Goal: Task Accomplishment & Management: Use online tool/utility

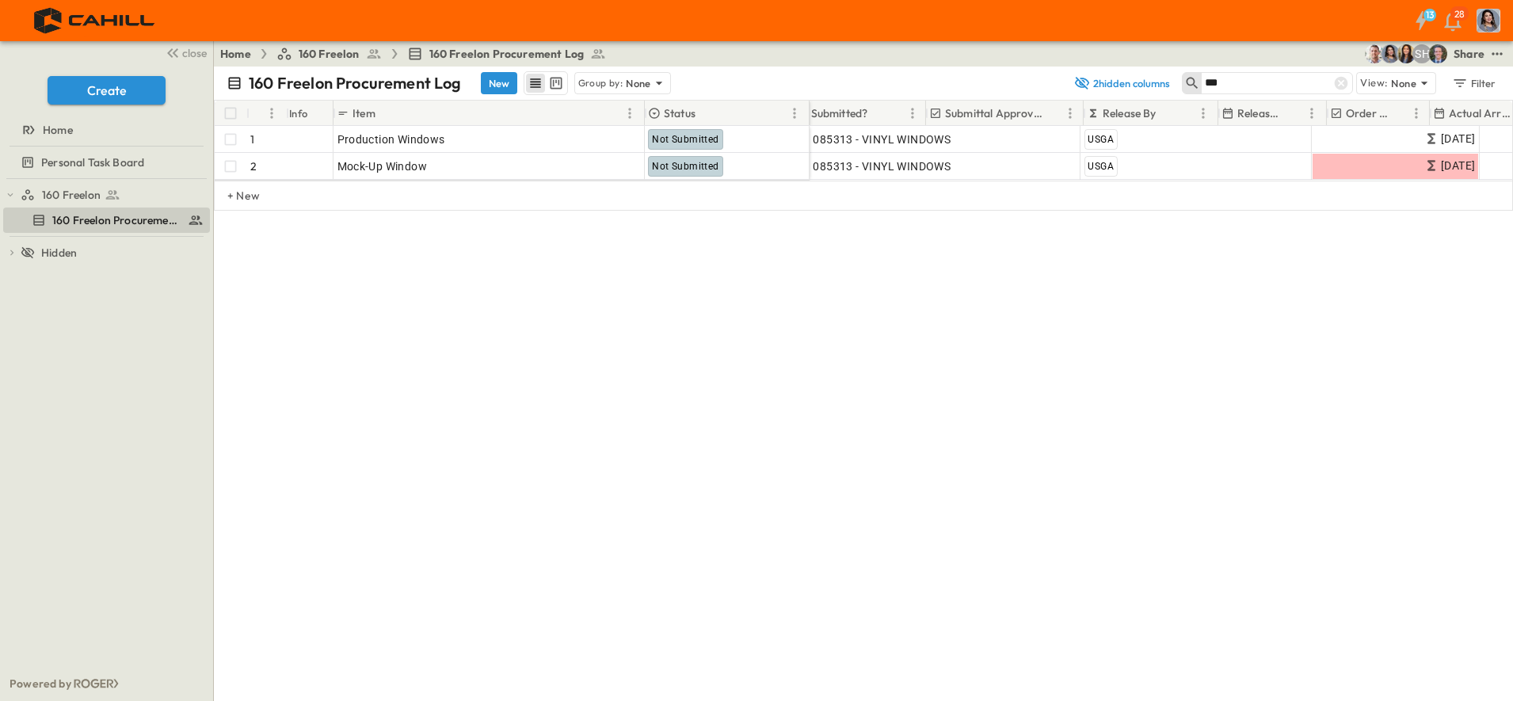
scroll to position [0, 707]
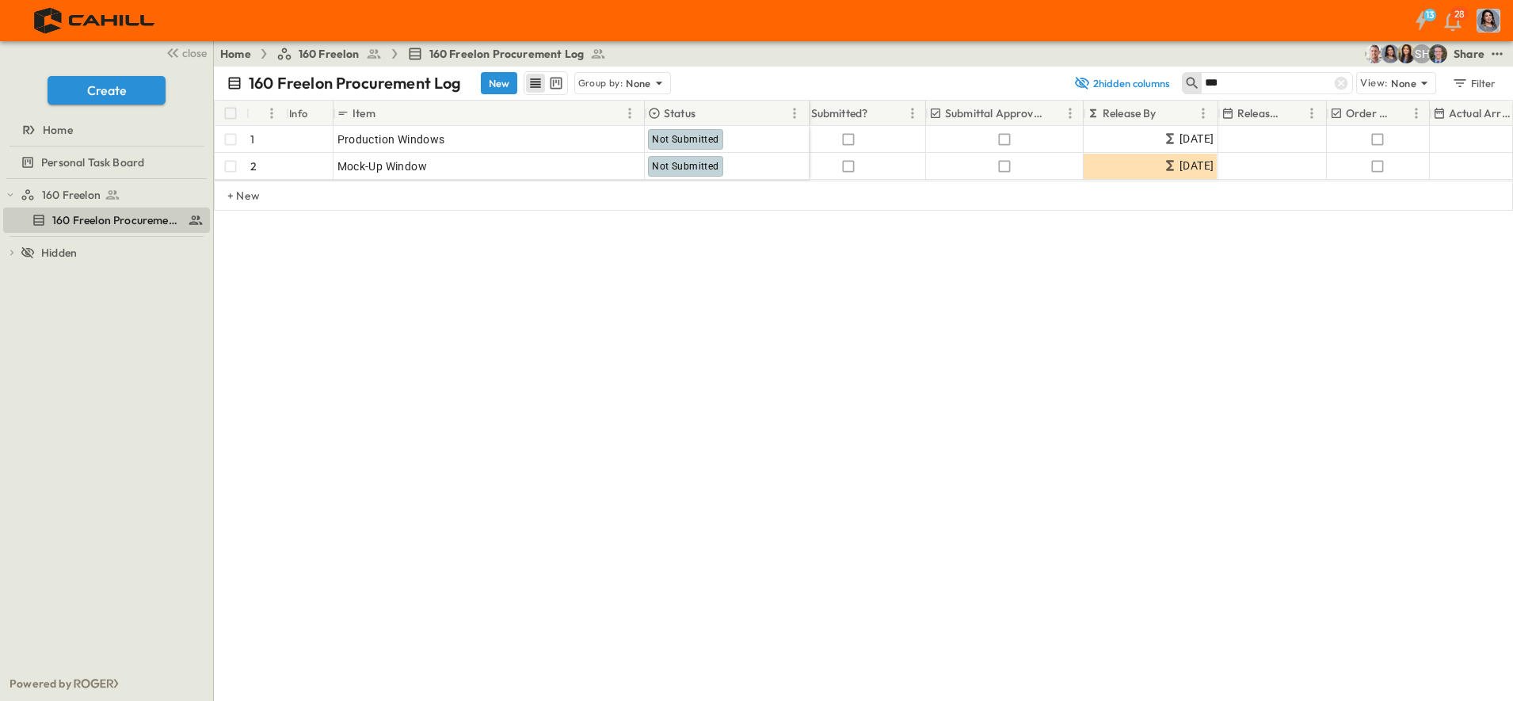
drag, startPoint x: 1342, startPoint y: 86, endPoint x: 1317, endPoint y: 272, distance: 187.7
click at [1342, 87] on icon at bounding box center [1341, 83] width 13 height 13
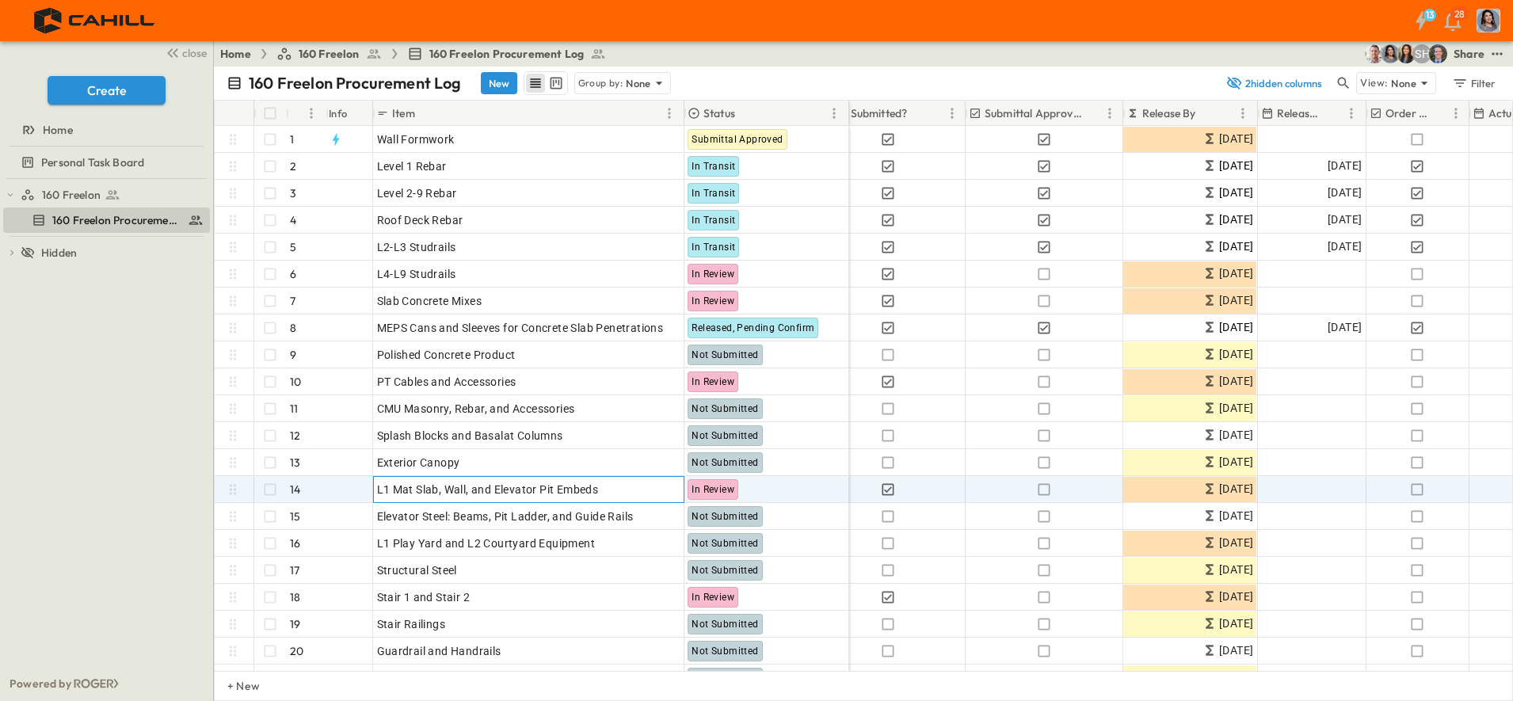
click at [661, 486] on p "OPEN" at bounding box center [666, 487] width 27 height 13
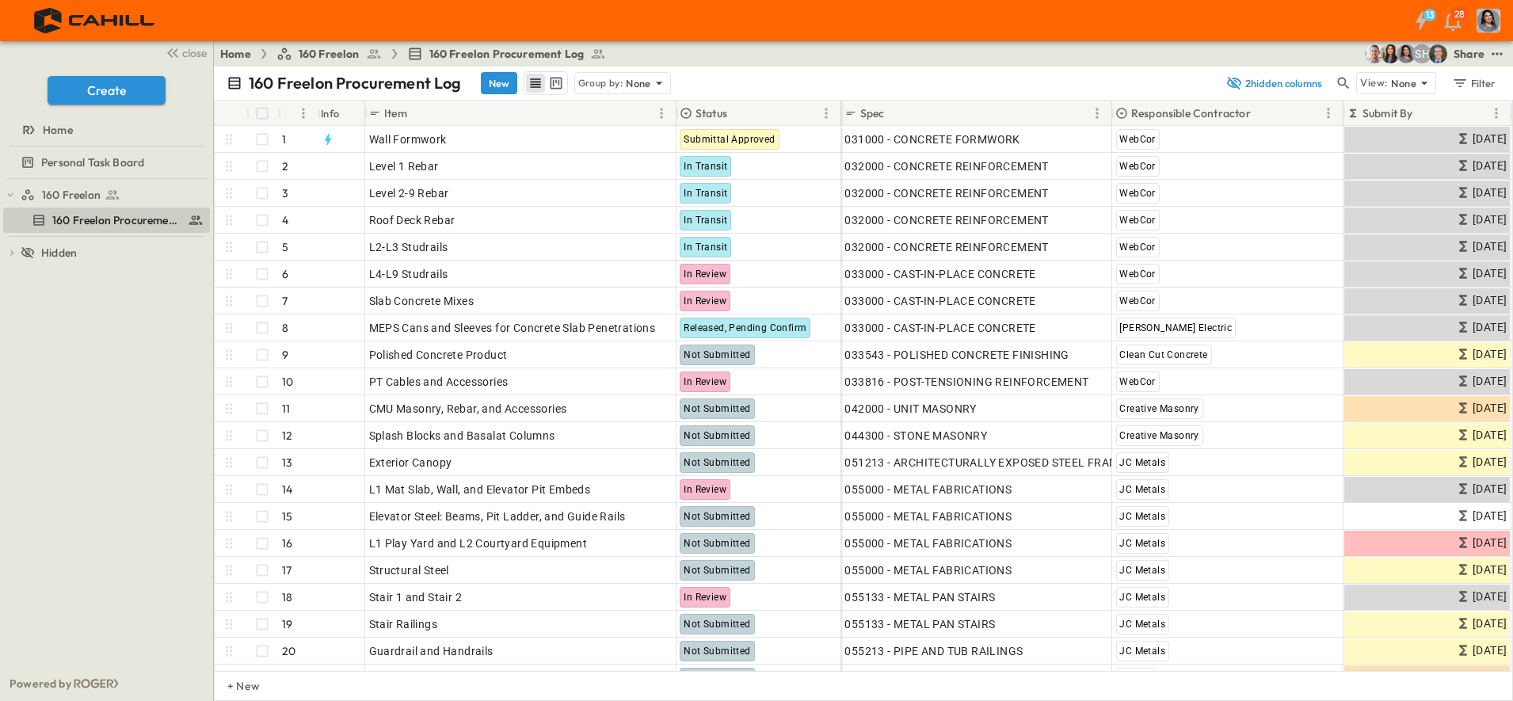
click at [1292, 86] on button "2 hidden columns" at bounding box center [1273, 83] width 114 height 22
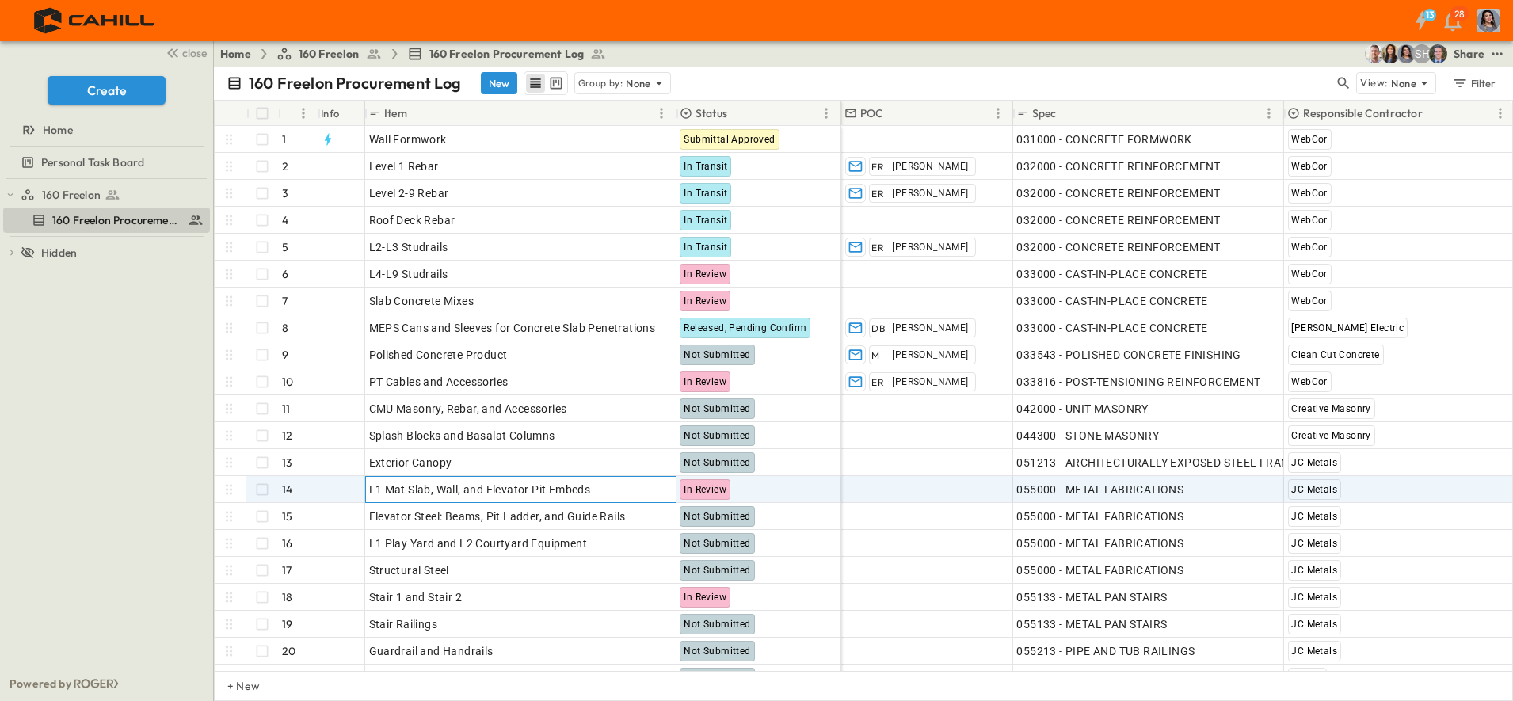
click at [642, 485] on icon at bounding box center [636, 487] width 13 height 13
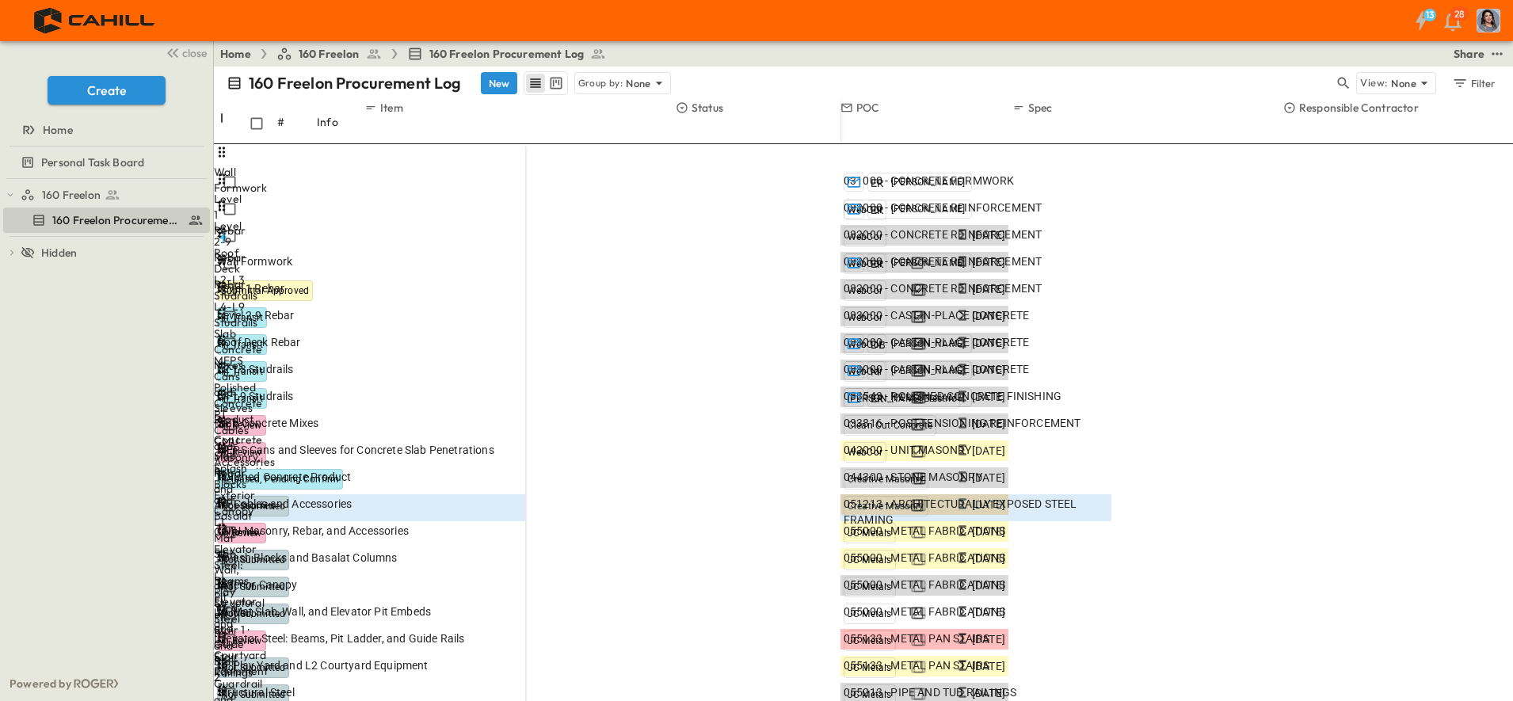
type input "****"
click at [1069, 273] on p "swong@jcmetals.com (swong@jcmetals.com)" at bounding box center [1203, 279] width 335 height 13
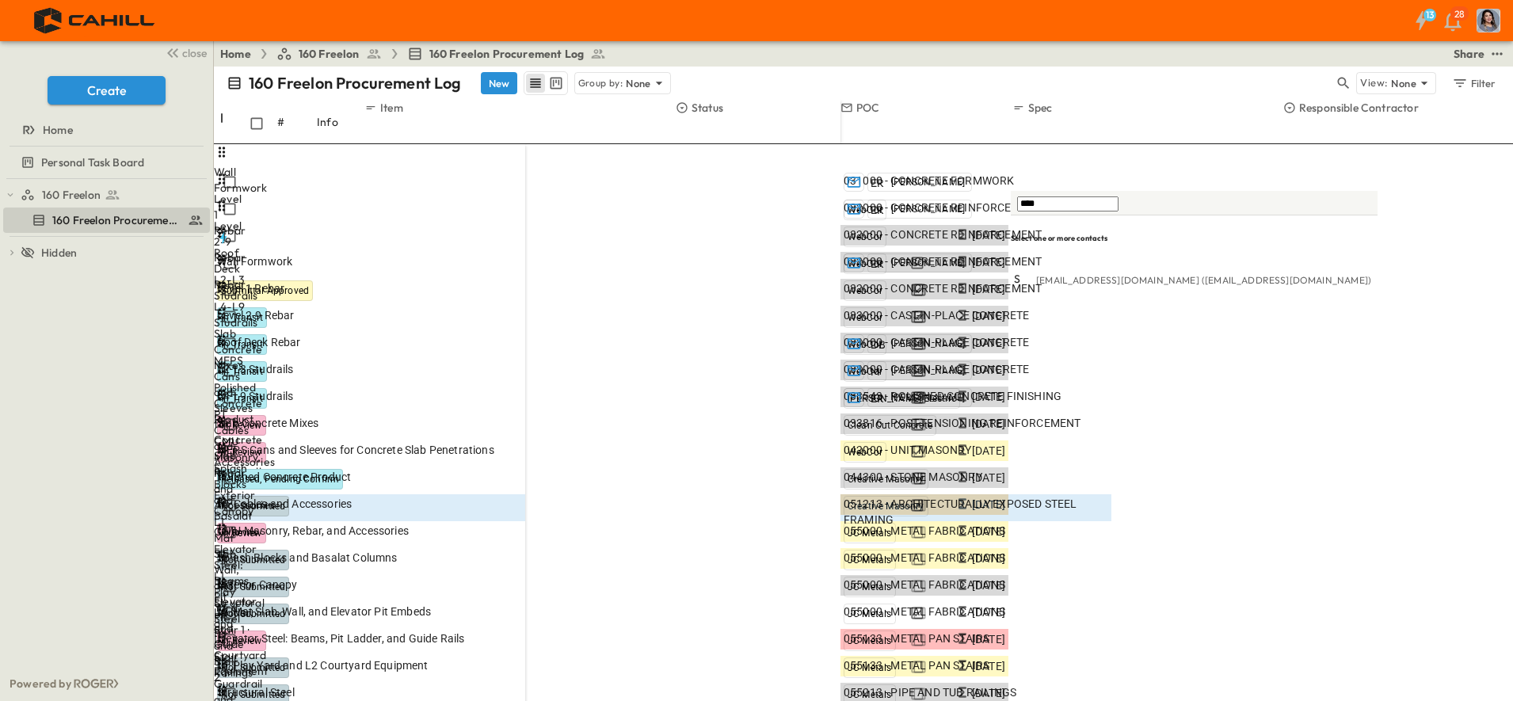
type input "****"
click at [1020, 272] on span "S" at bounding box center [1017, 279] width 6 height 14
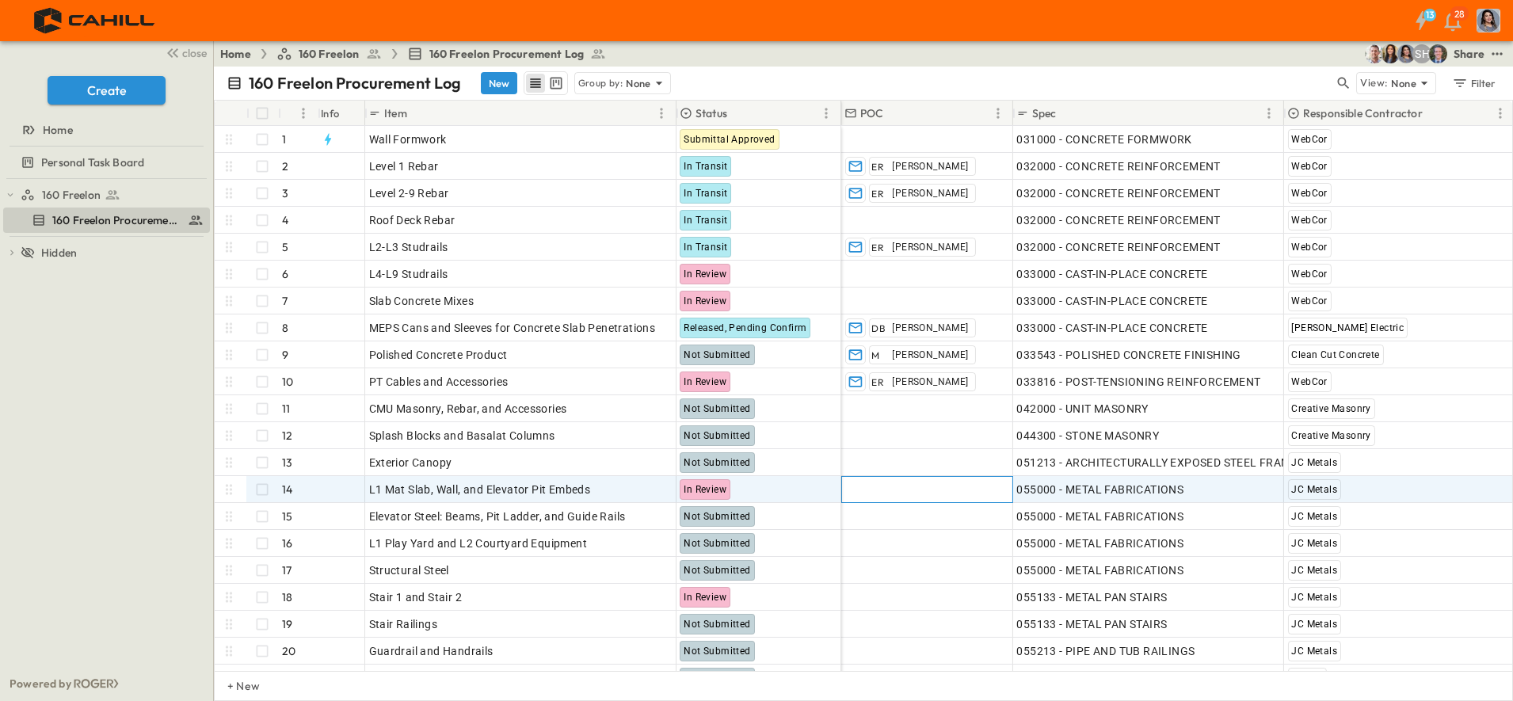
click at [880, 493] on span "Add Contact" at bounding box center [876, 490] width 65 height 16
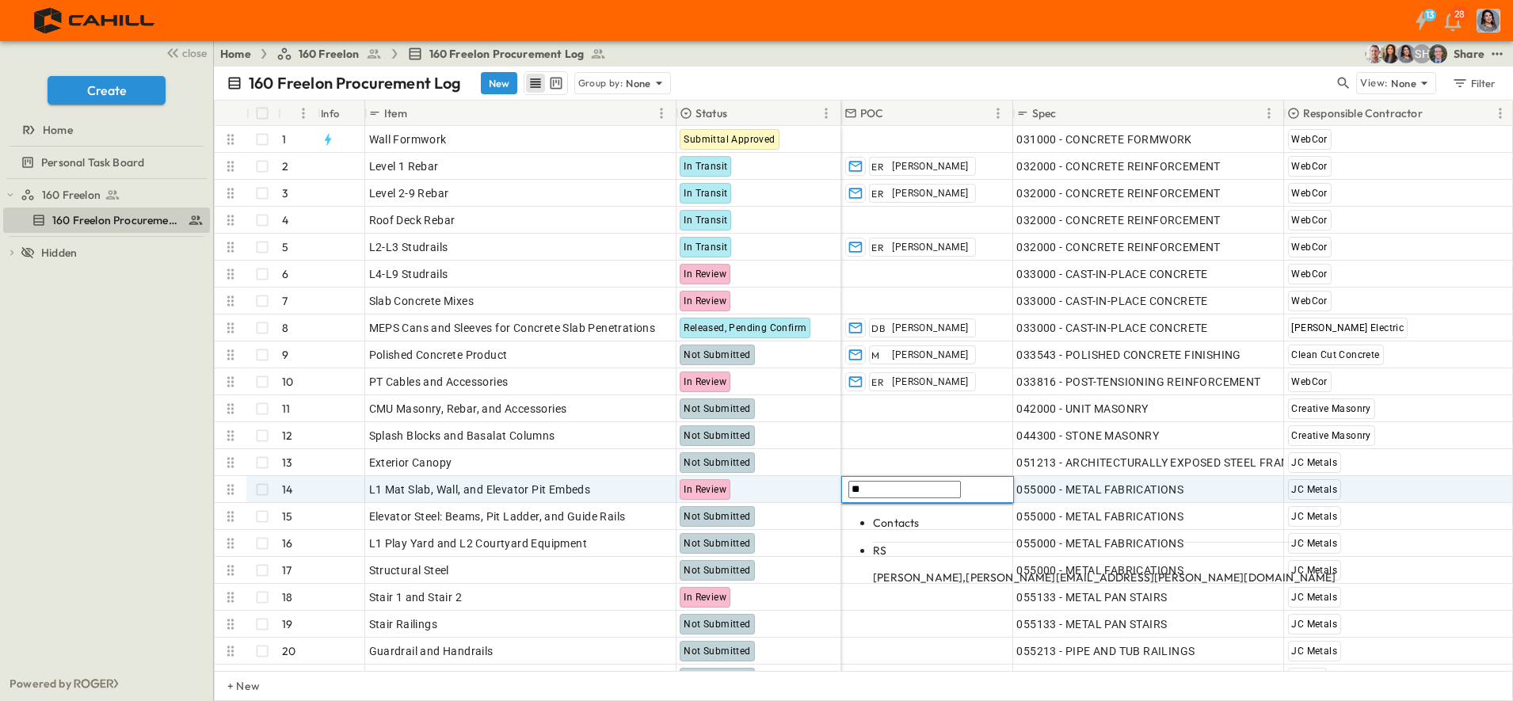
type input "*"
type input "****"
click at [897, 569] on p "swong@jcmetals.com, swong@jcmetals.com" at bounding box center [1065, 577] width 385 height 16
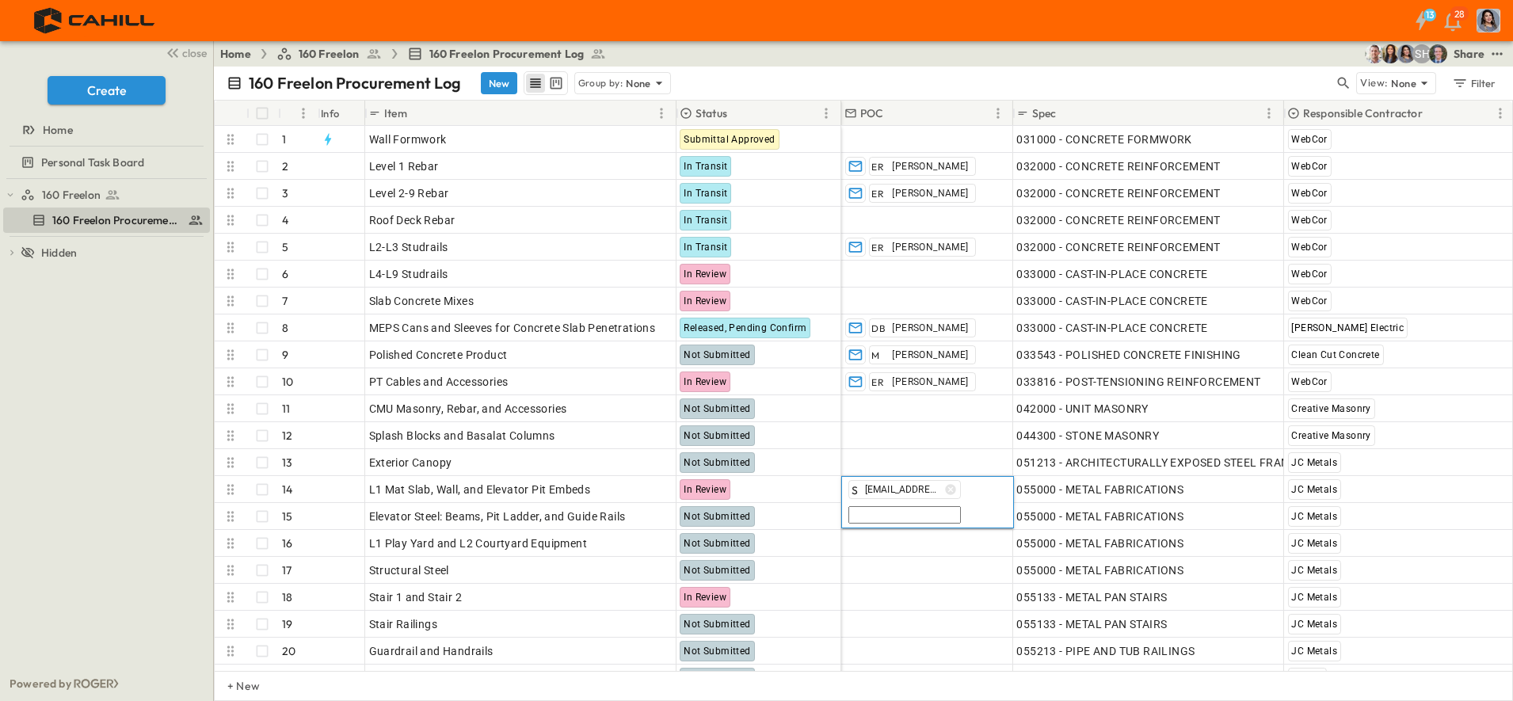
click at [1167, 55] on div "Home 160 Freelon 160 Freelon Procurement Log SH Share" at bounding box center [863, 53] width 1299 height 25
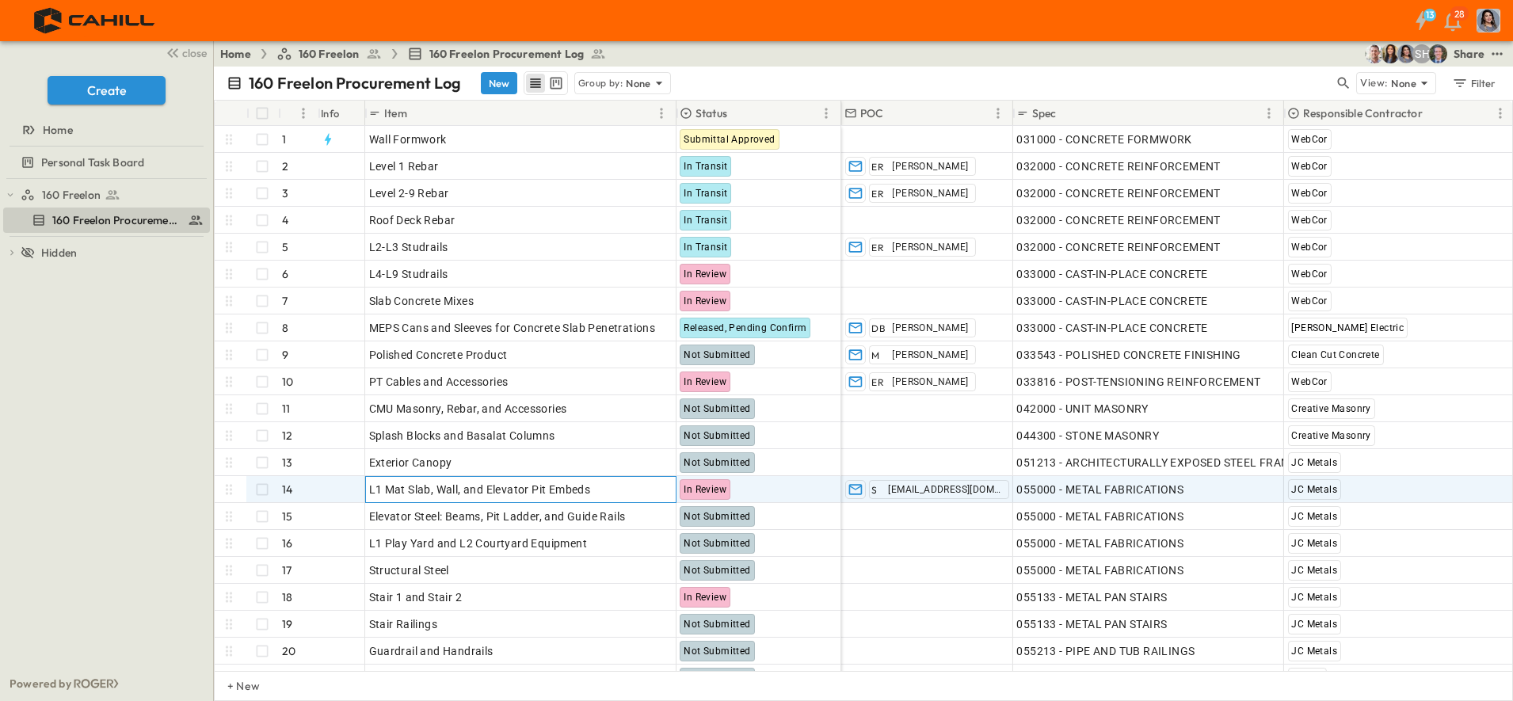
click at [657, 489] on p "OPEN" at bounding box center [658, 487] width 27 height 13
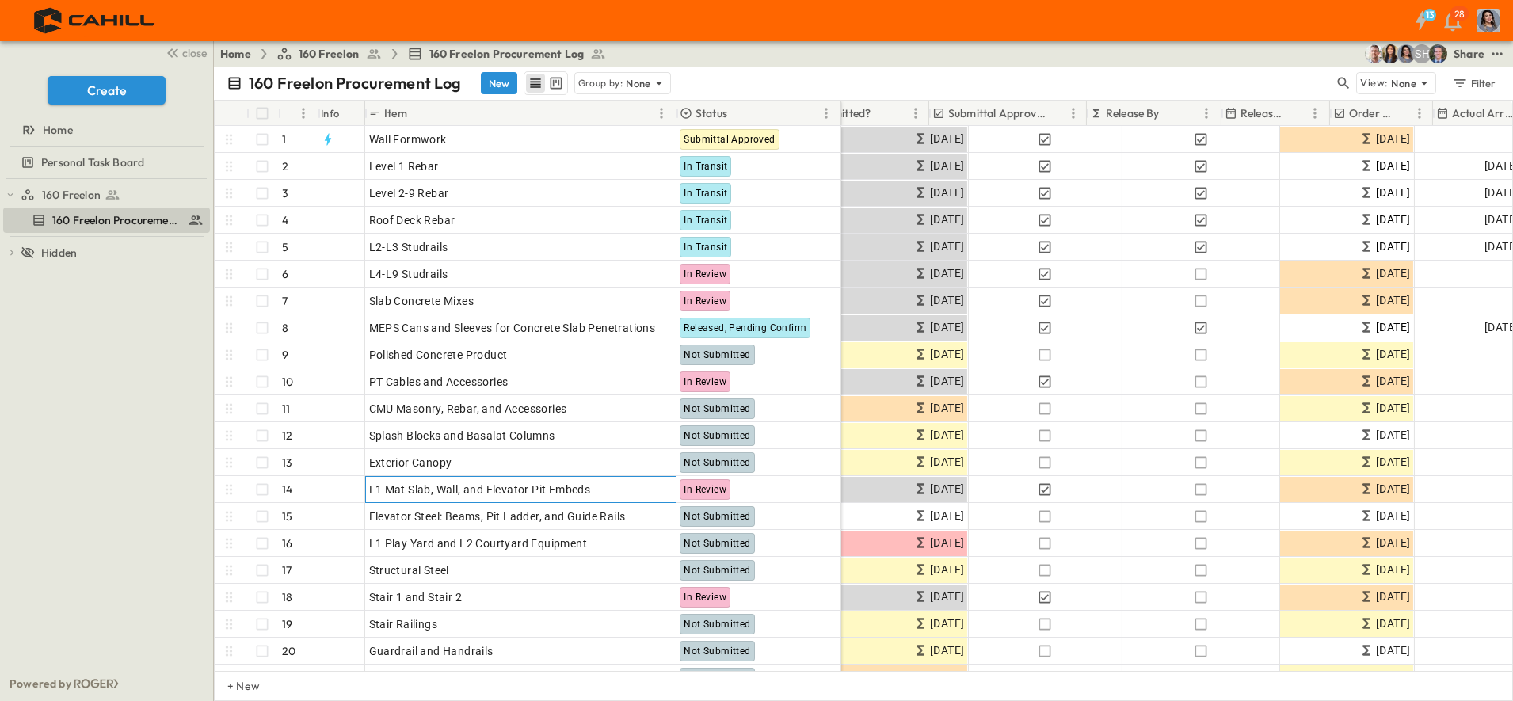
scroll to position [0, 908]
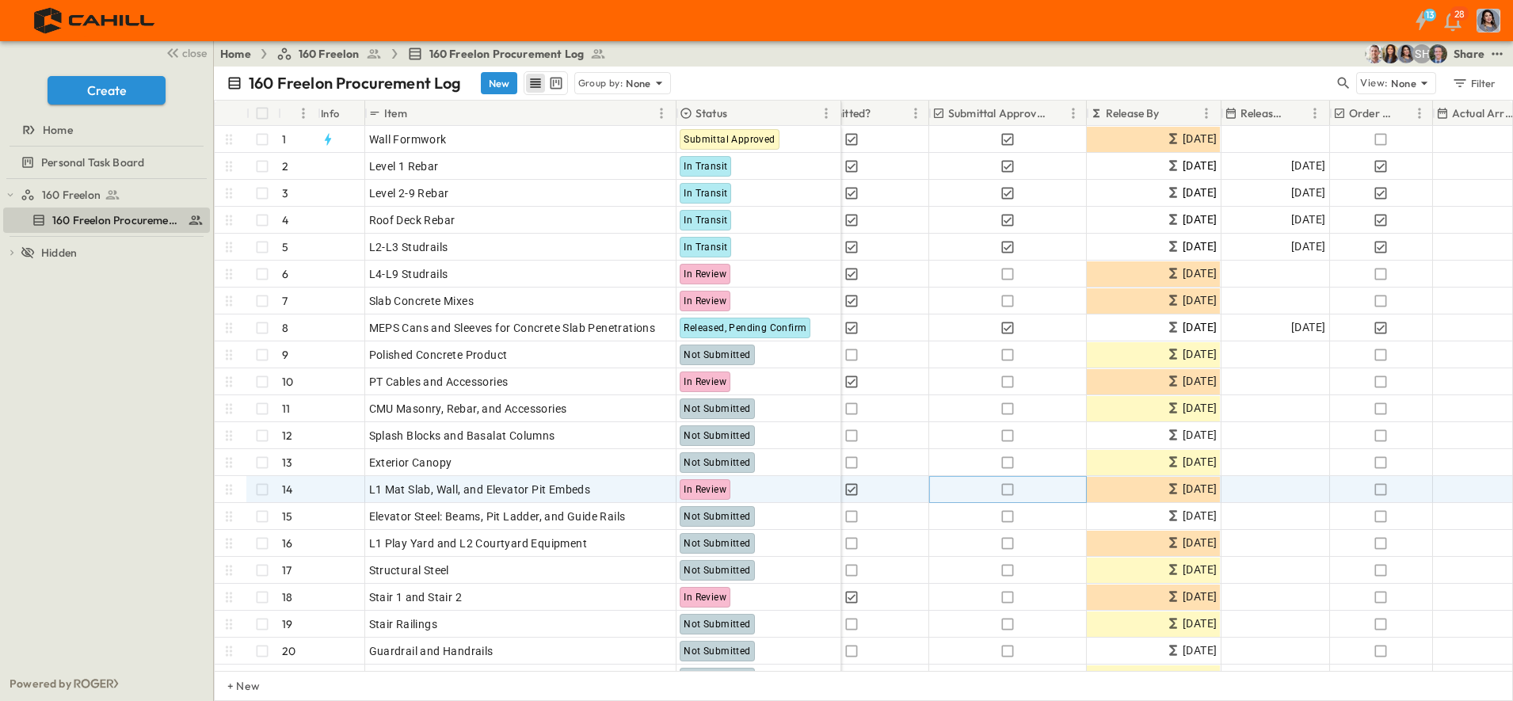
click at [1011, 490] on icon "button" at bounding box center [1007, 490] width 16 height 16
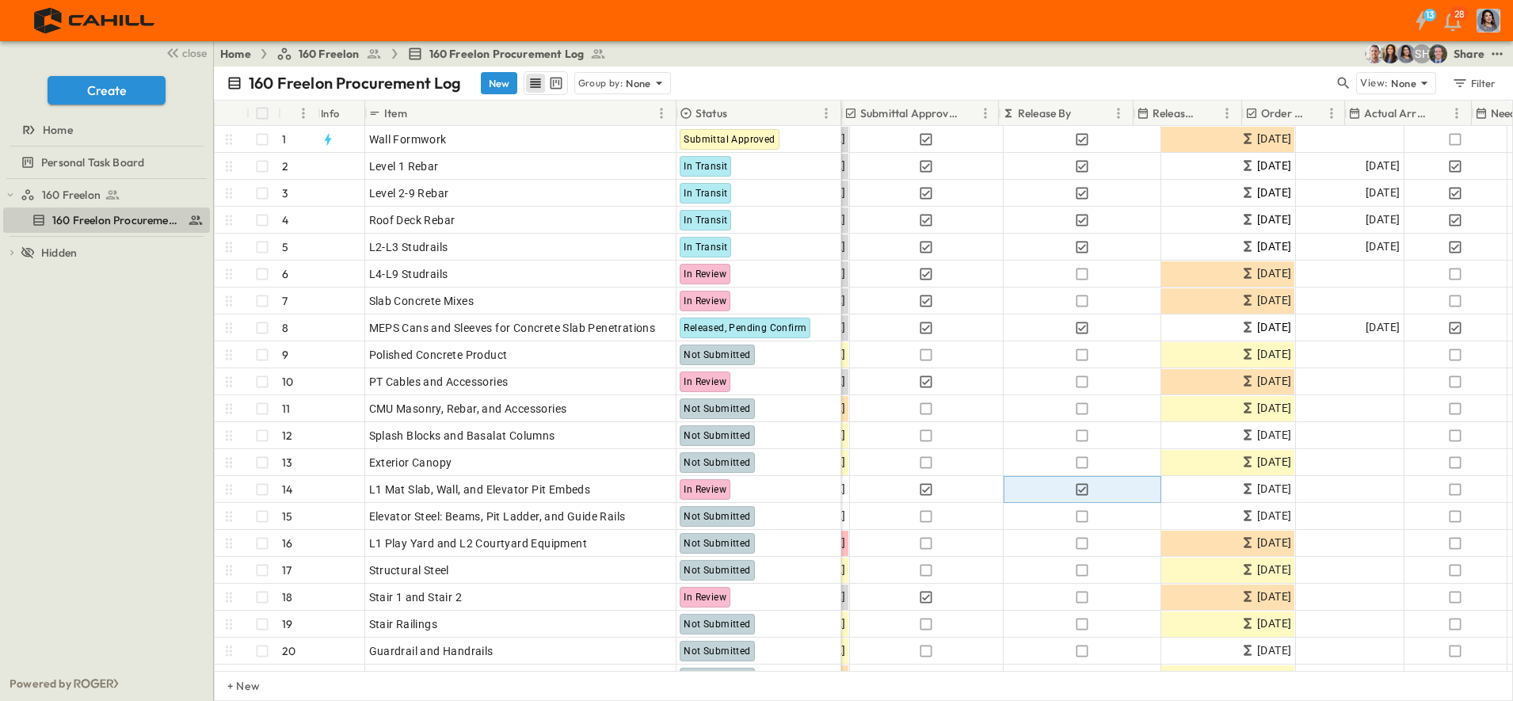
scroll to position [0, 996]
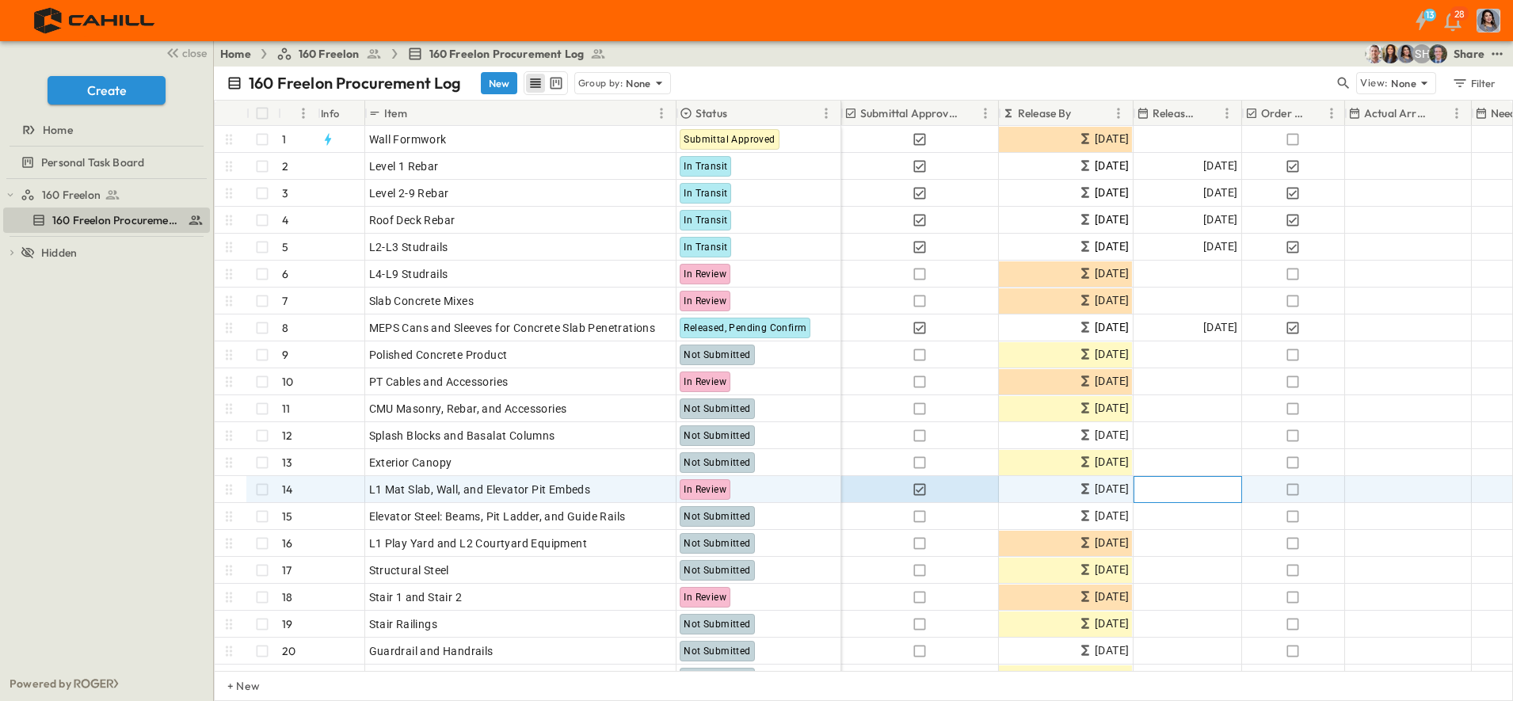
click at [1193, 490] on span "Add Date" at bounding box center [1214, 490] width 48 height 16
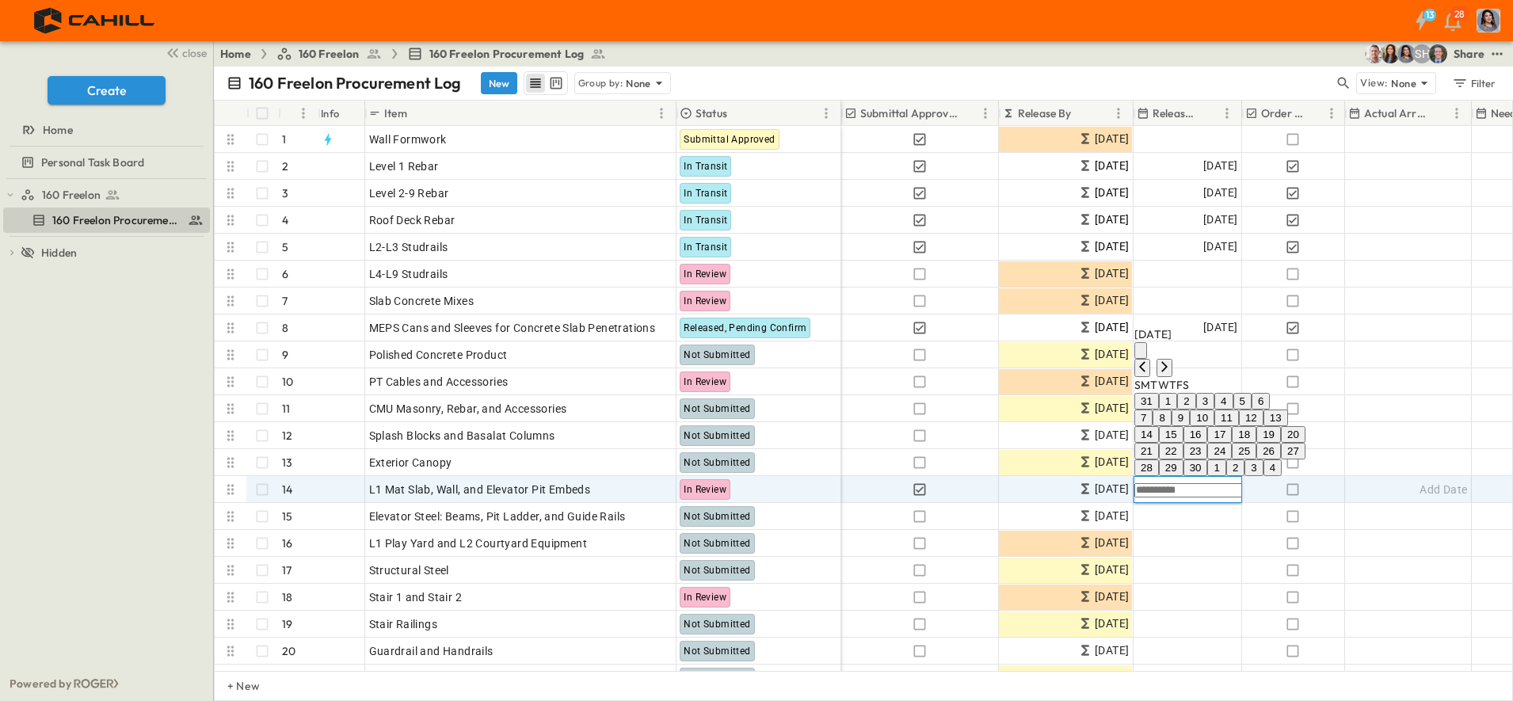
click at [1247, 486] on icon "Tracking Date Menu" at bounding box center [1253, 488] width 12 height 13
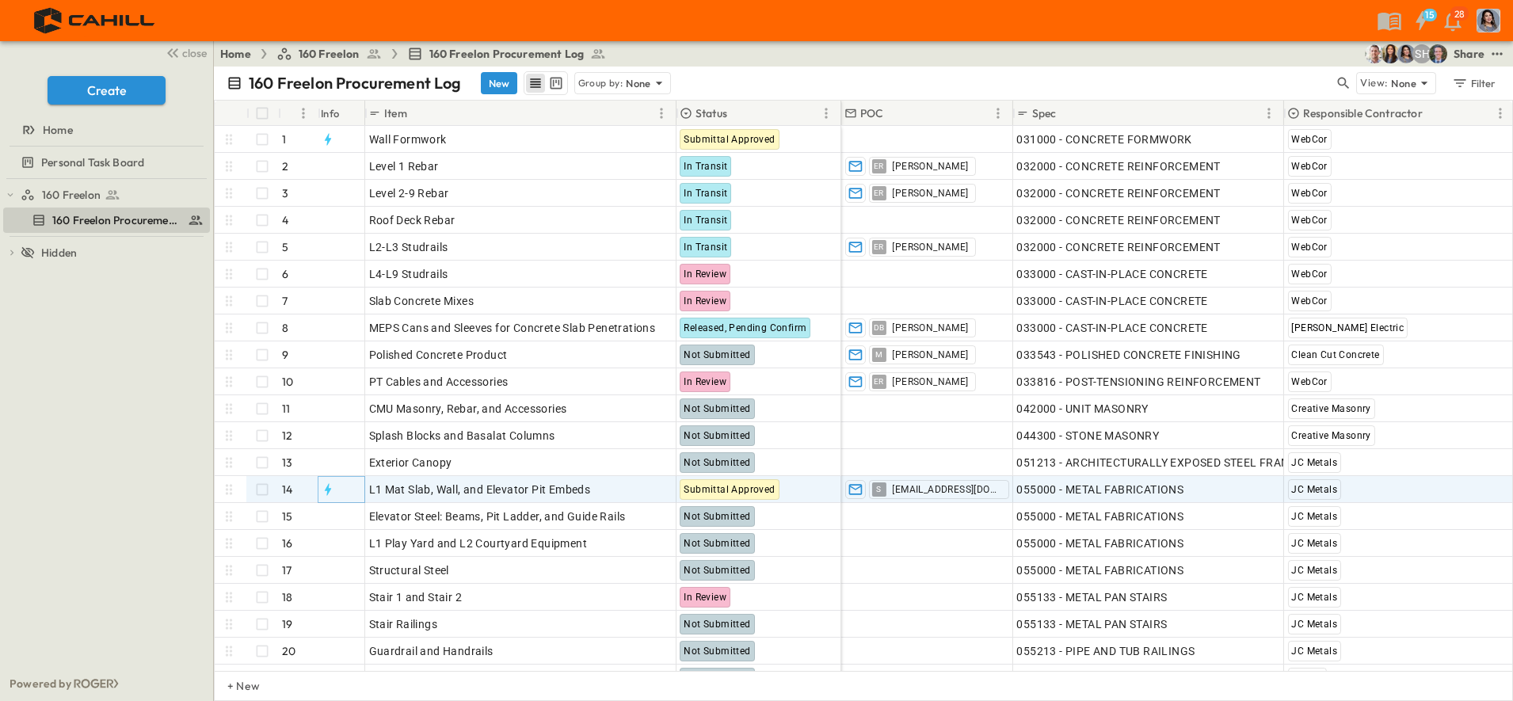
click at [329, 491] on icon "button" at bounding box center [327, 489] width 6 height 12
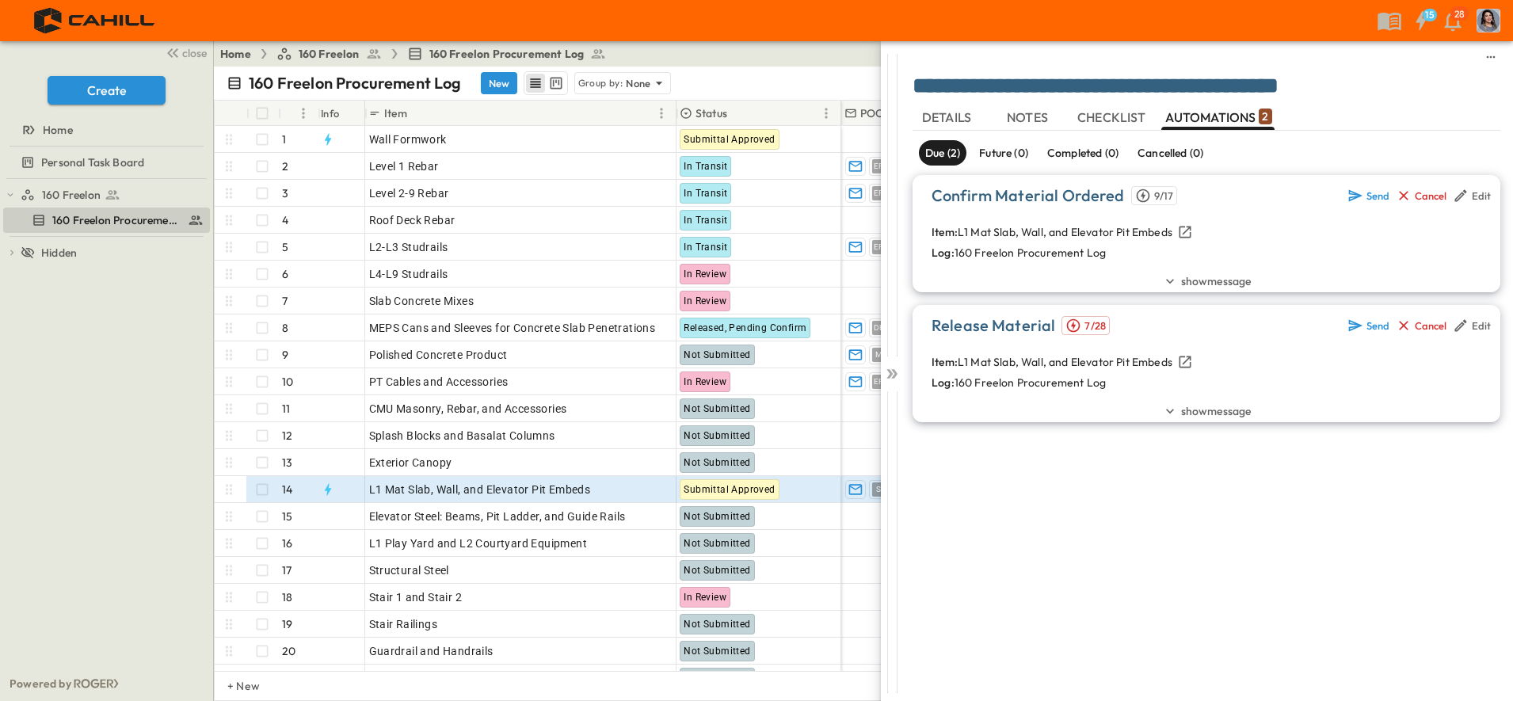
click at [1238, 277] on span "show message" at bounding box center [1216, 281] width 70 height 16
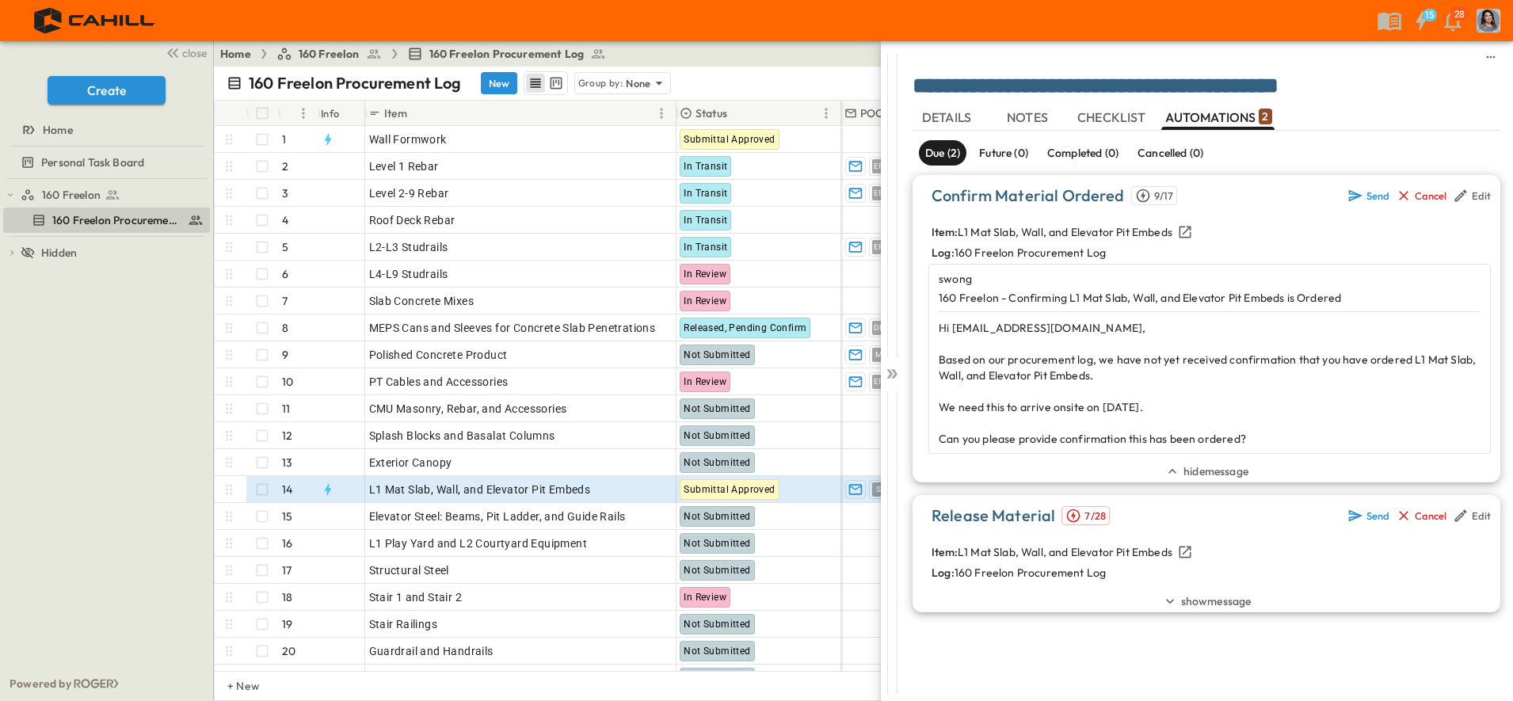
click at [1188, 463] on div "hide message" at bounding box center [1206, 471] width 588 height 22
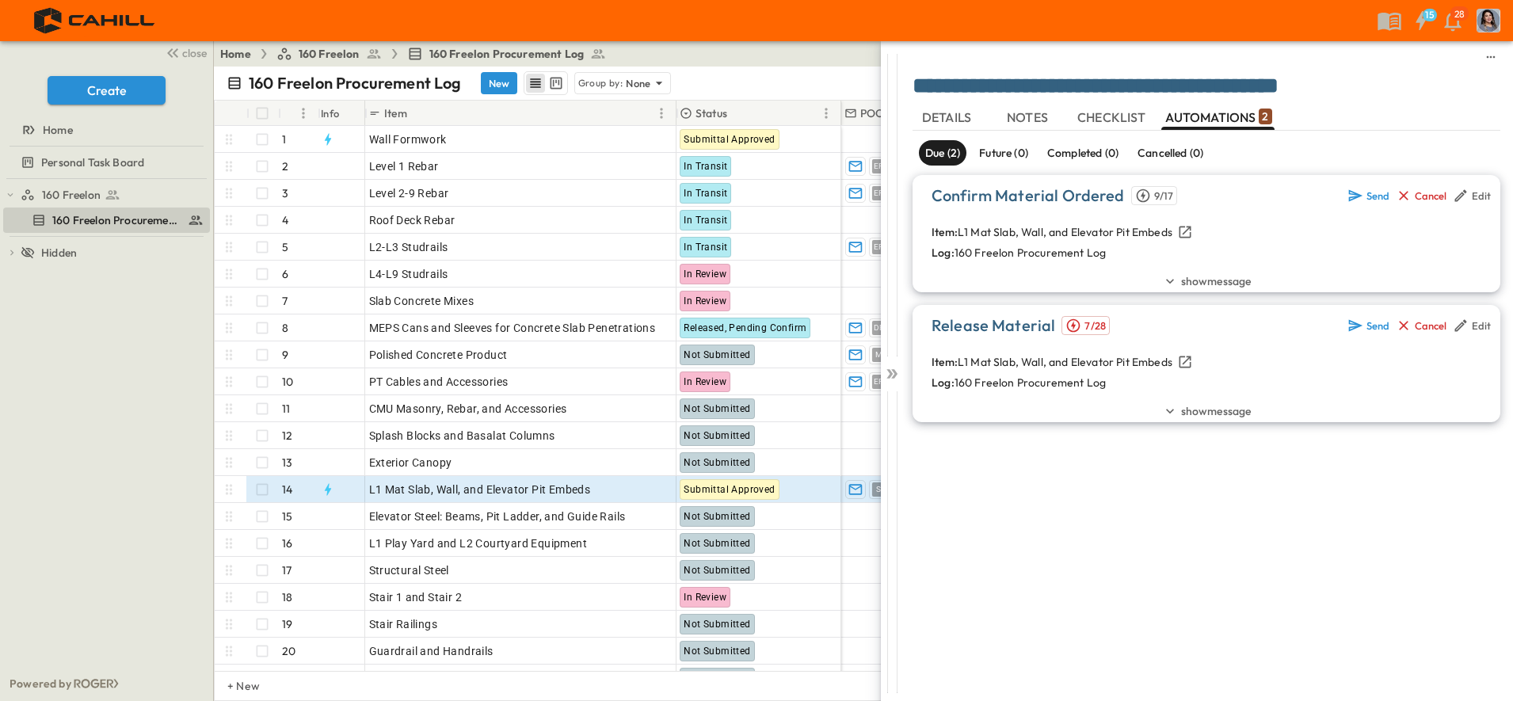
click at [1190, 413] on span "show message" at bounding box center [1216, 411] width 70 height 16
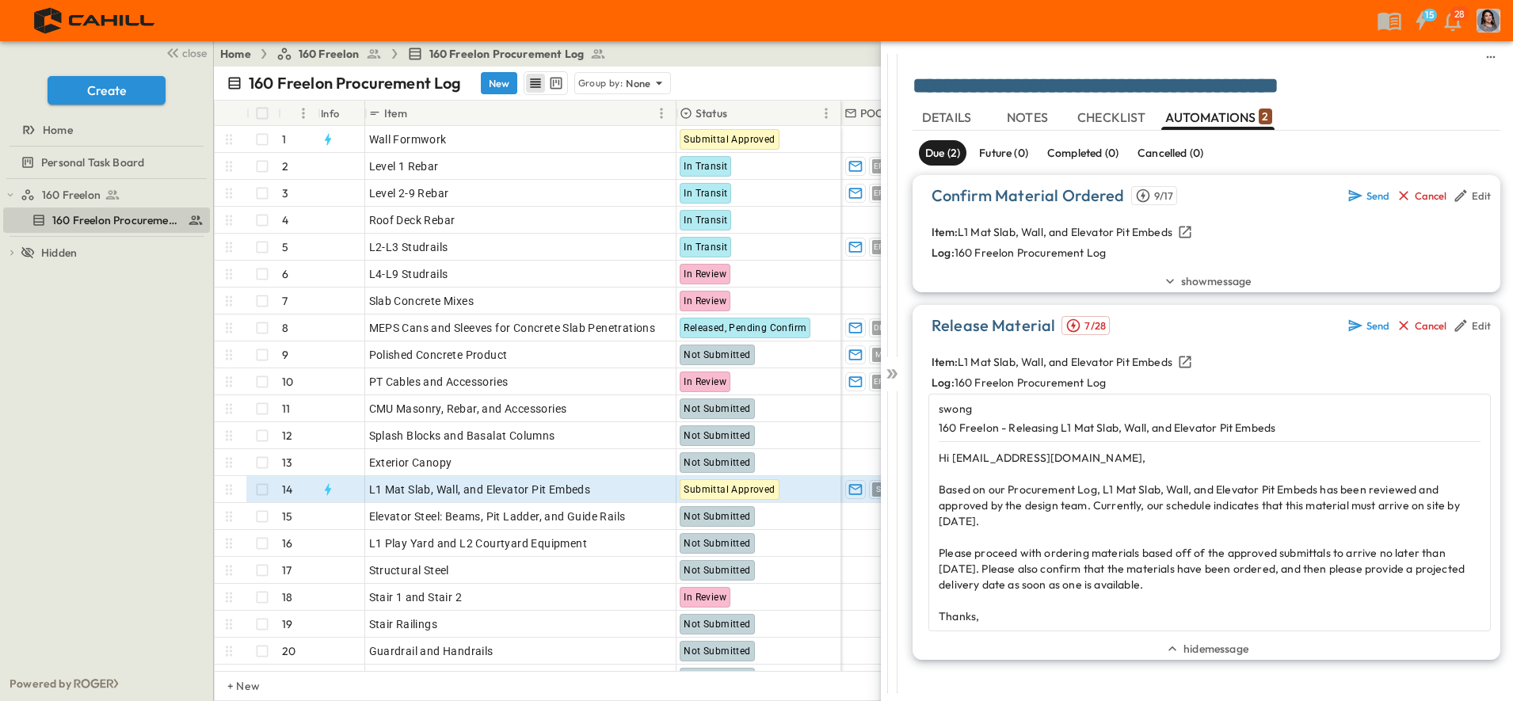
click at [888, 371] on icon at bounding box center [892, 374] width 16 height 16
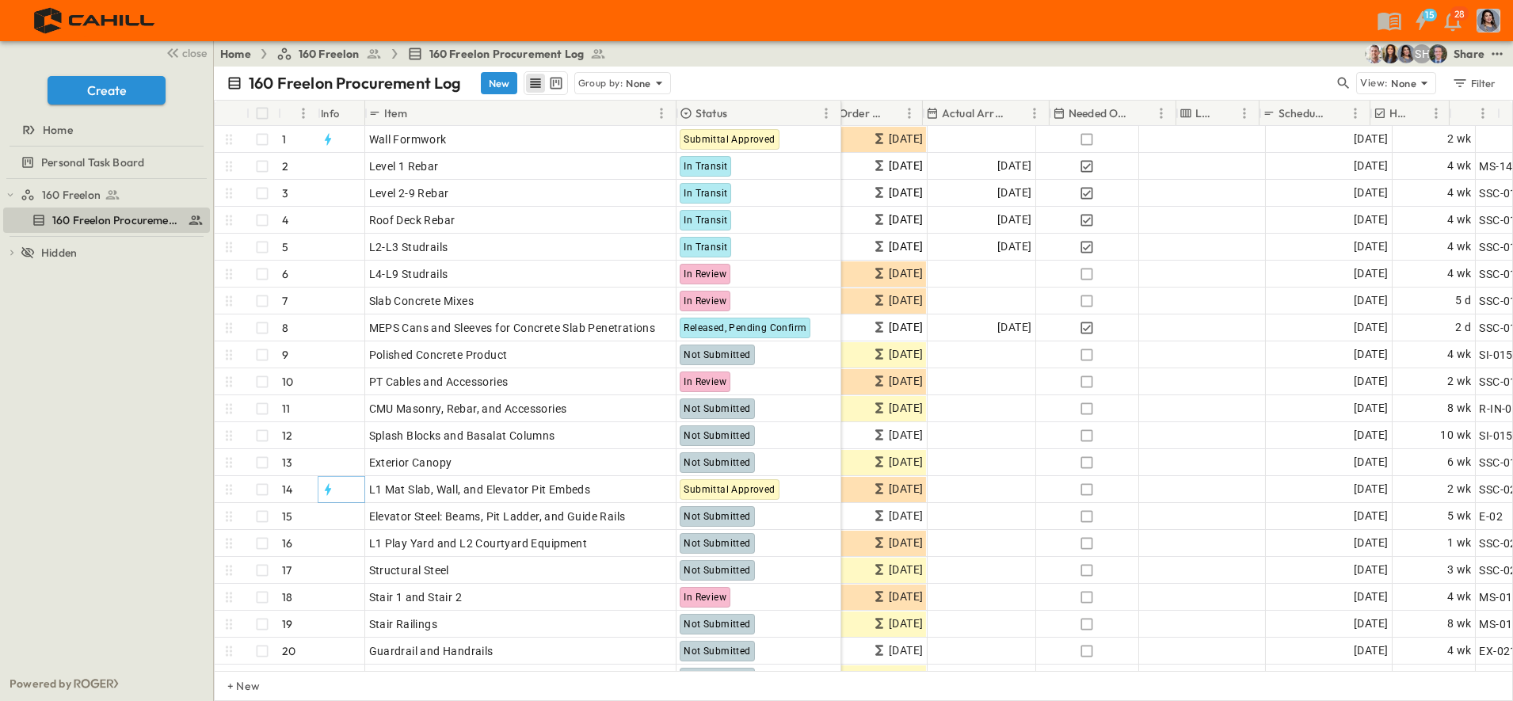
scroll to position [0, 1418]
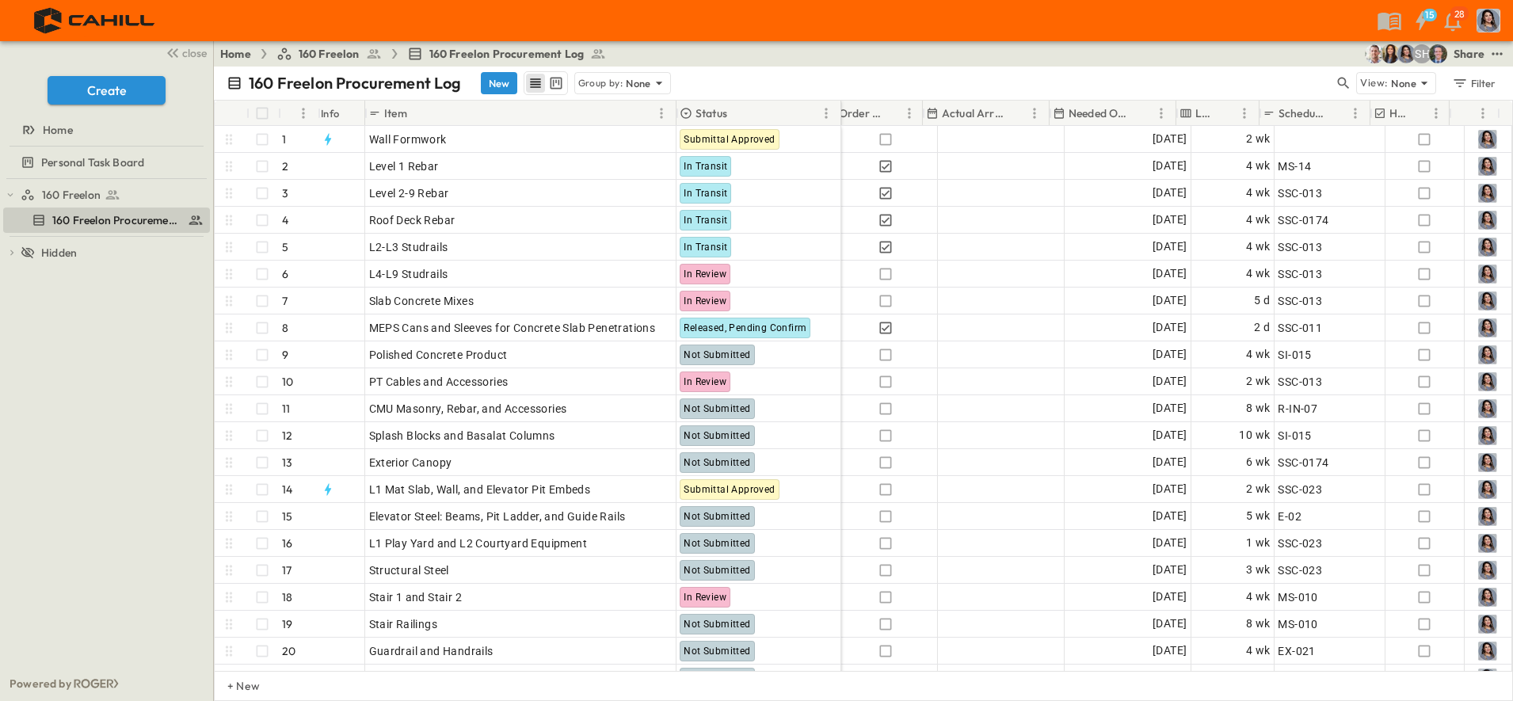
click at [1512, 677] on html "15 28 close Create Home Personal Task Board 160 Freelon 160 Freelon Procurement…" at bounding box center [756, 350] width 1513 height 701
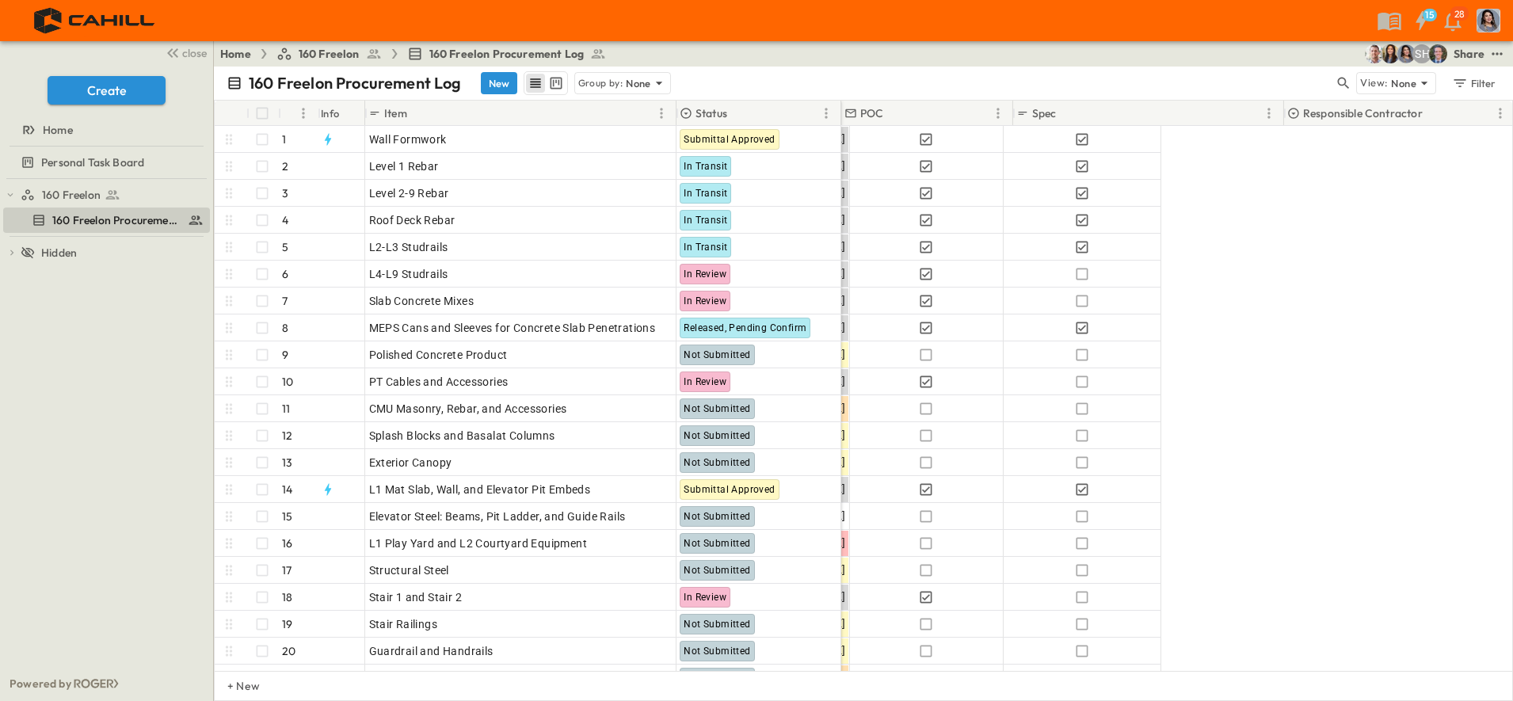
scroll to position [0, 0]
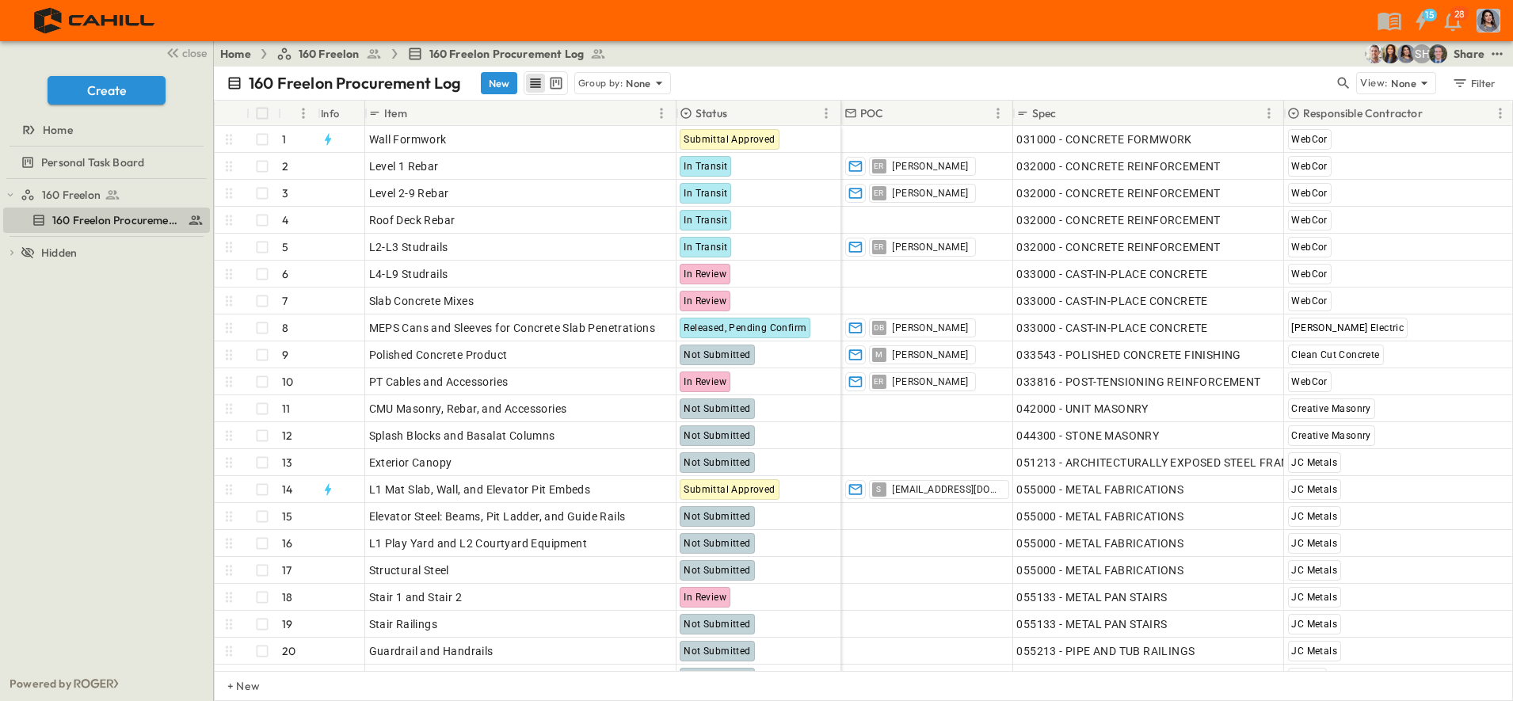
click at [623, 81] on div "Group by: None" at bounding box center [622, 83] width 97 height 22
click at [606, 154] on p "Responsible Contractor" at bounding box center [622, 159] width 89 height 32
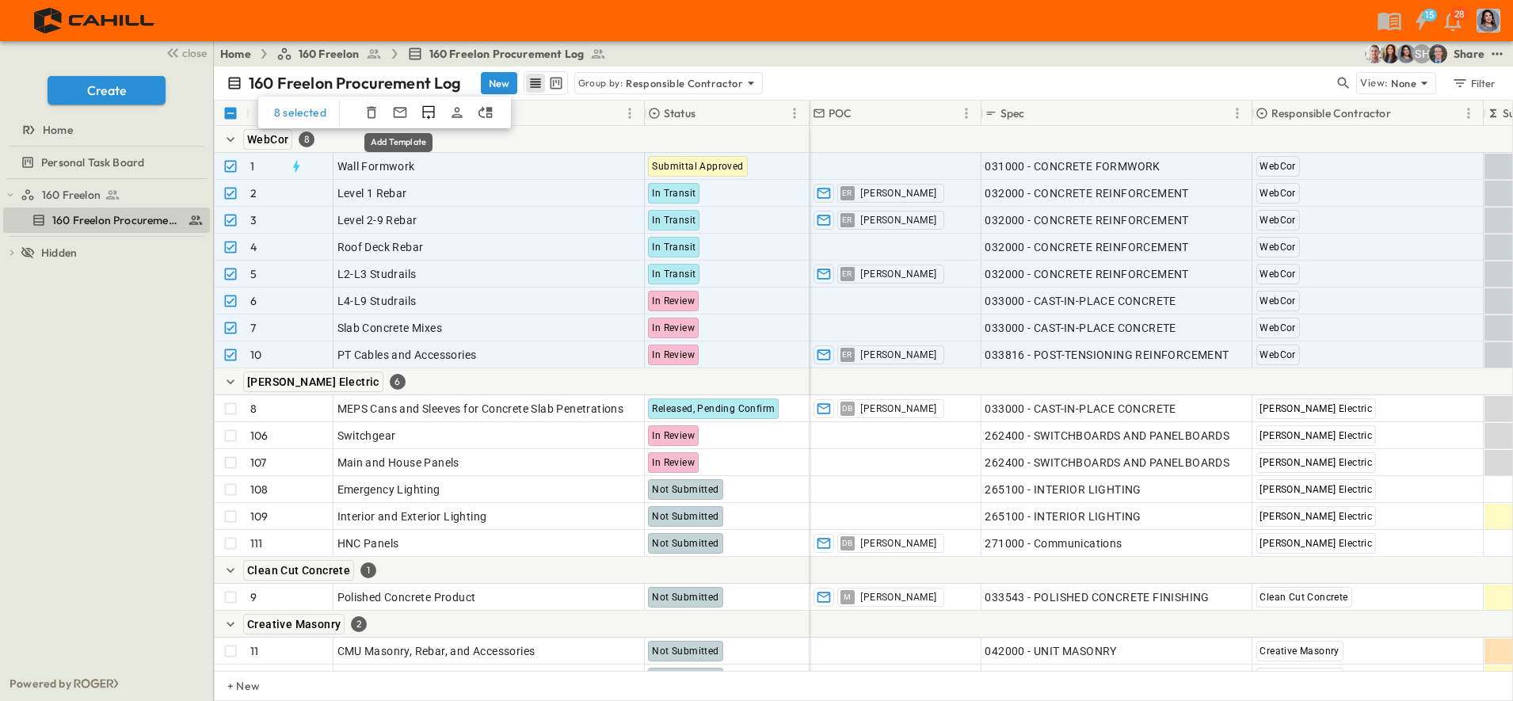
click at [403, 113] on icon "Add Template" at bounding box center [400, 113] width 16 height 16
click at [451, 143] on p "Recent Templates" at bounding box center [446, 139] width 89 height 16
click at [425, 173] on p "Untitled" at bounding box center [516, 167] width 228 height 16
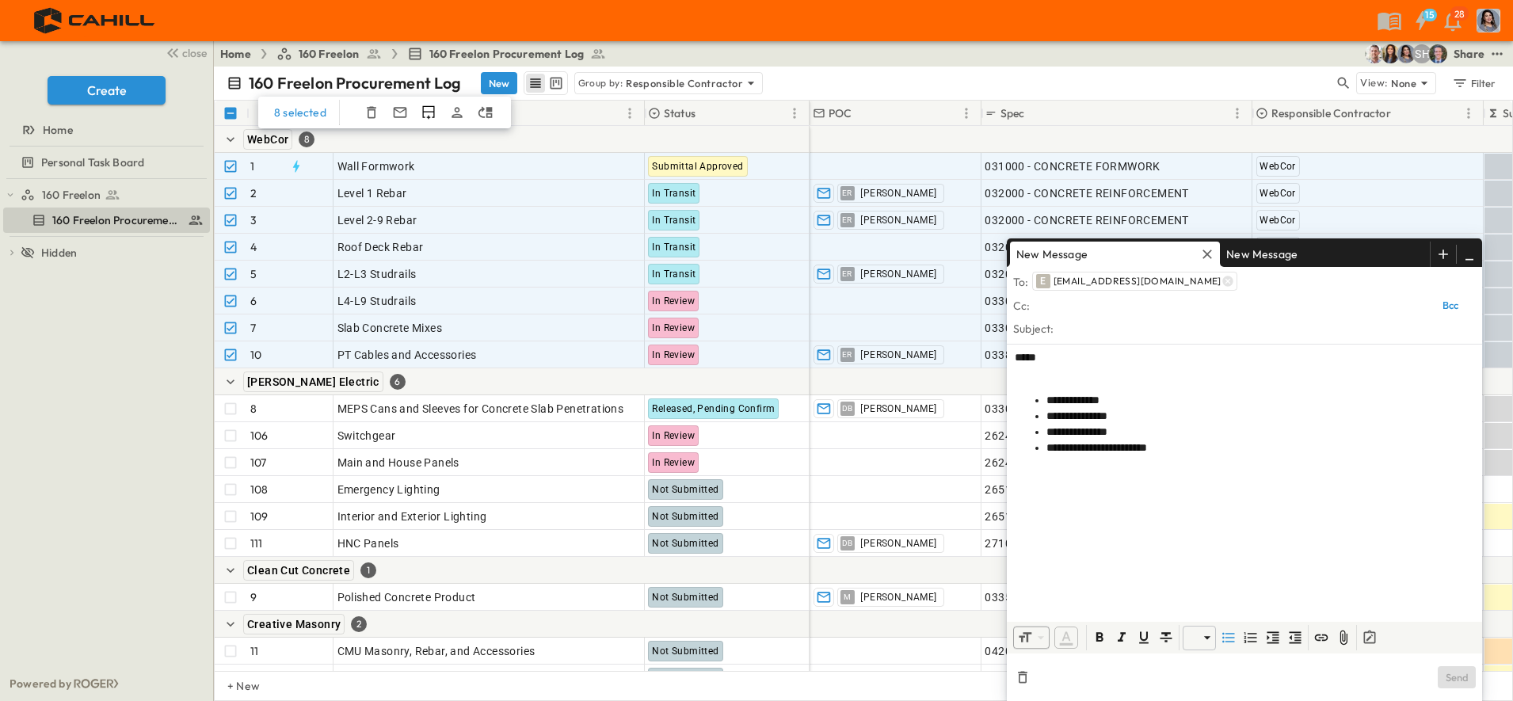
click at [454, 139] on li "Recent Templates" at bounding box center [484, 132] width 190 height 16
click at [1307, 258] on div "New Message" at bounding box center [1325, 254] width 210 height 25
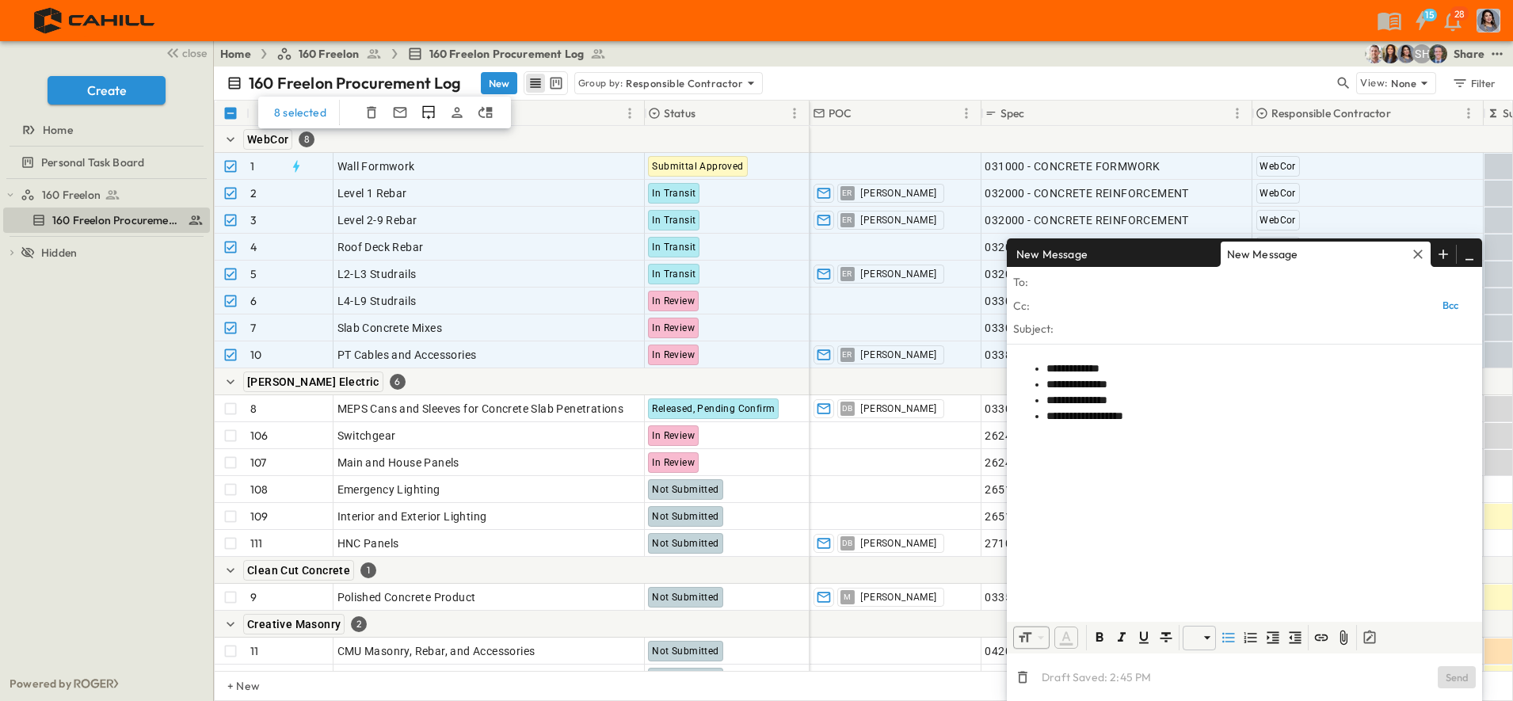
click at [1083, 254] on p "New Message" at bounding box center [1052, 254] width 84 height 25
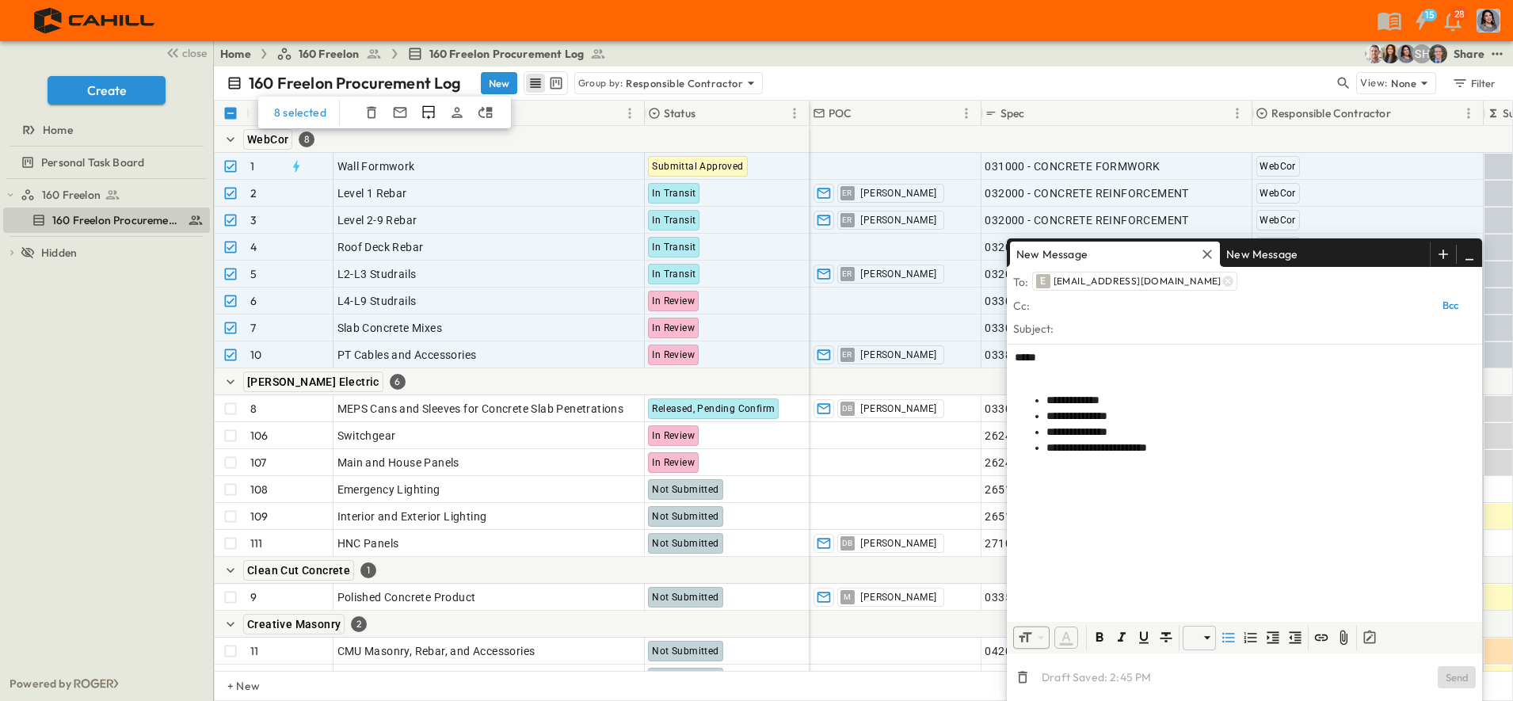
drag, startPoint x: 1464, startPoint y: 261, endPoint x: 1239, endPoint y: 265, distance: 224.2
click at [1464, 261] on icon "button" at bounding box center [1469, 254] width 16 height 16
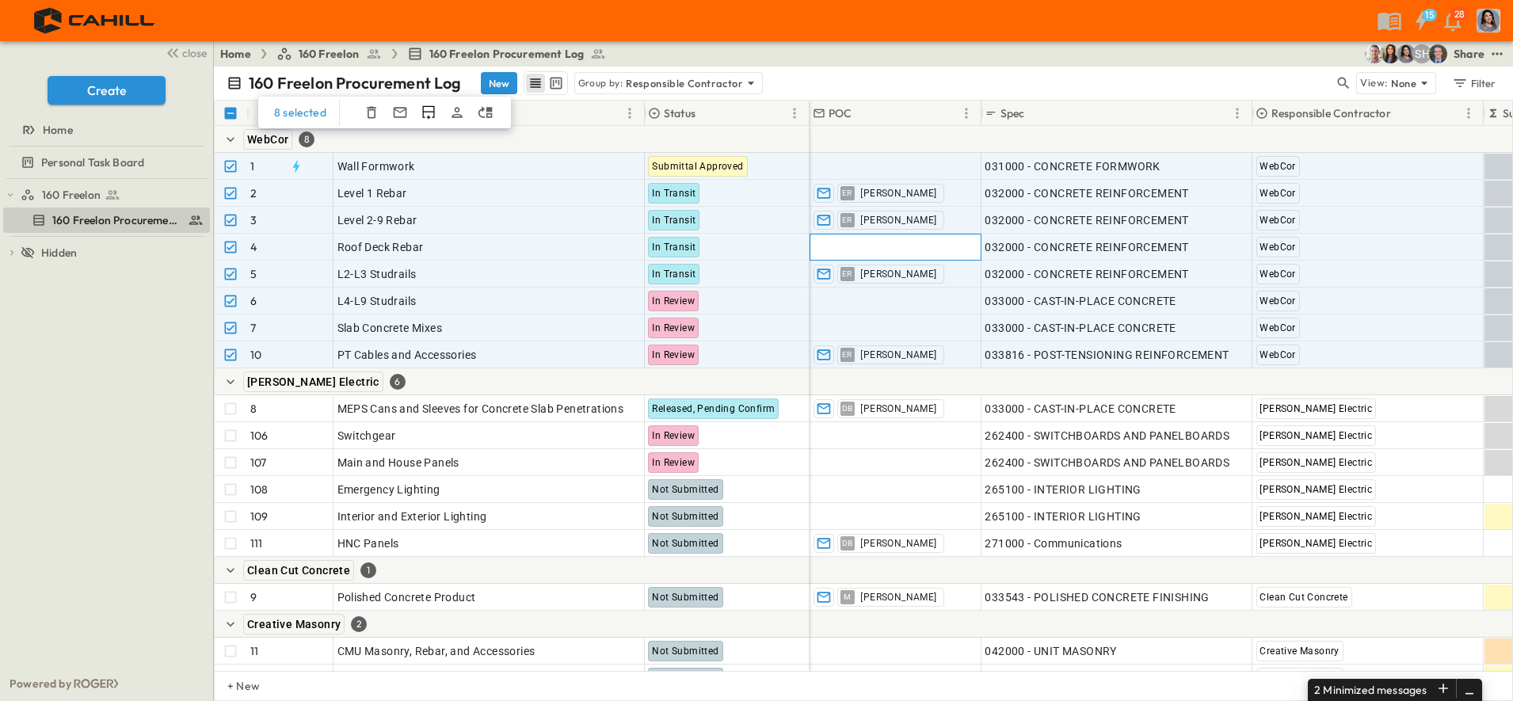
click at [837, 246] on span "Add Contact" at bounding box center [845, 247] width 65 height 16
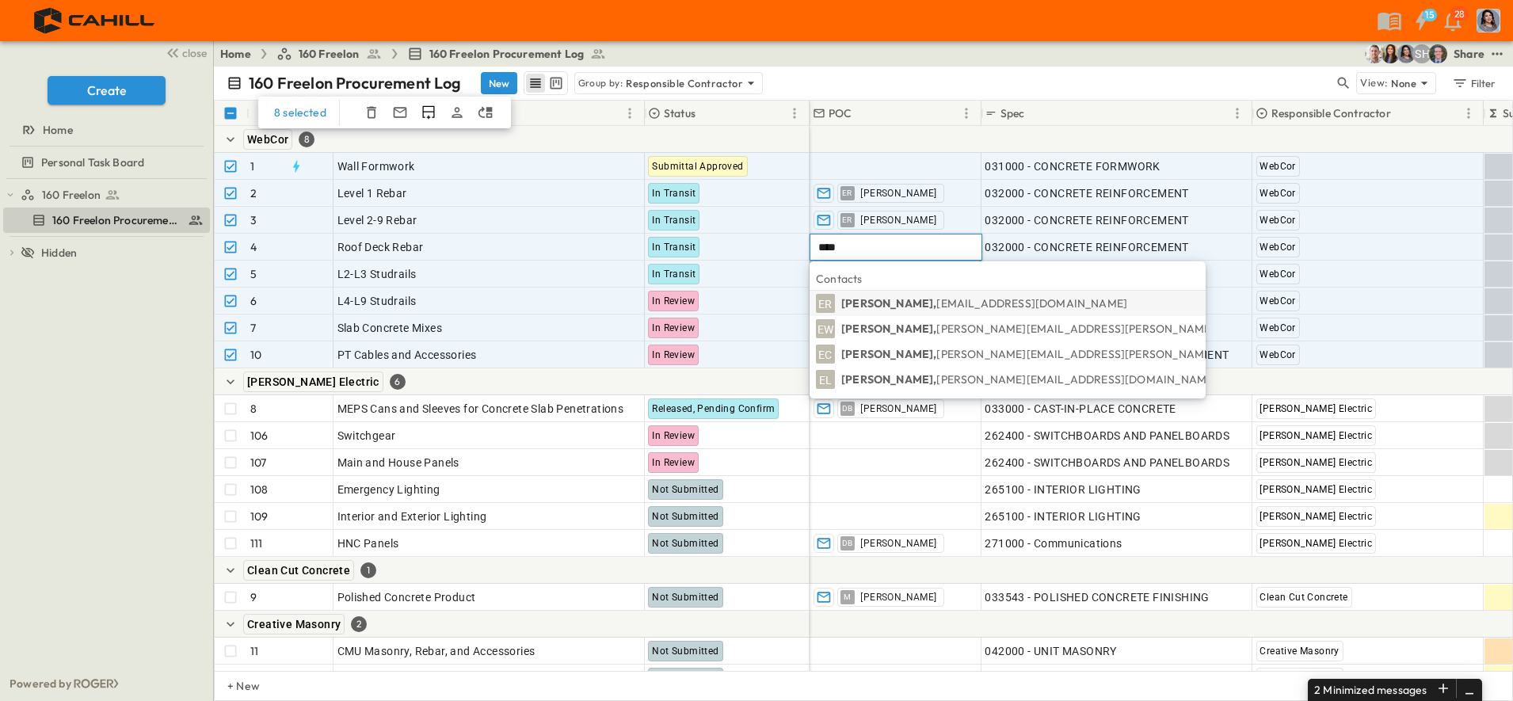
type input "****"
click at [877, 310] on p "[PERSON_NAME], [EMAIL_ADDRESS][DOMAIN_NAME]" at bounding box center [984, 303] width 286 height 16
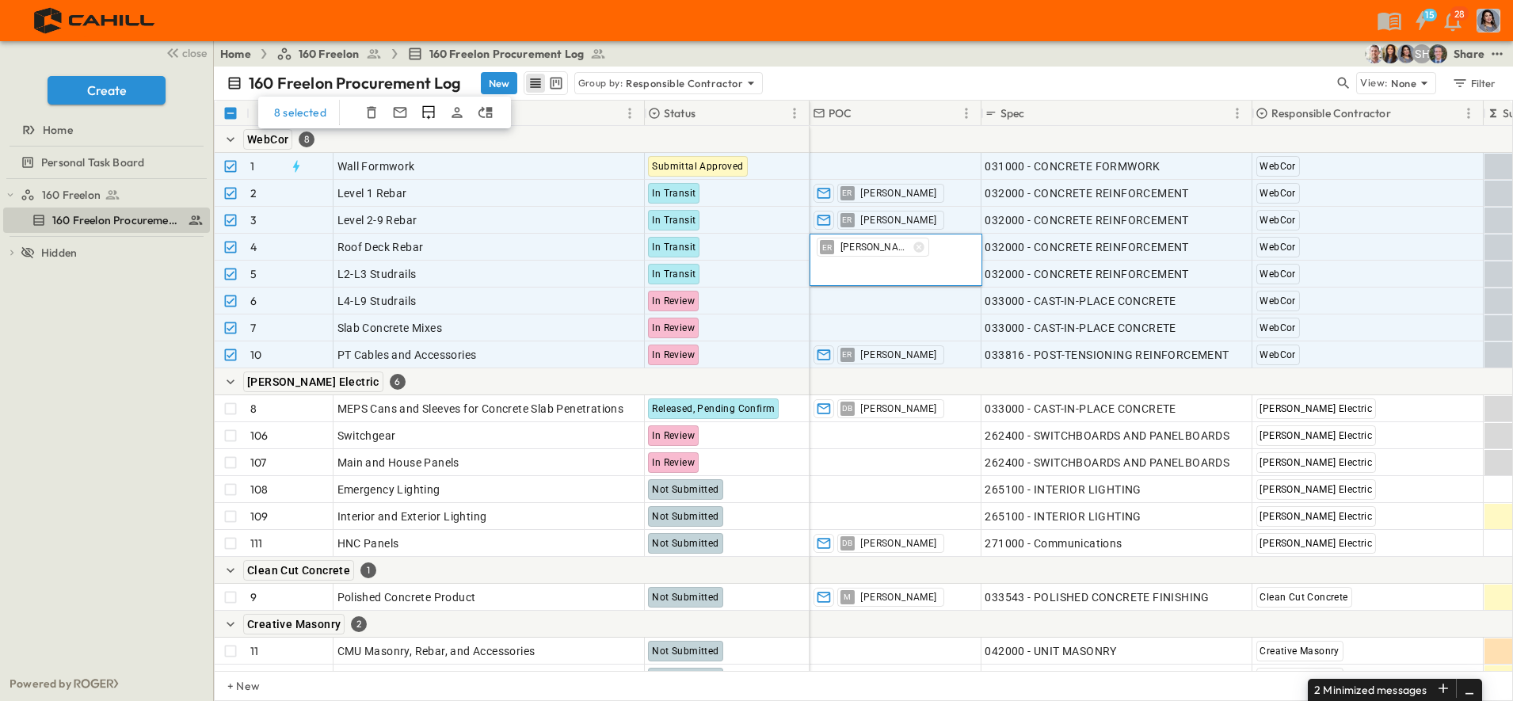
click at [1019, 78] on div "160 Freelon Procurement Log New Group by: Responsible Contractor" at bounding box center [780, 83] width 1107 height 24
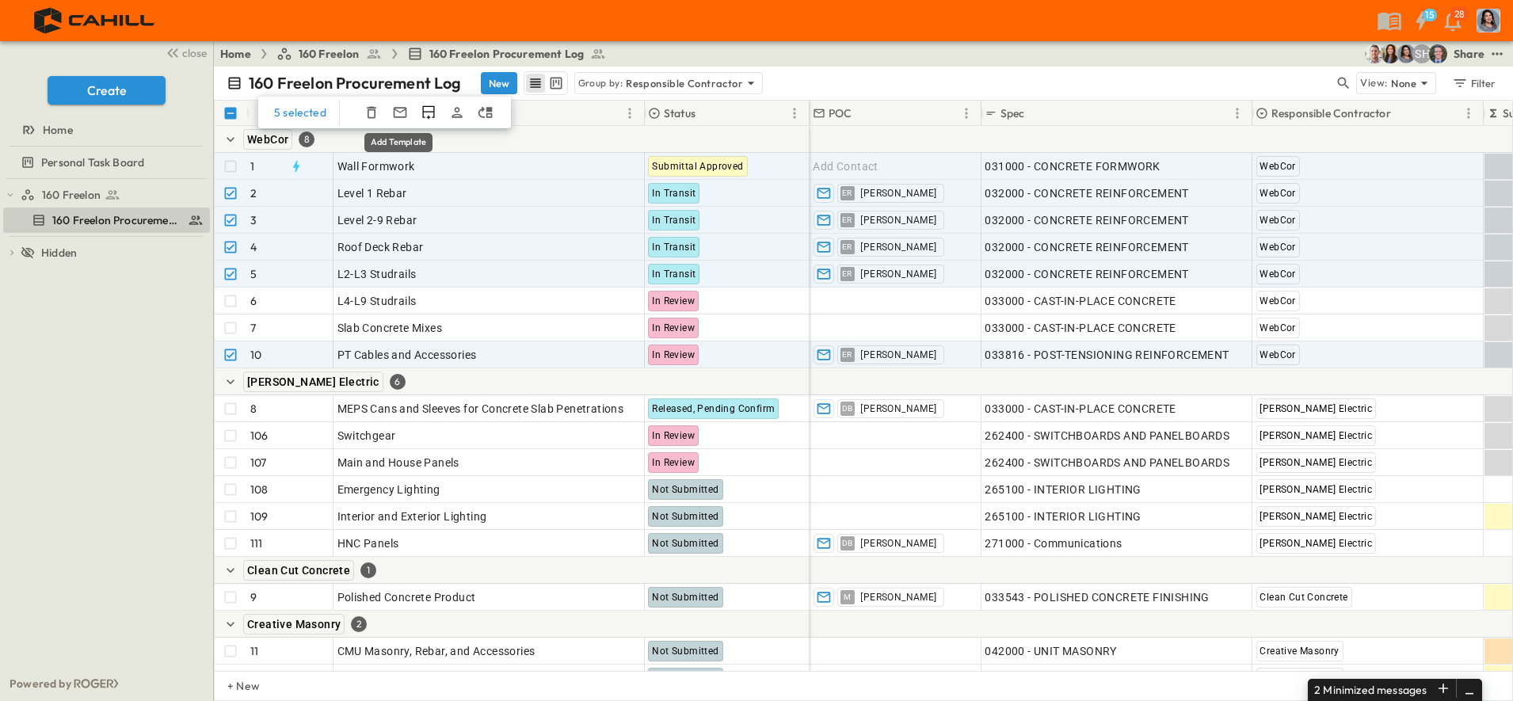
click at [402, 116] on icon "Add Template" at bounding box center [400, 113] width 16 height 16
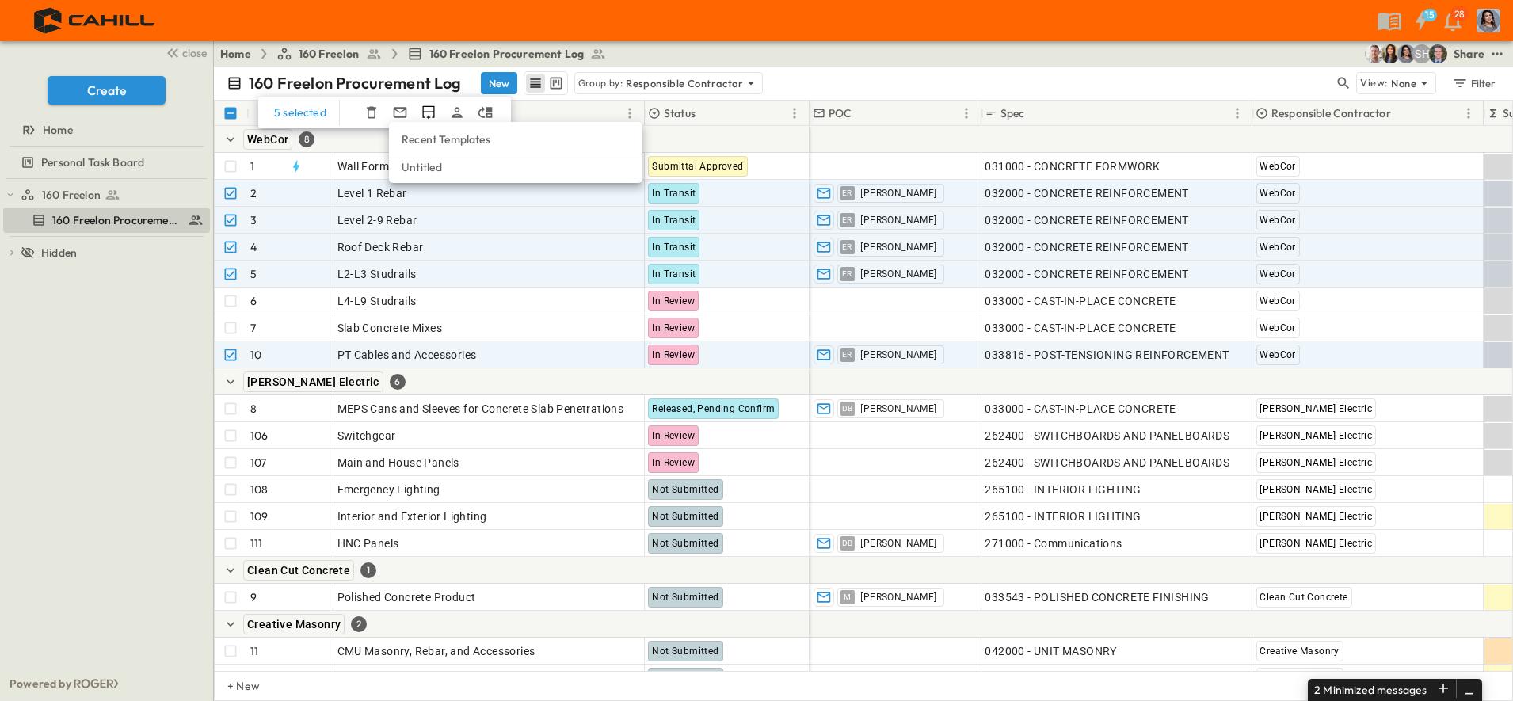
drag, startPoint x: 565, startPoint y: 140, endPoint x: 508, endPoint y: 150, distance: 58.6
click at [565, 141] on li "Recent Templates" at bounding box center [515, 139] width 253 height 29
drag, startPoint x: 465, startPoint y: 166, endPoint x: 469, endPoint y: 143, distance: 23.3
click at [465, 168] on p "Untitled" at bounding box center [516, 167] width 228 height 16
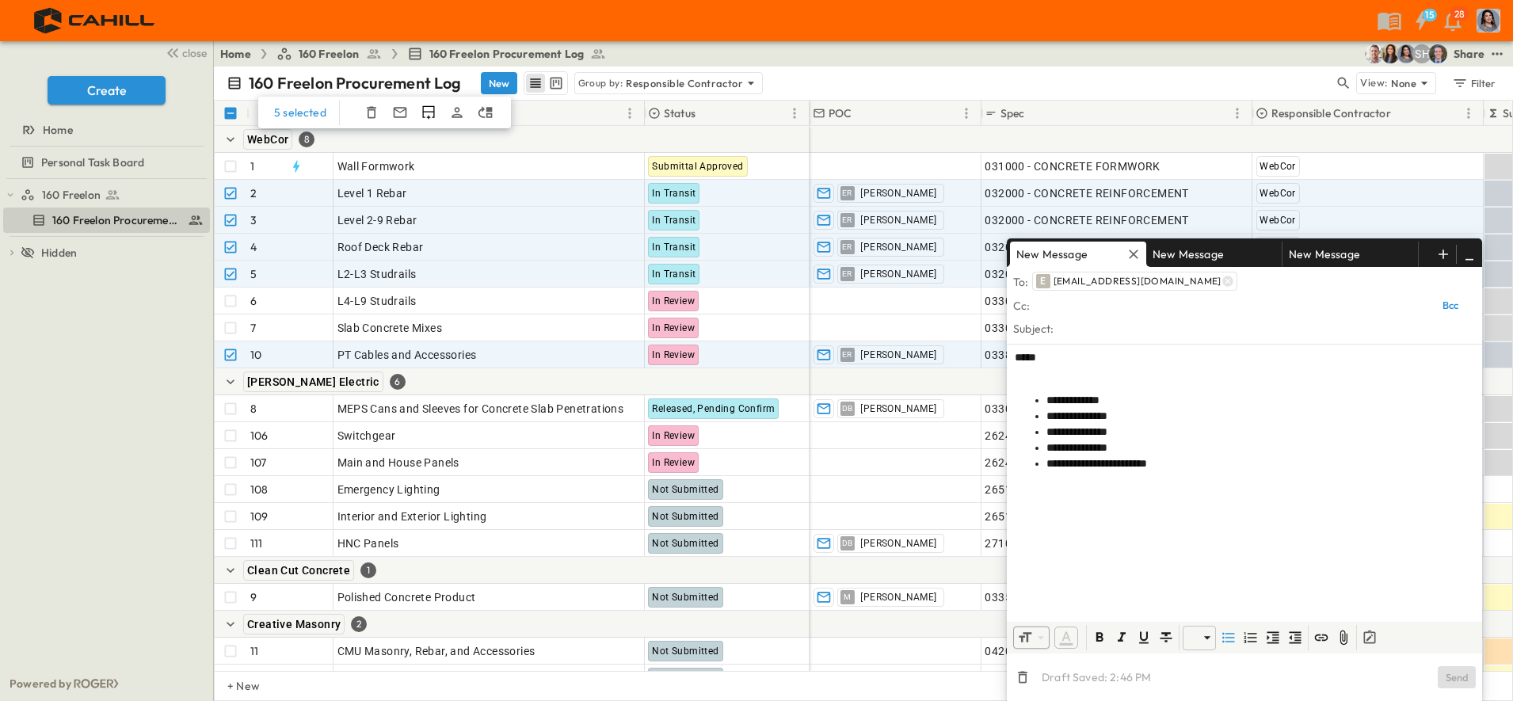
click at [400, 122] on body "15 28 close Create Home Personal Task Board 160 Freelon 160 Freelon Procurement…" at bounding box center [756, 350] width 1513 height 701
click at [1400, 255] on div "New Message" at bounding box center [1349, 254] width 135 height 25
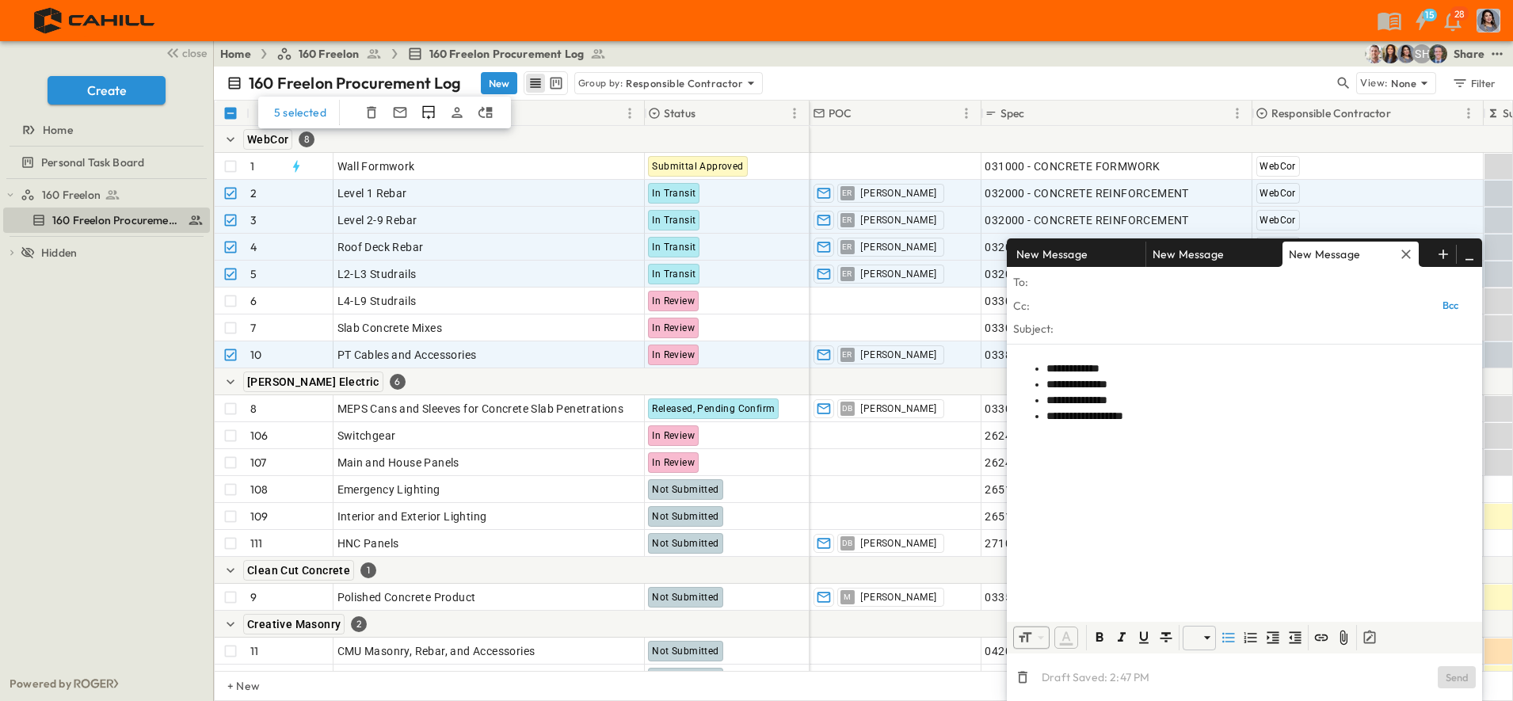
click at [1402, 254] on icon "button" at bounding box center [1406, 254] width 16 height 16
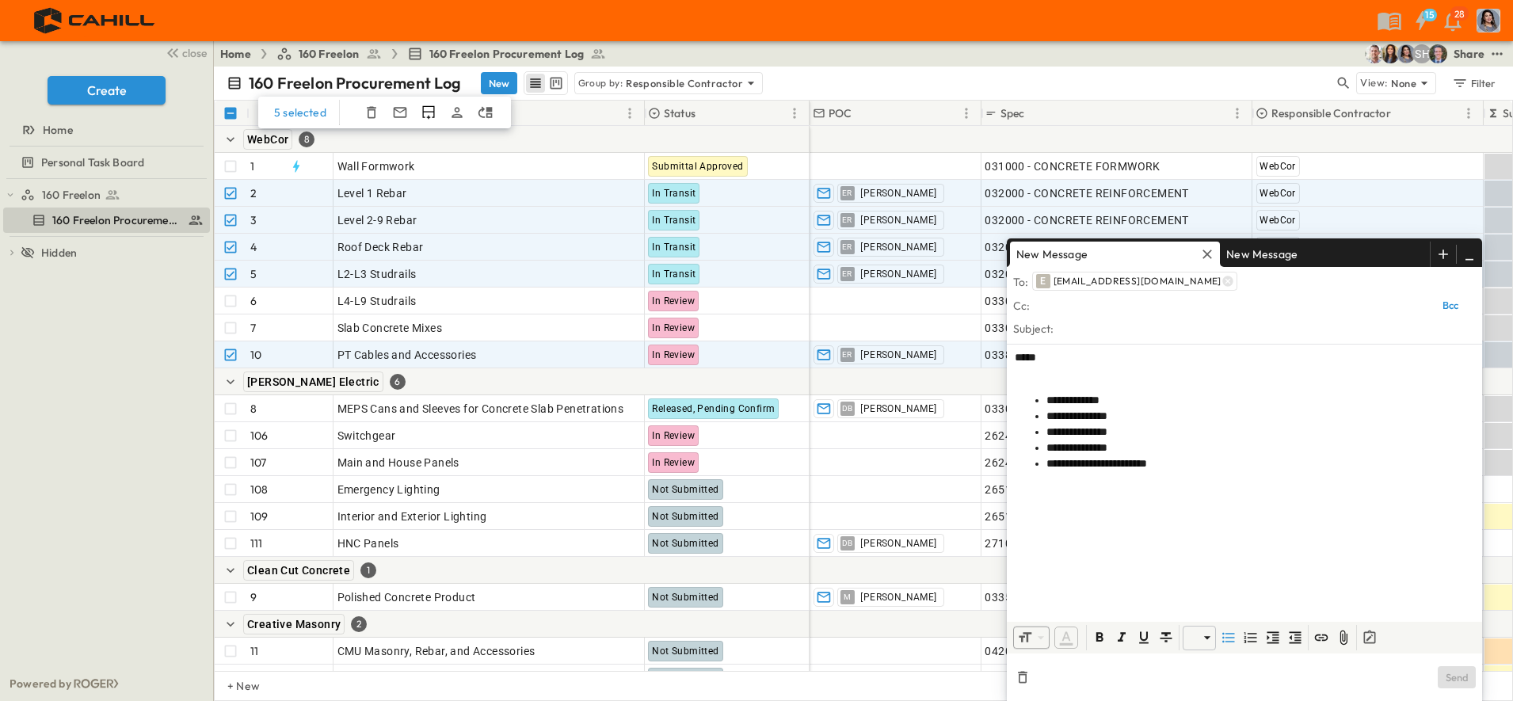
click at [1311, 254] on div "New Message" at bounding box center [1325, 254] width 210 height 25
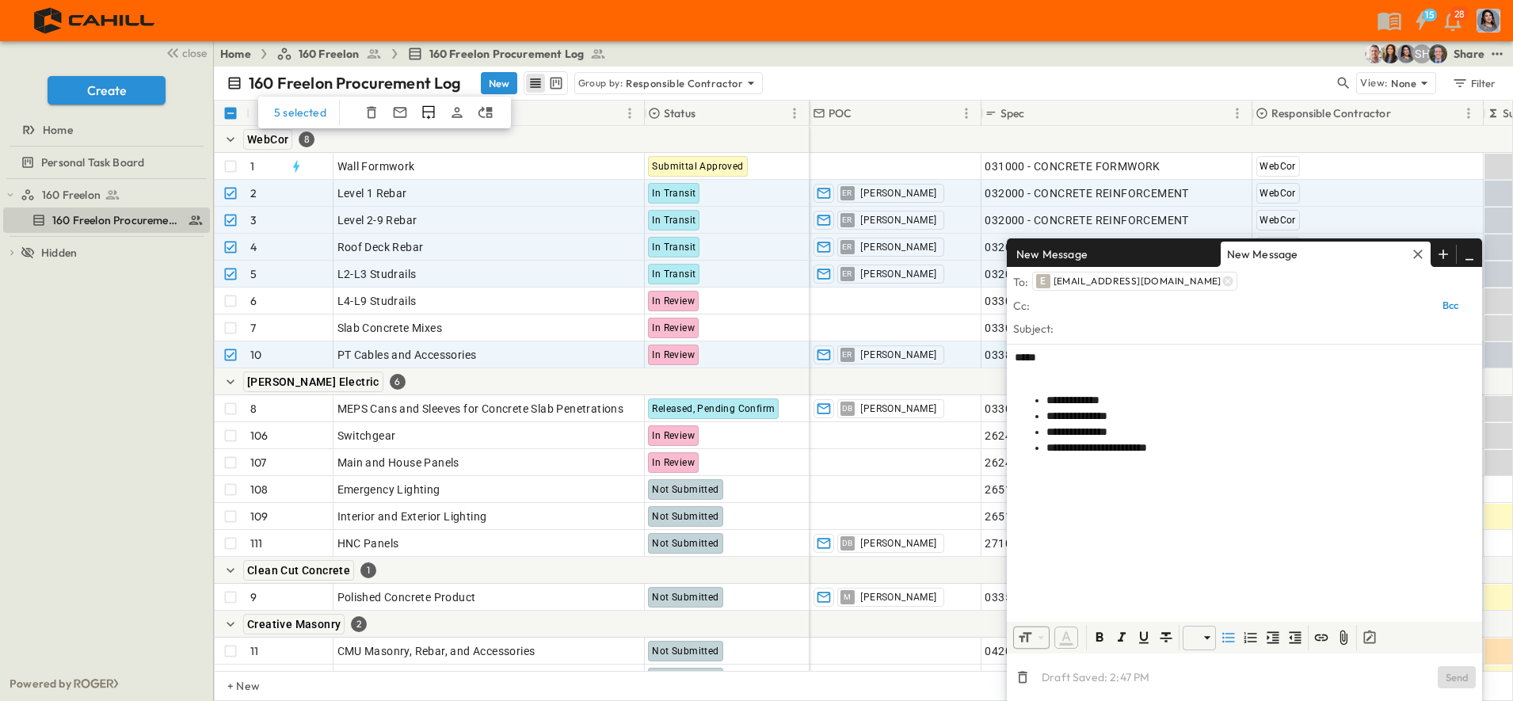
click at [1415, 254] on icon "button" at bounding box center [1418, 254] width 16 height 16
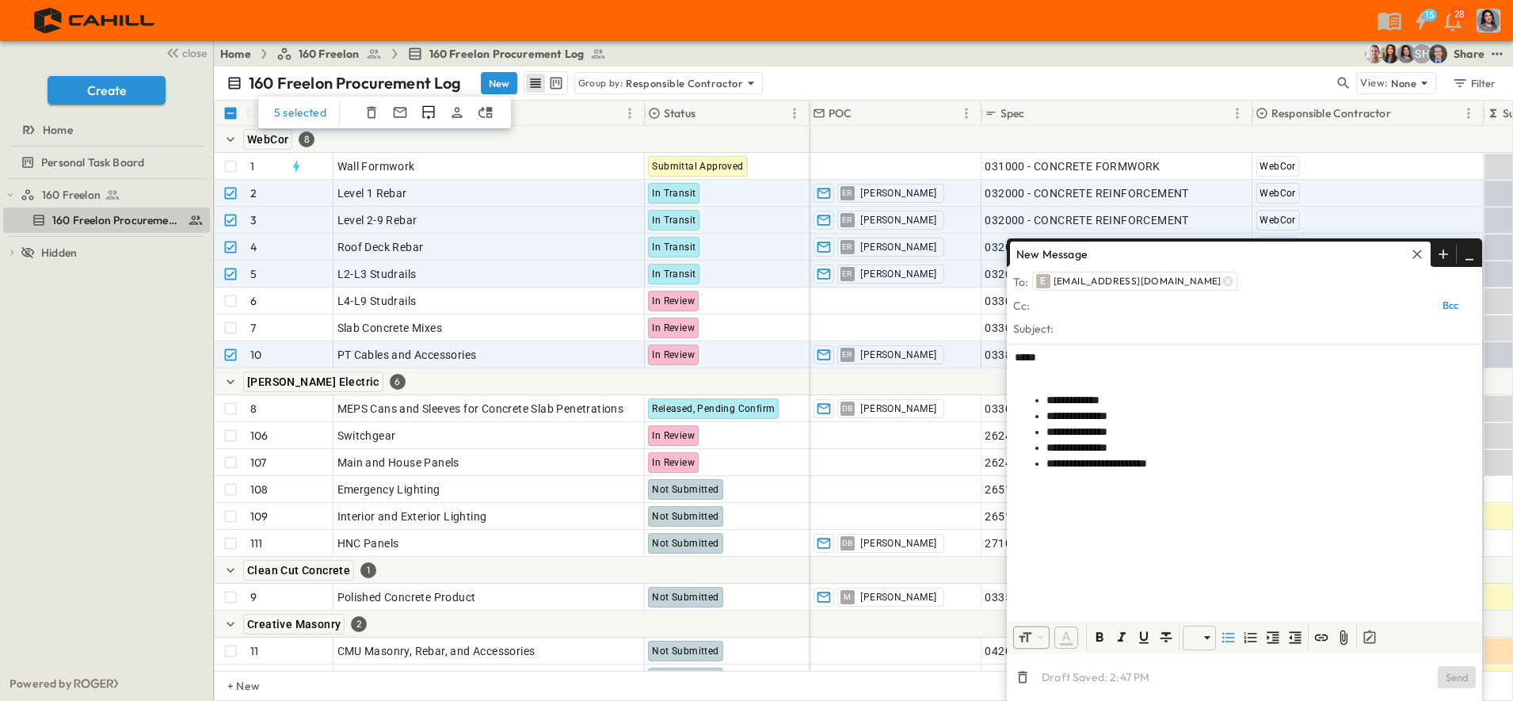
click at [1414, 255] on icon "button" at bounding box center [1417, 254] width 16 height 16
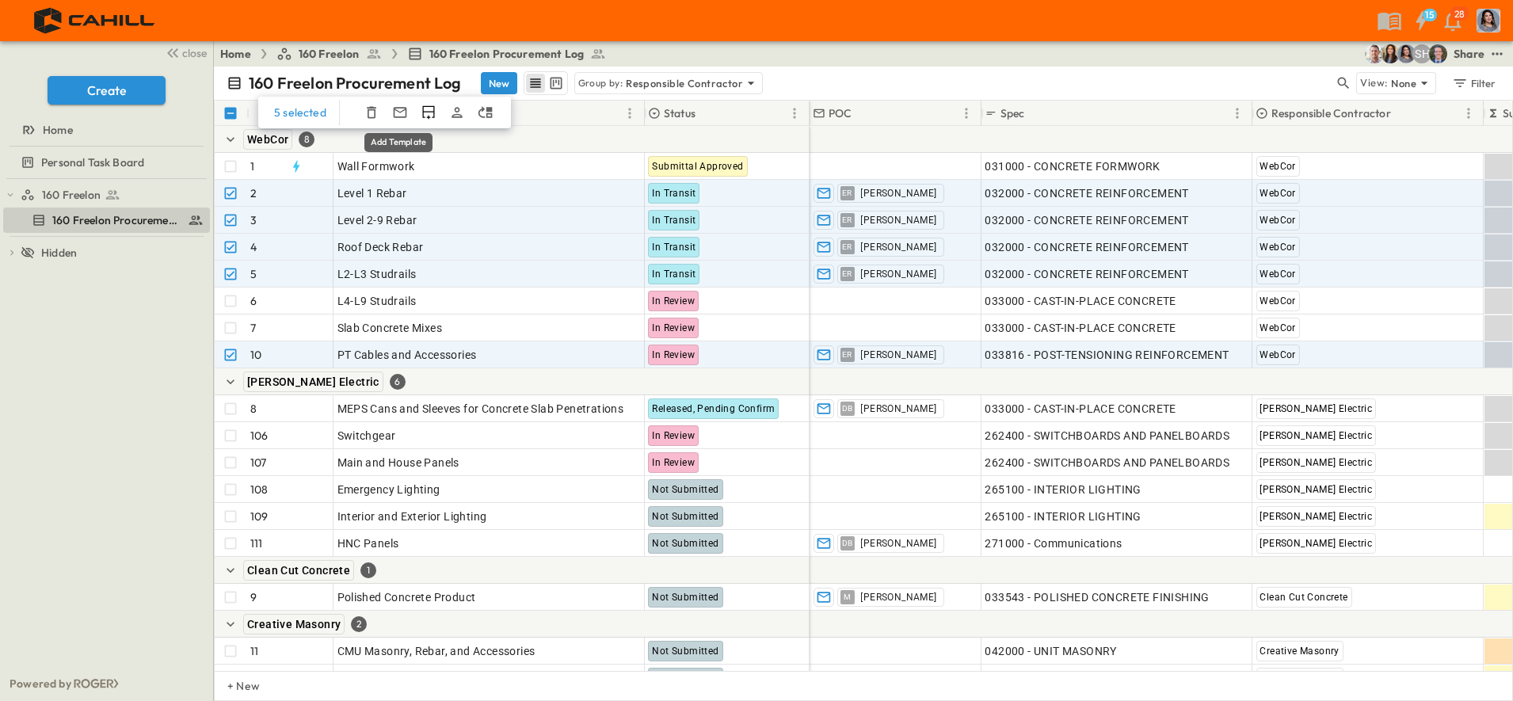
click at [399, 117] on icon "Add Template" at bounding box center [400, 113] width 16 height 16
click at [469, 170] on p "Untitled" at bounding box center [516, 167] width 228 height 16
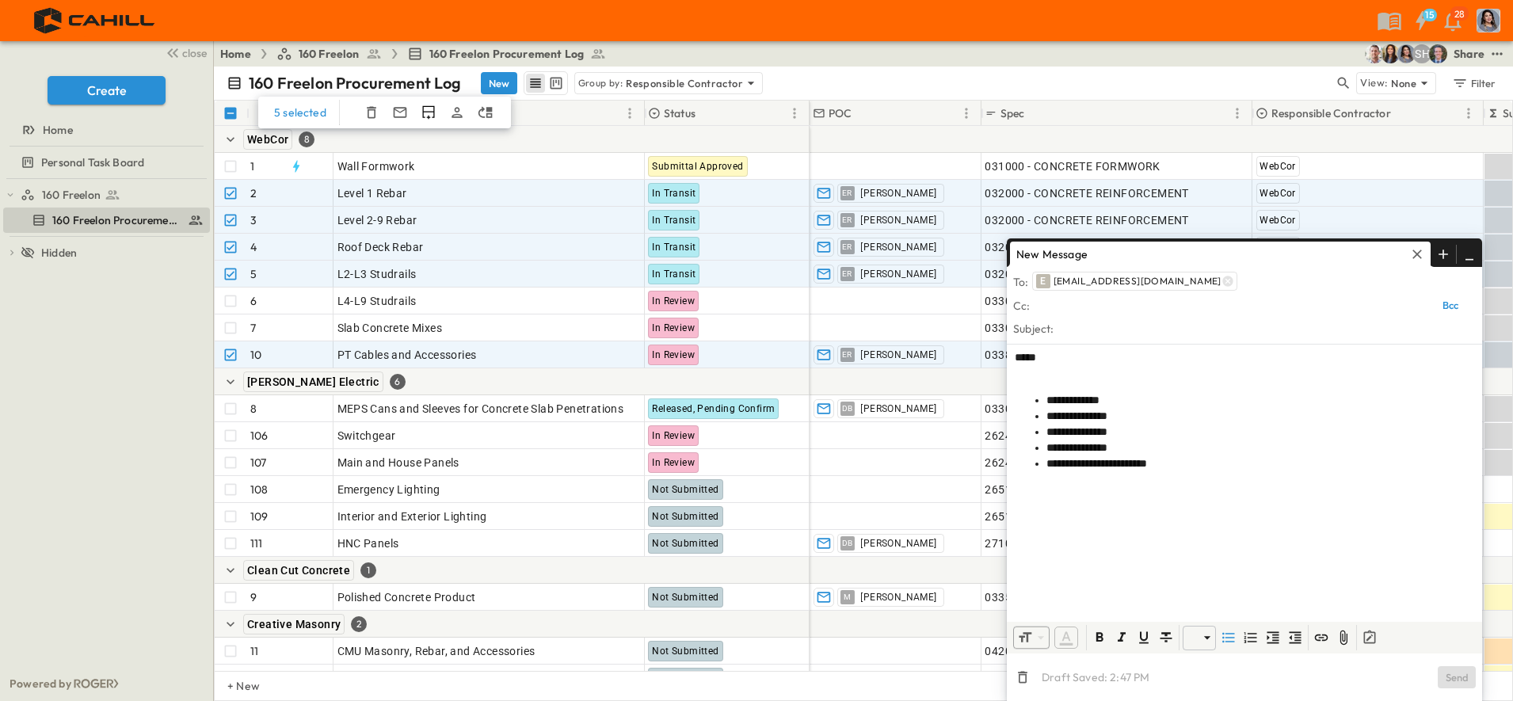
click at [1418, 259] on icon "button" at bounding box center [1417, 254] width 16 height 16
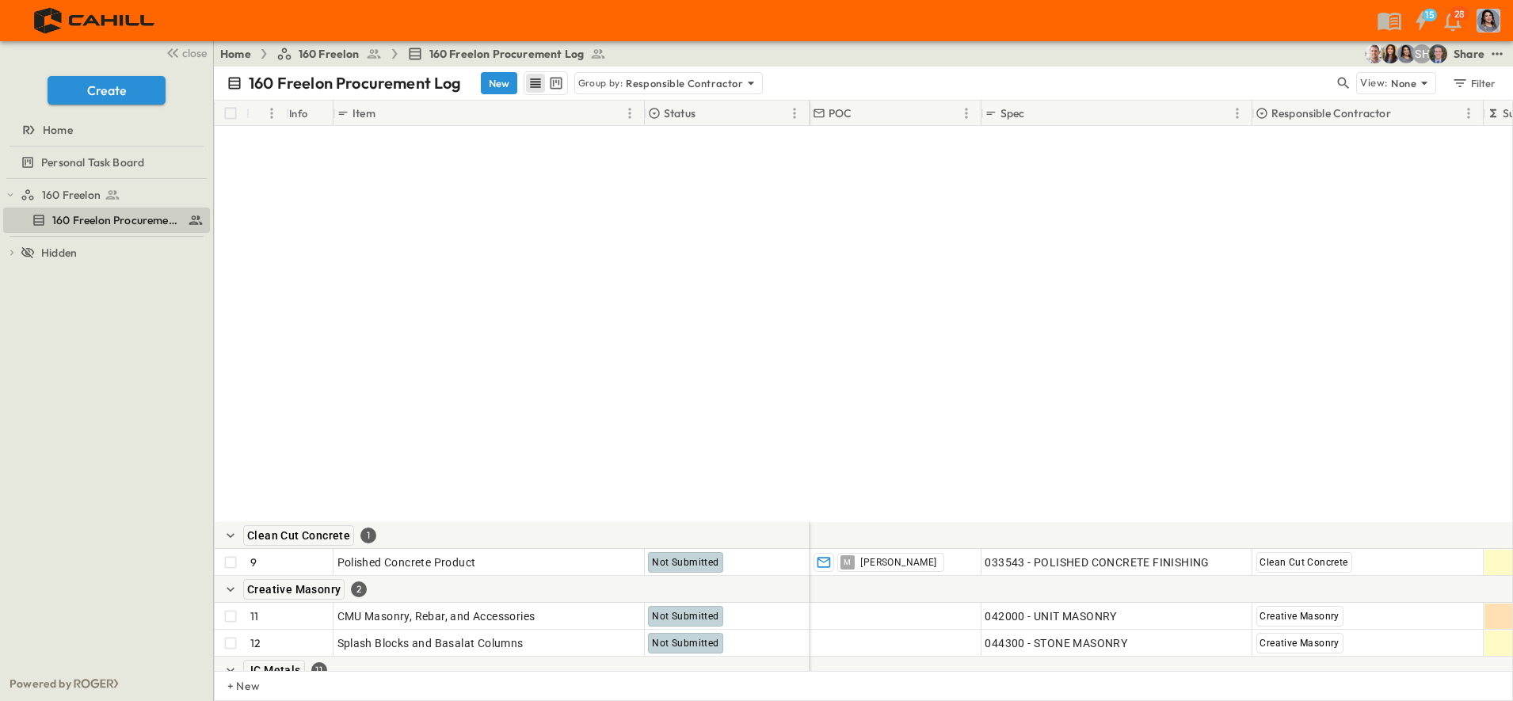
scroll to position [495, 0]
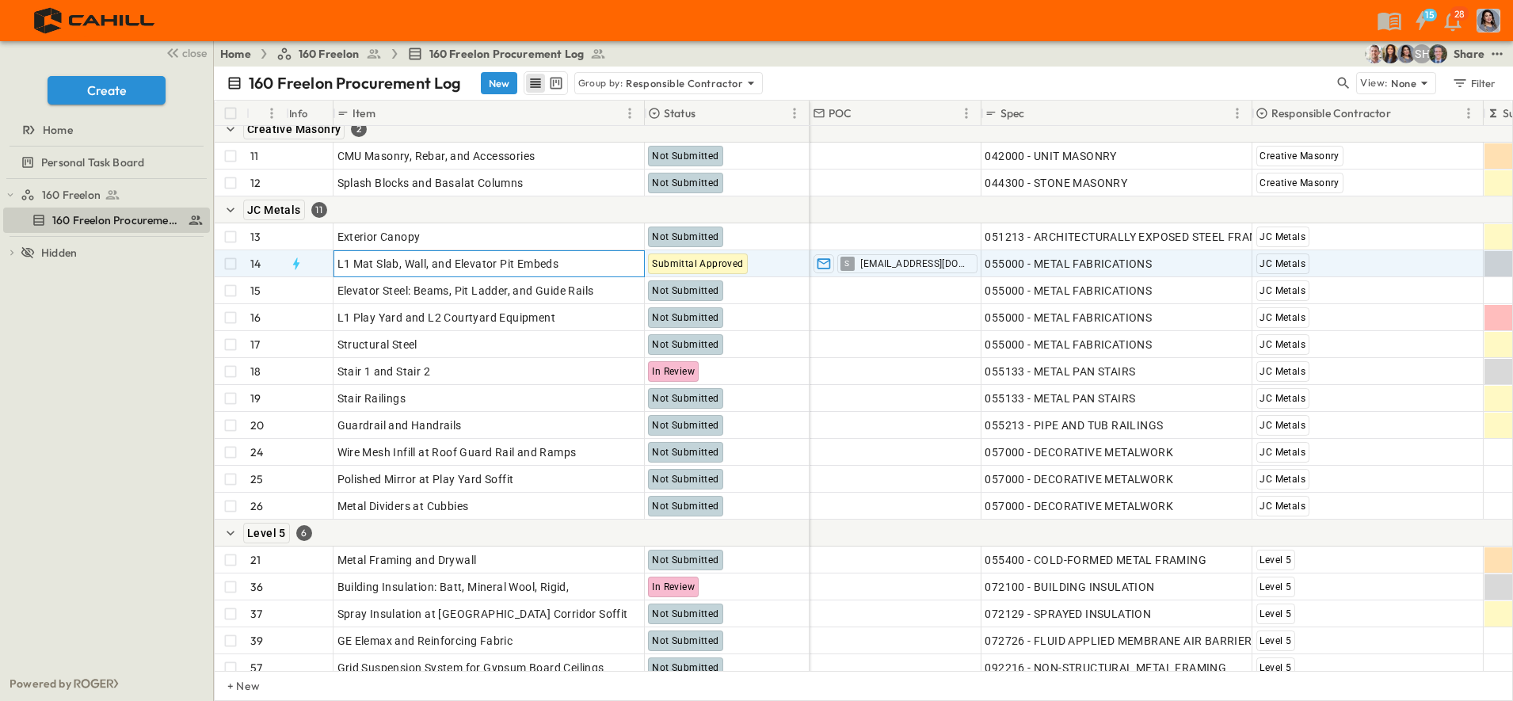
click at [611, 265] on icon at bounding box center [604, 261] width 13 height 13
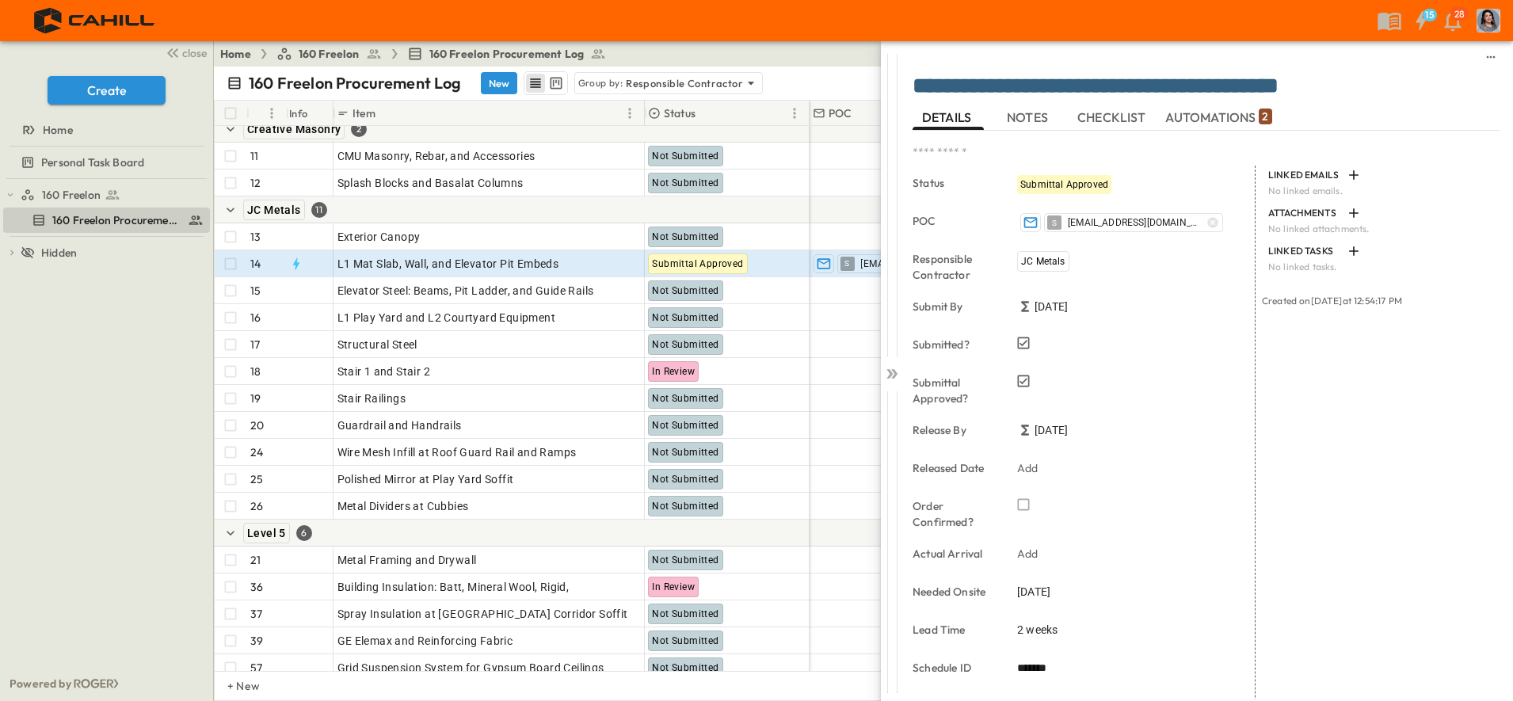
click at [1346, 177] on icon "button" at bounding box center [1354, 175] width 16 height 16
click at [1395, 221] on p "Link Existing Email" at bounding box center [1391, 218] width 106 height 16
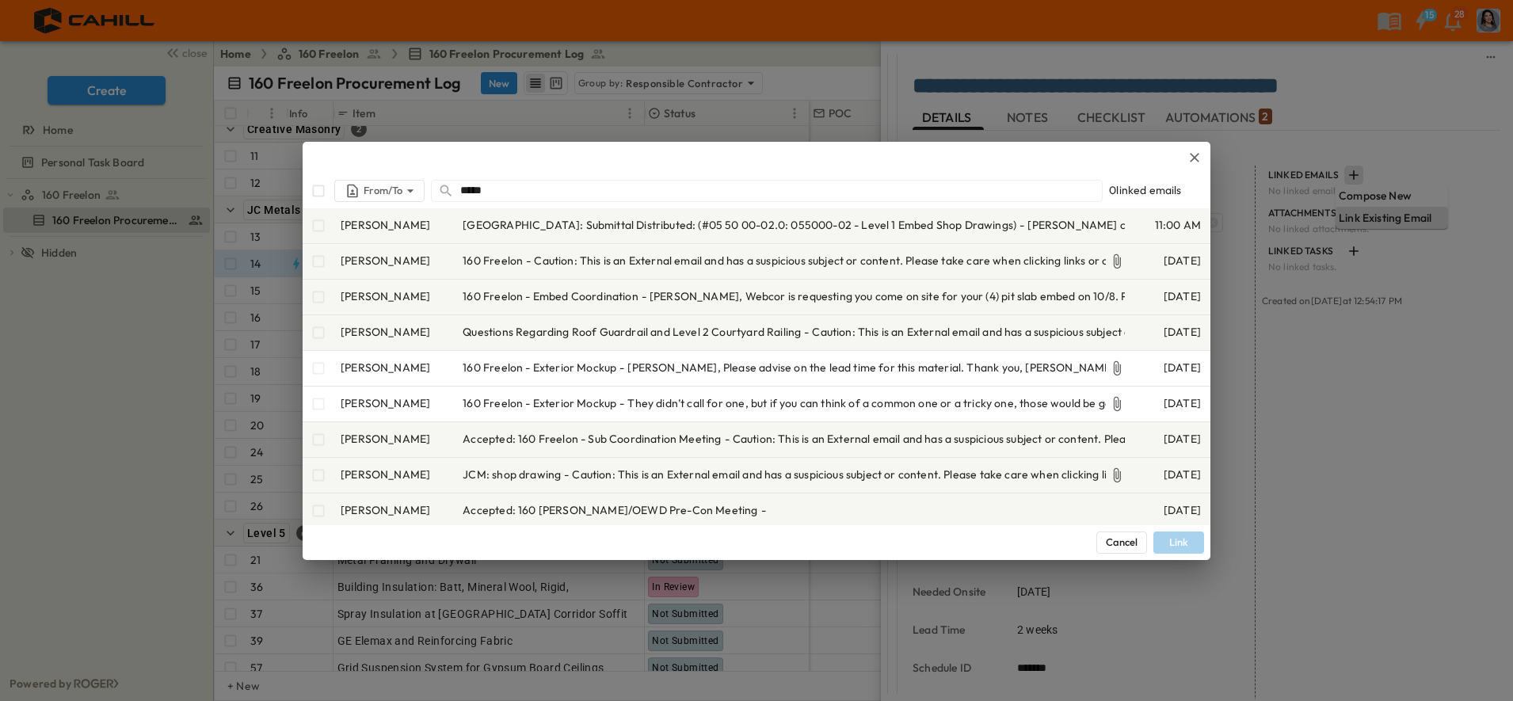
type input "*****"
click at [528, 230] on span "[GEOGRAPHIC_DATA]: Submittal Distributed: (#05 50 00-02.0: 055000-02 - Level 1 …" at bounding box center [740, 225] width 554 height 16
drag, startPoint x: 530, startPoint y: 227, endPoint x: 406, endPoint y: 195, distance: 127.7
click at [530, 228] on span "[GEOGRAPHIC_DATA]: Submittal Distributed: (#05 50 00-02.0: 055000-02 - Level 1 …" at bounding box center [740, 225] width 554 height 16
click at [403, 193] on icon "person-filter" at bounding box center [410, 191] width 16 height 16
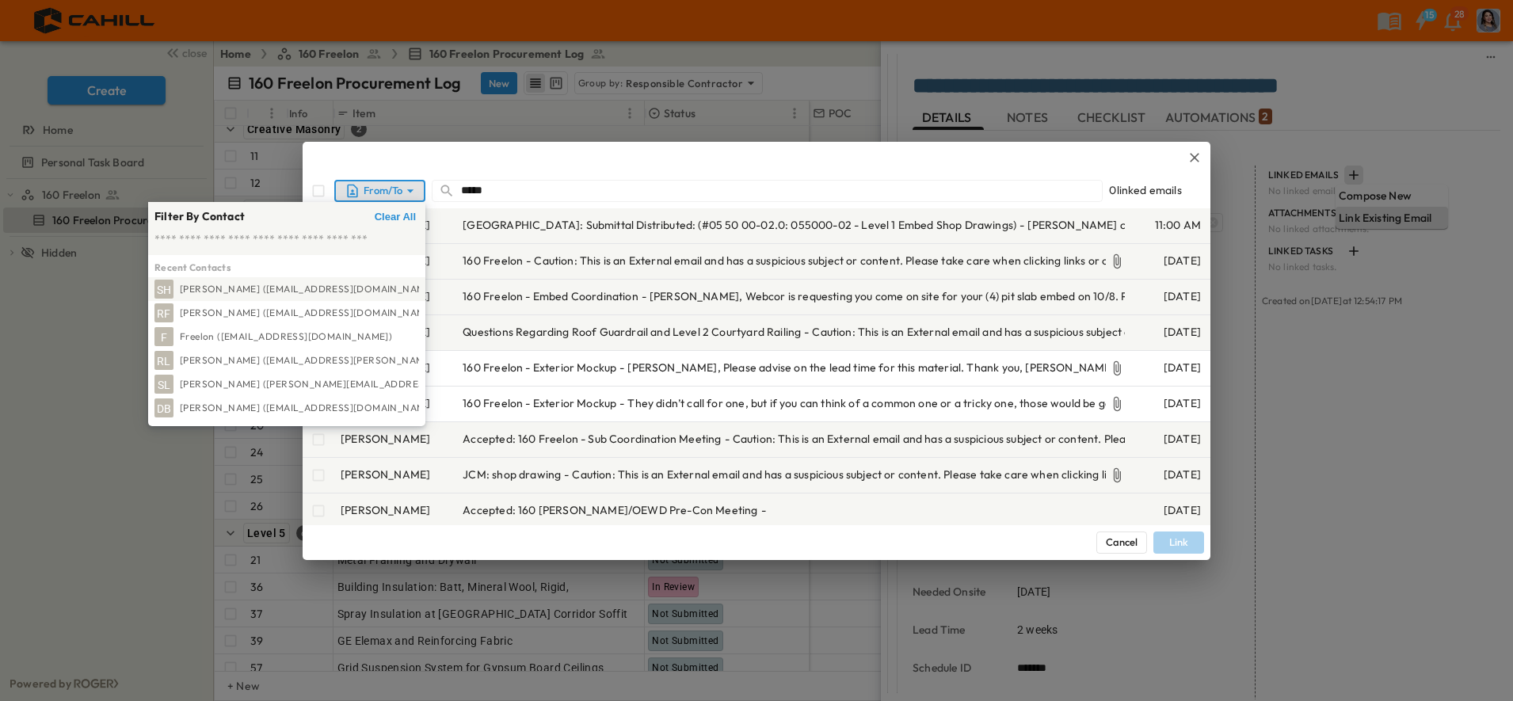
click at [349, 192] on icon "person-filter" at bounding box center [353, 191] width 16 height 16
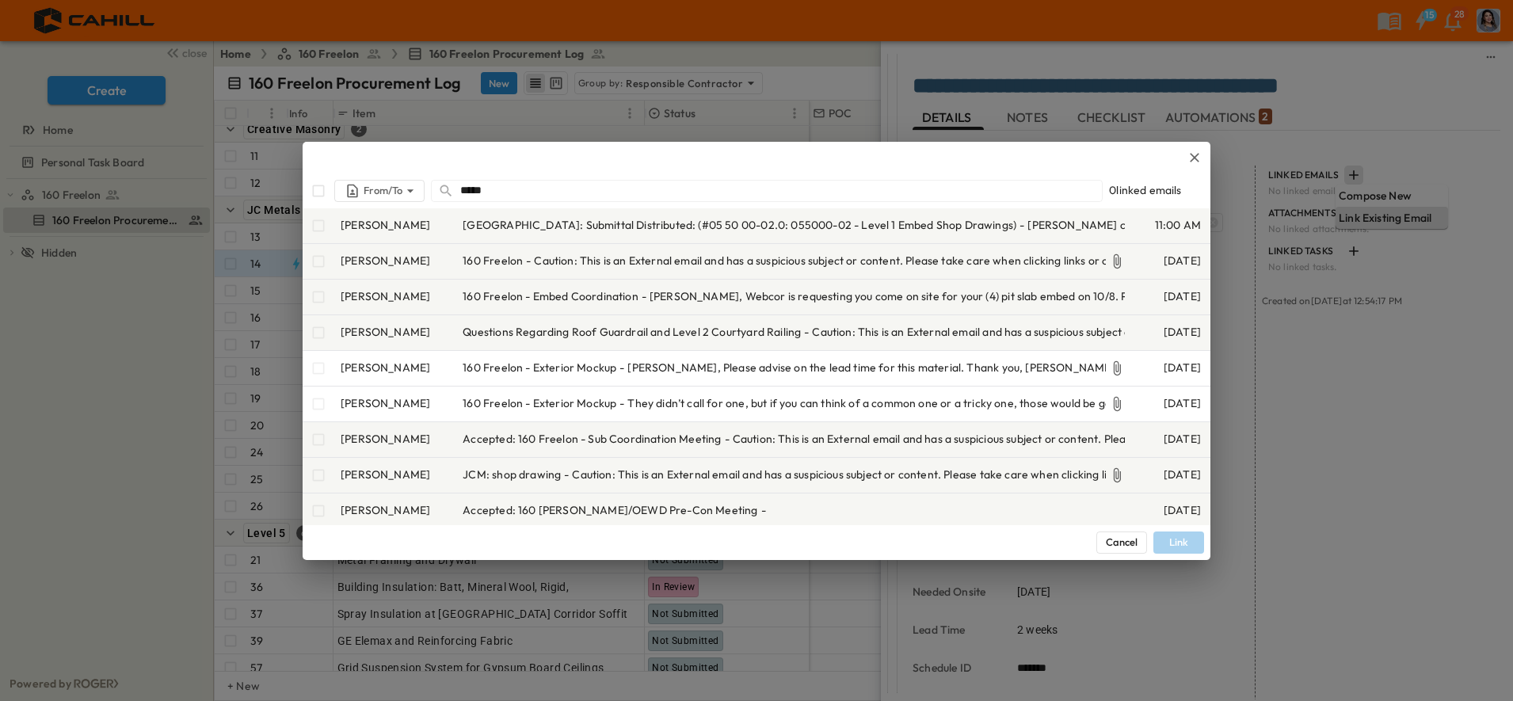
click at [508, 226] on span "[GEOGRAPHIC_DATA]: Submittal Distributed: (#05 50 00-02.0: 055000-02 - Level 1 …" at bounding box center [740, 225] width 554 height 16
click at [1196, 547] on button "Link" at bounding box center [1178, 542] width 51 height 22
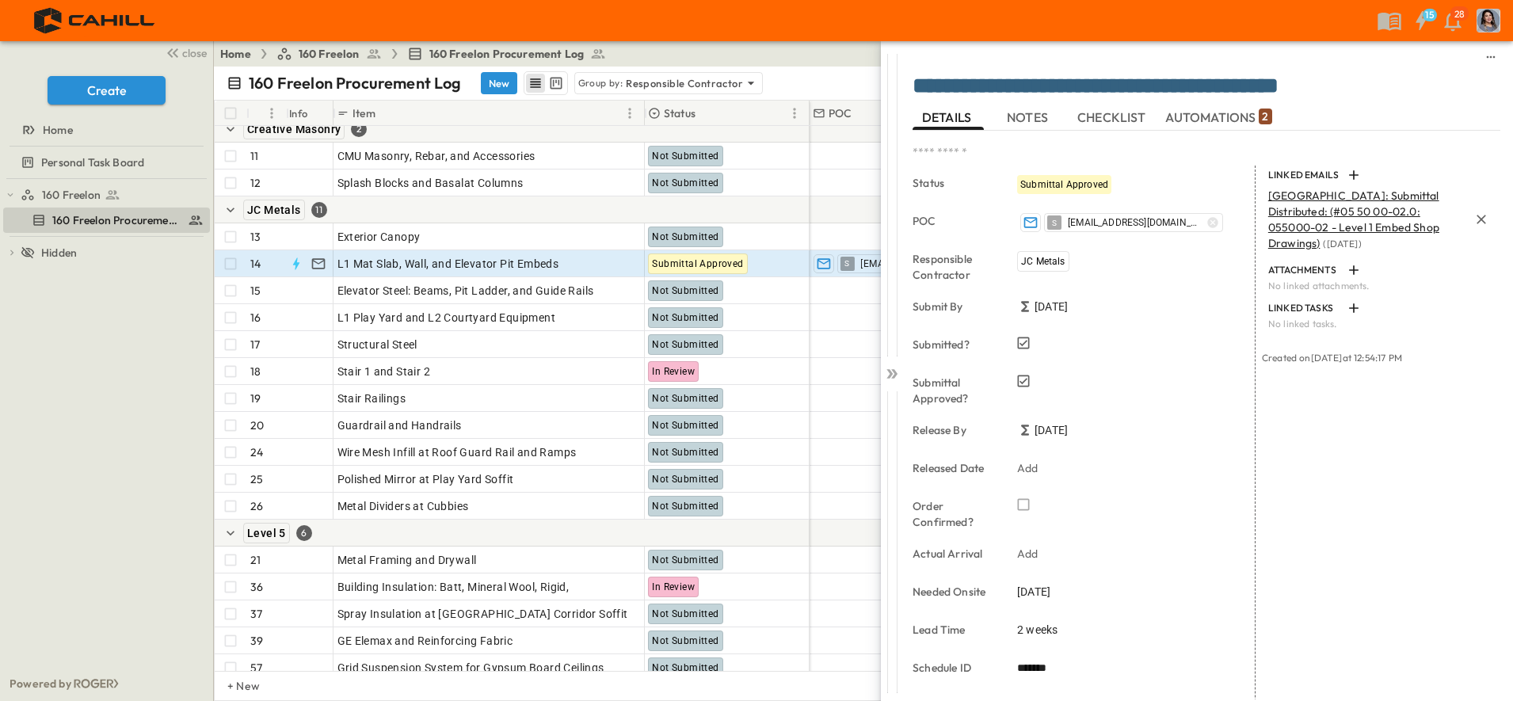
click at [1303, 213] on span "[GEOGRAPHIC_DATA]: Submittal Distributed: (#05 50 00-02.0: 055000-02 - Level 1 …" at bounding box center [1353, 219] width 171 height 62
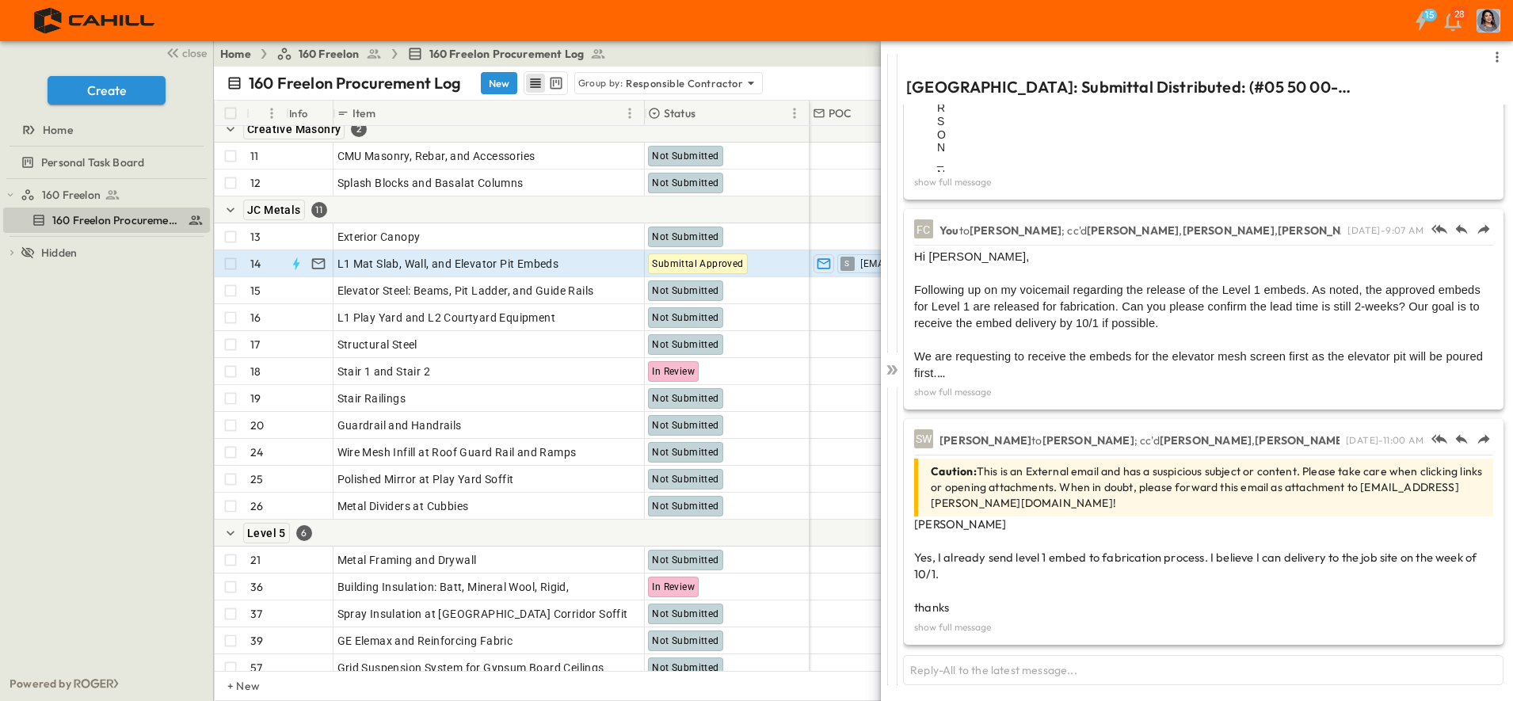
scroll to position [136, 0]
click at [893, 372] on icon at bounding box center [894, 370] width 6 height 10
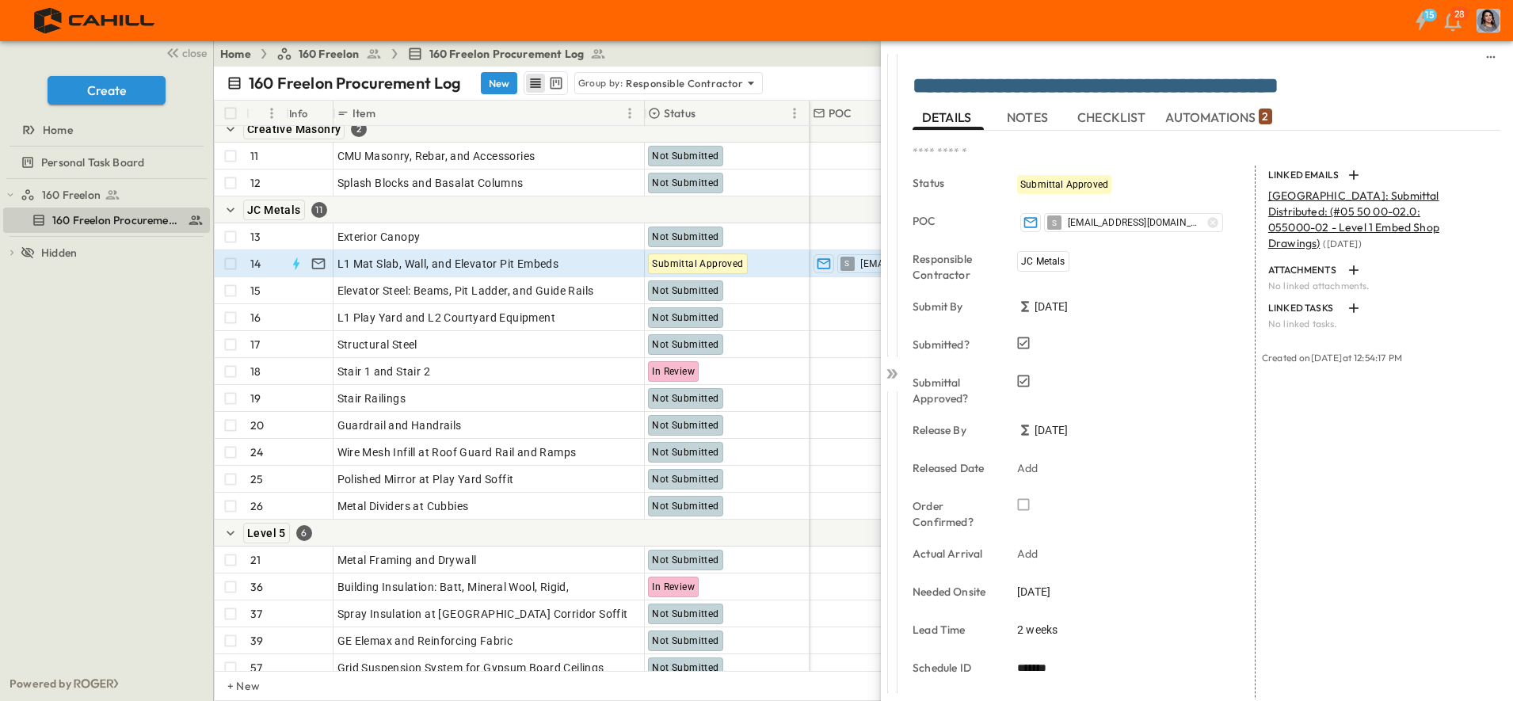
click at [1027, 466] on p "Add" at bounding box center [1027, 468] width 21 height 16
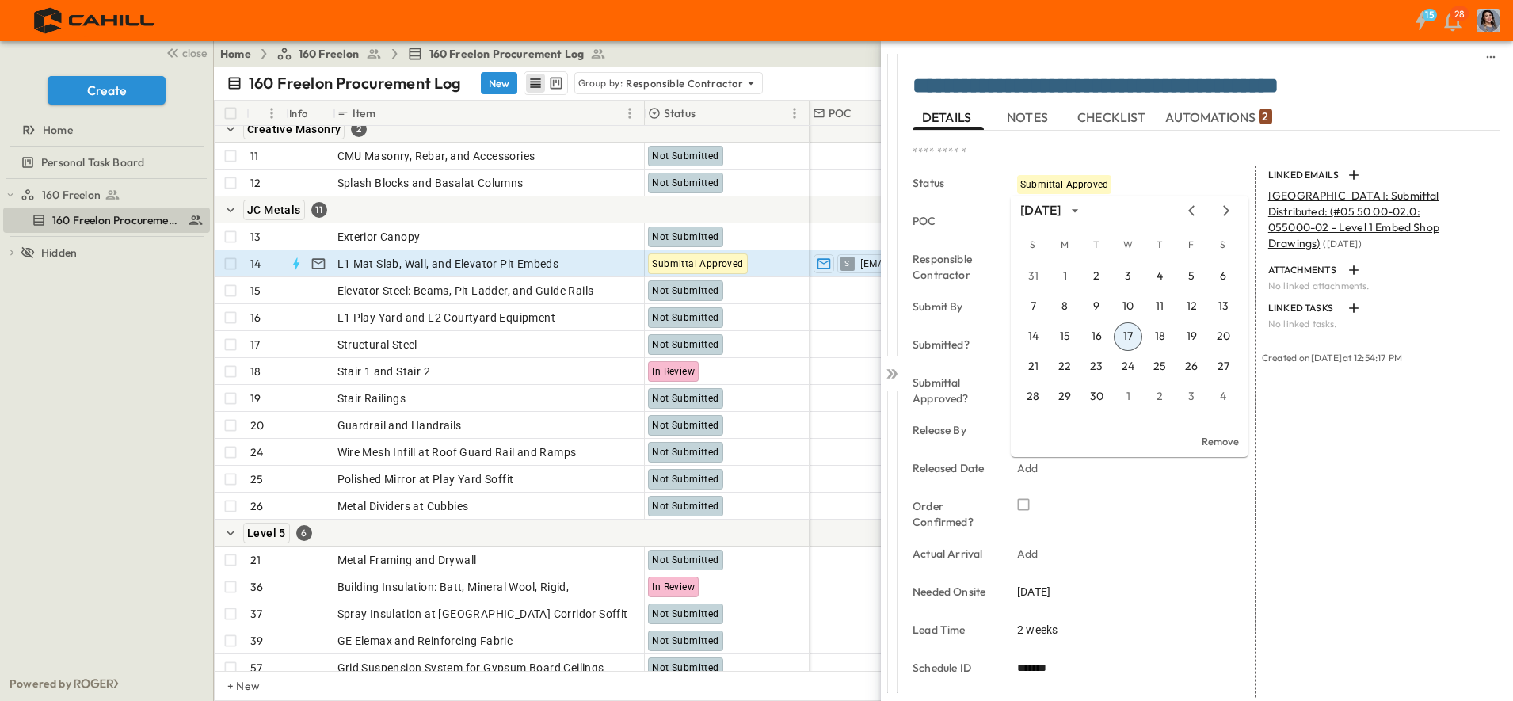
click at [1135, 337] on button "17" at bounding box center [1128, 336] width 29 height 29
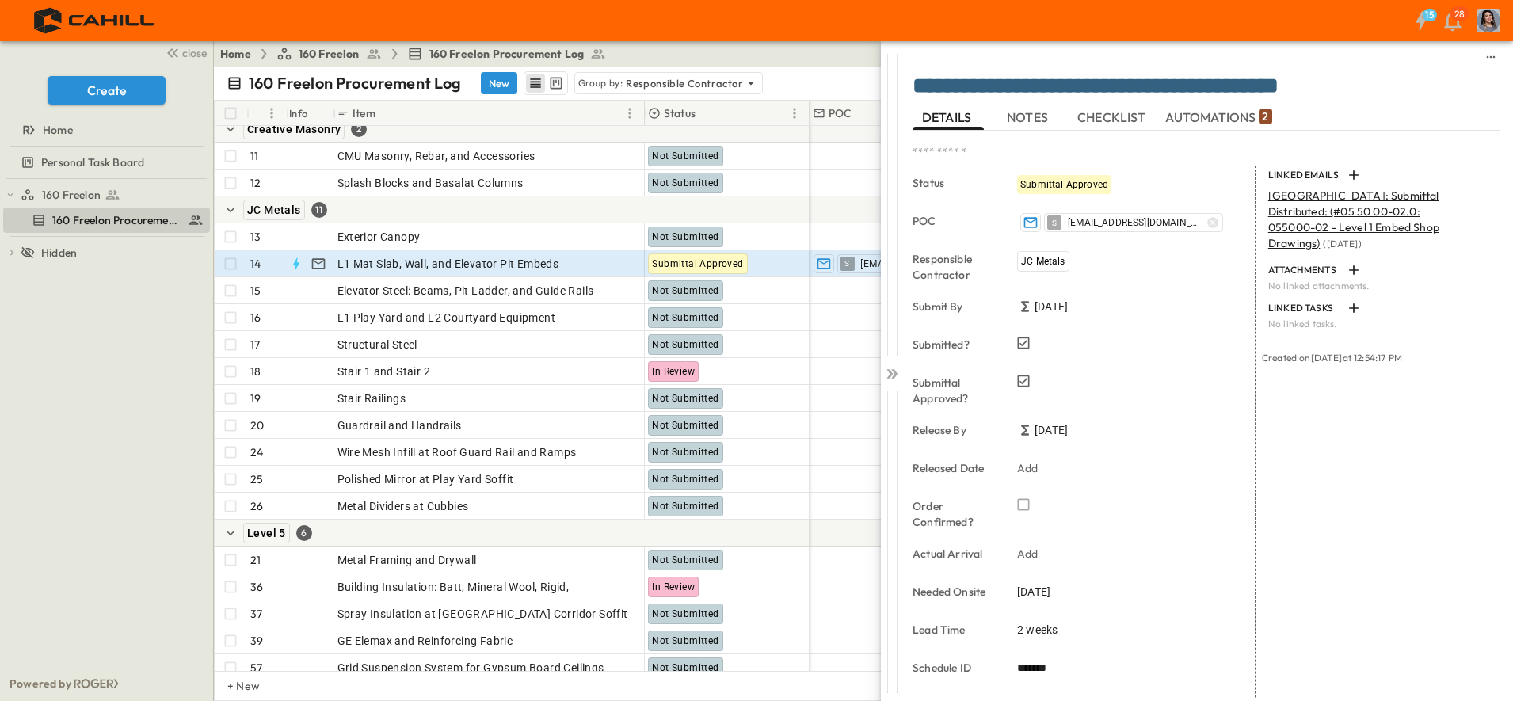
click at [892, 374] on icon at bounding box center [889, 374] width 6 height 10
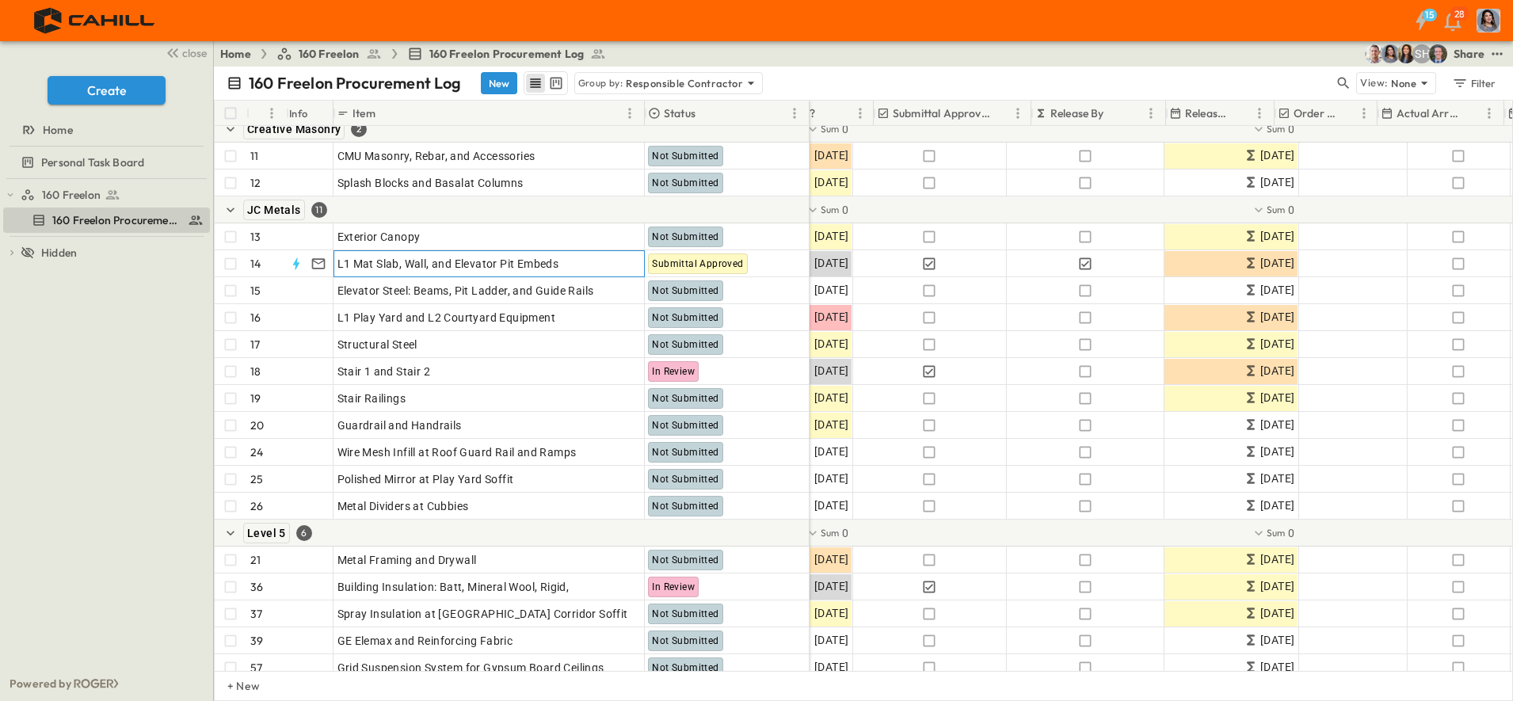
scroll to position [495, 931]
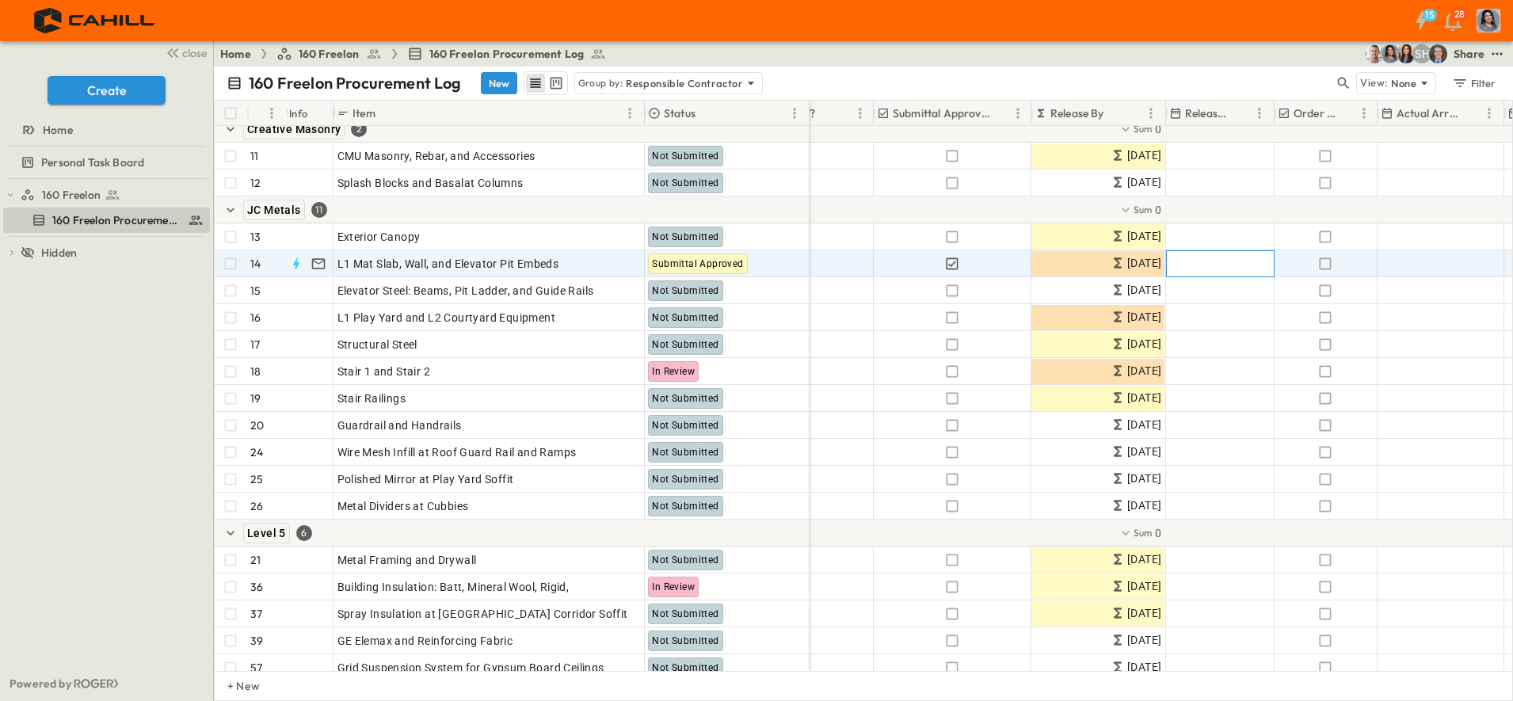
click at [1213, 257] on div "Add Date" at bounding box center [1219, 263] width 107 height 25
click at [1281, 420] on button "17" at bounding box center [1284, 418] width 29 height 29
click at [1329, 270] on icon "button" at bounding box center [1325, 264] width 16 height 16
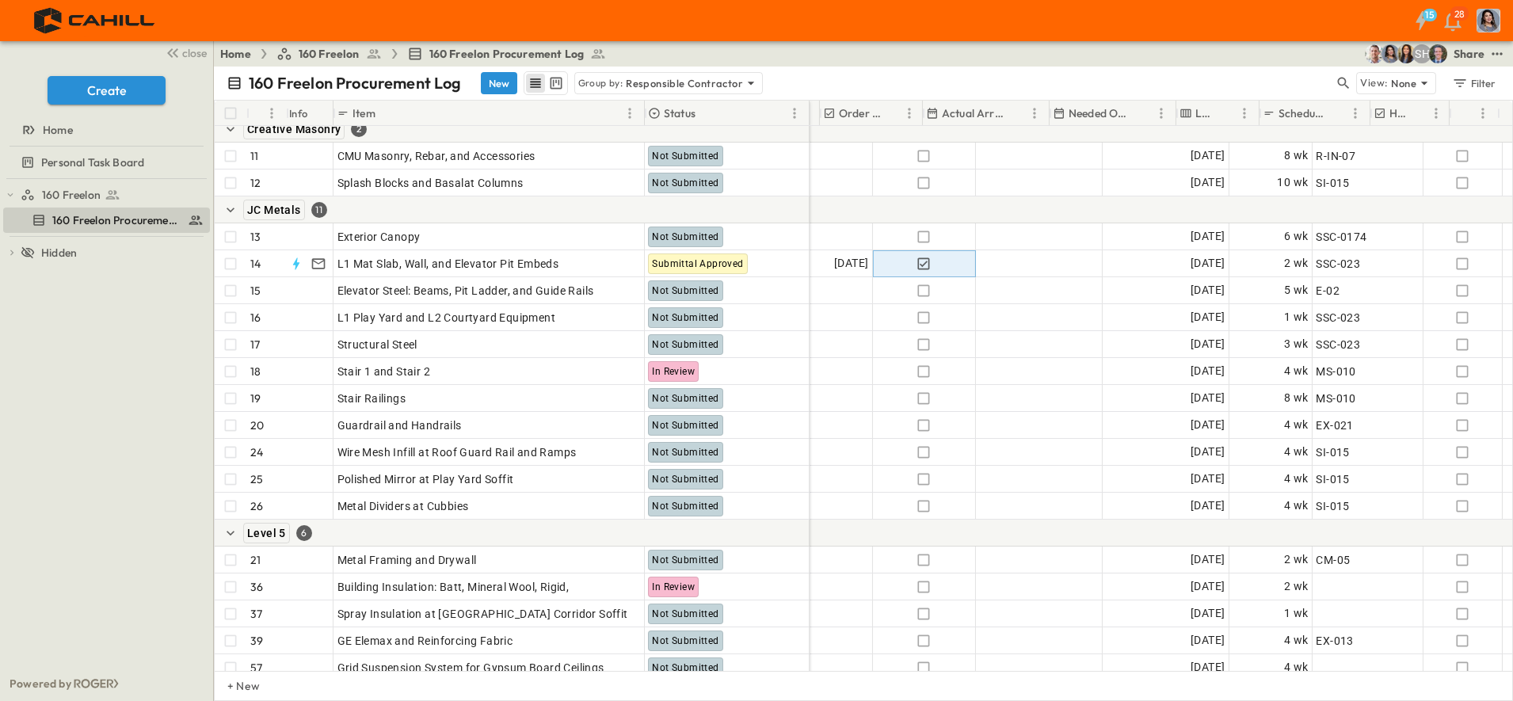
scroll to position [495, 1386]
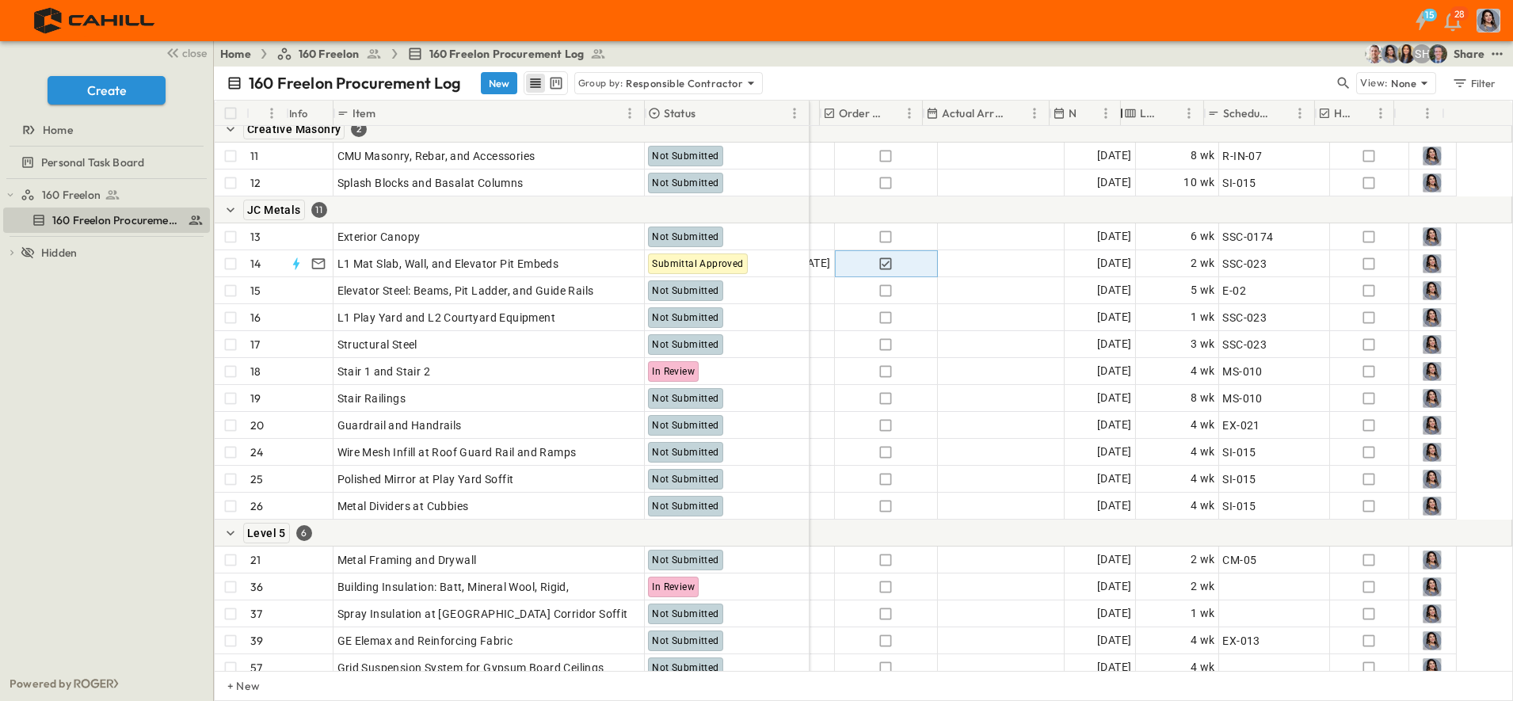
drag, startPoint x: 1178, startPoint y: 116, endPoint x: 1194, endPoint y: 116, distance: 15.8
click at [1122, 106] on div at bounding box center [1122, 113] width 16 height 44
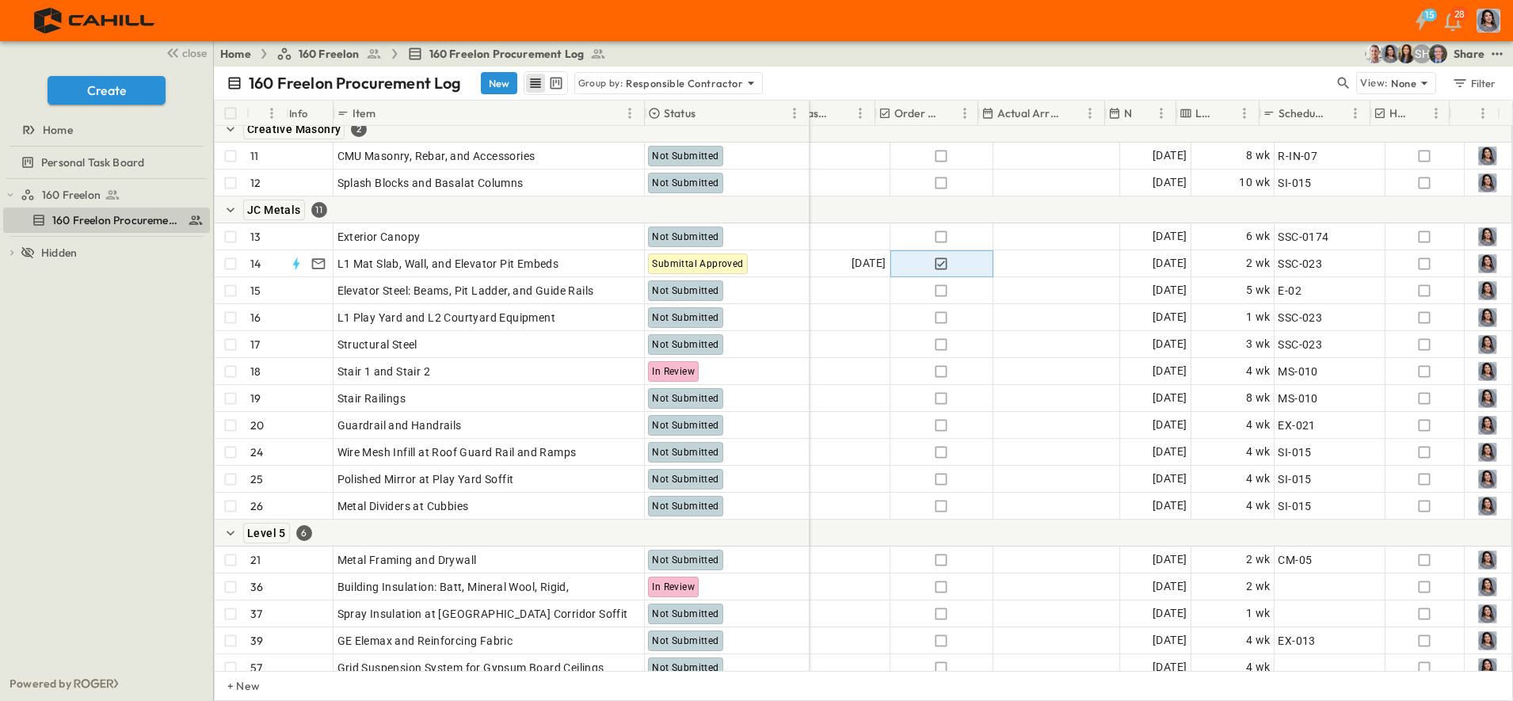
scroll to position [495, 1331]
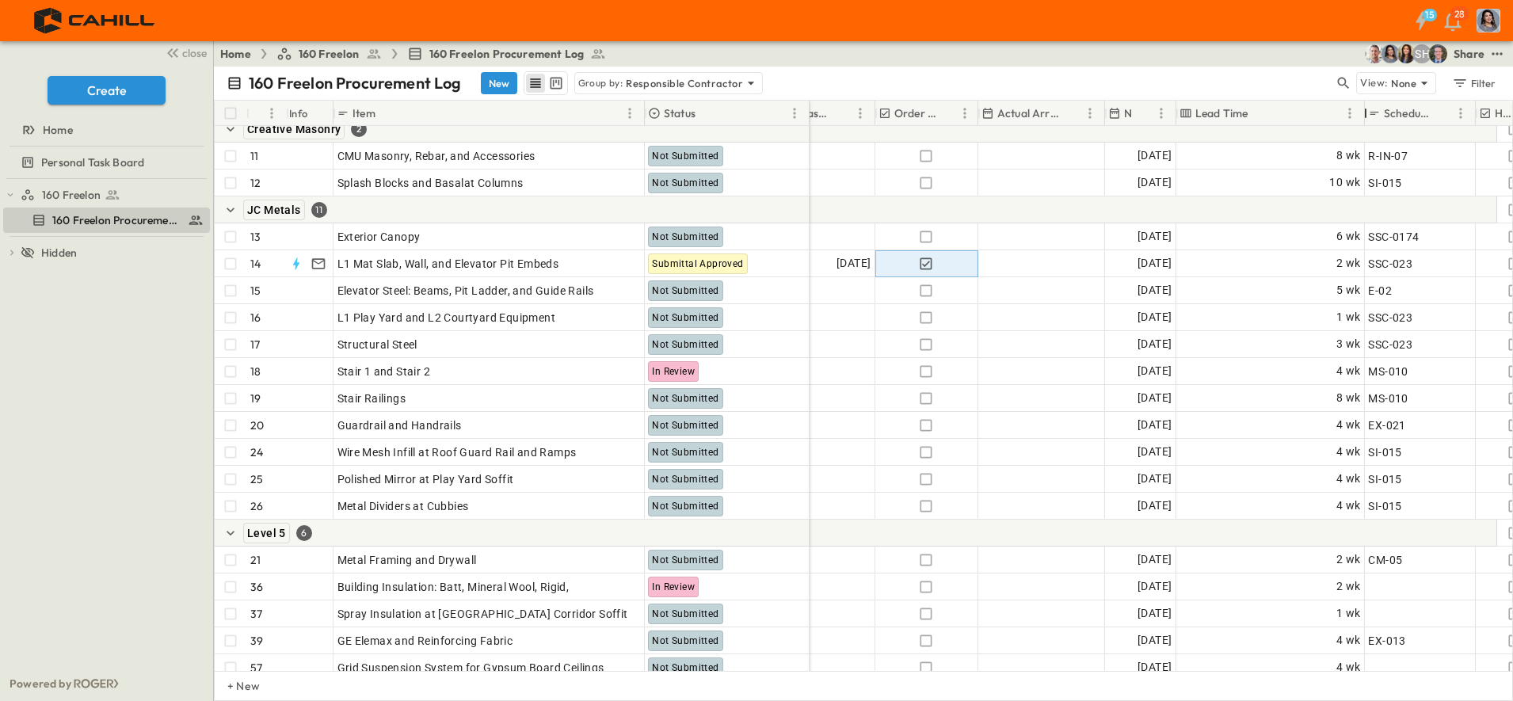
drag, startPoint x: 1257, startPoint y: 119, endPoint x: 1362, endPoint y: 128, distance: 105.7
click at [1362, 128] on div "# Info Item Status Spec Responsible Contractor Submit By Submitted? Submittal A…" at bounding box center [863, 386] width 1297 height 570
click at [684, 85] on p "Responsible Contractor" at bounding box center [684, 83] width 117 height 16
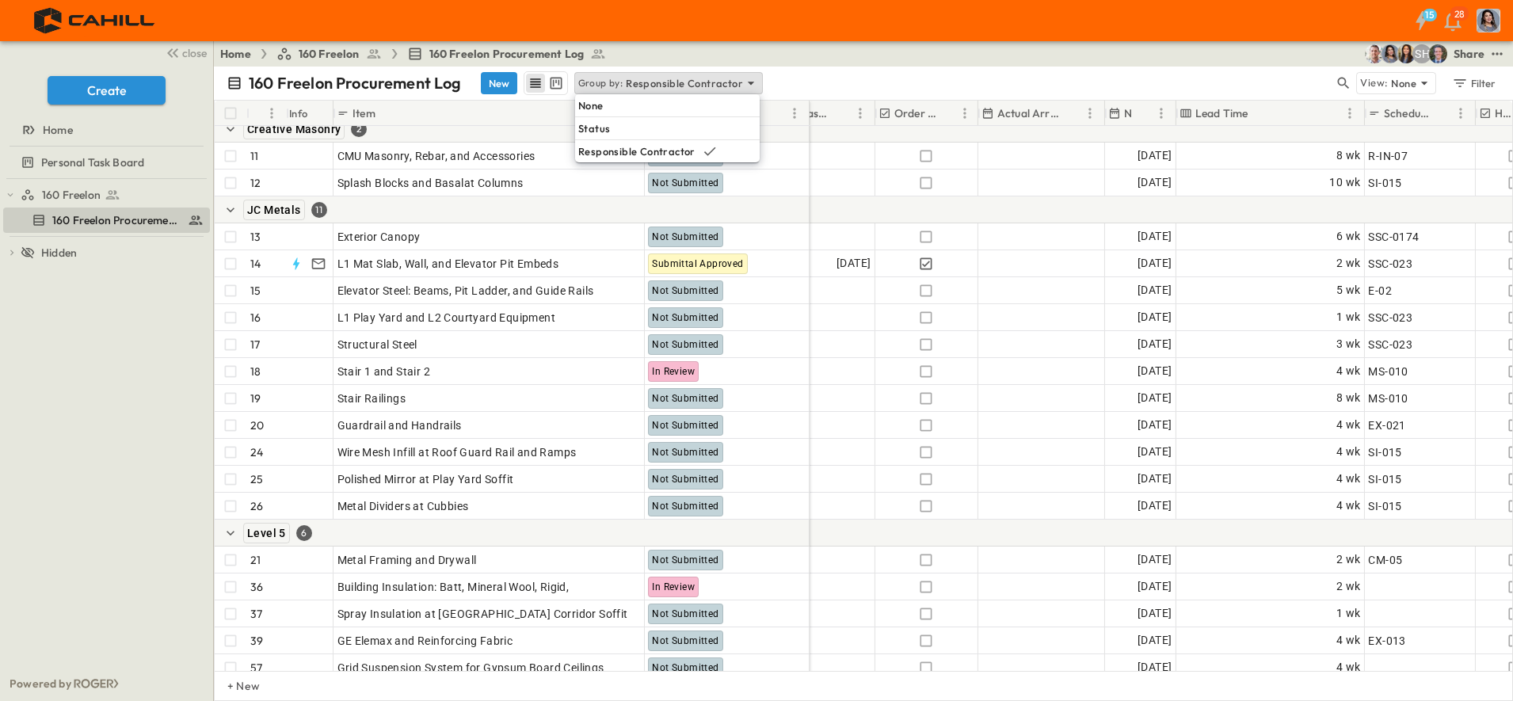
click at [675, 109] on div "None" at bounding box center [667, 105] width 185 height 22
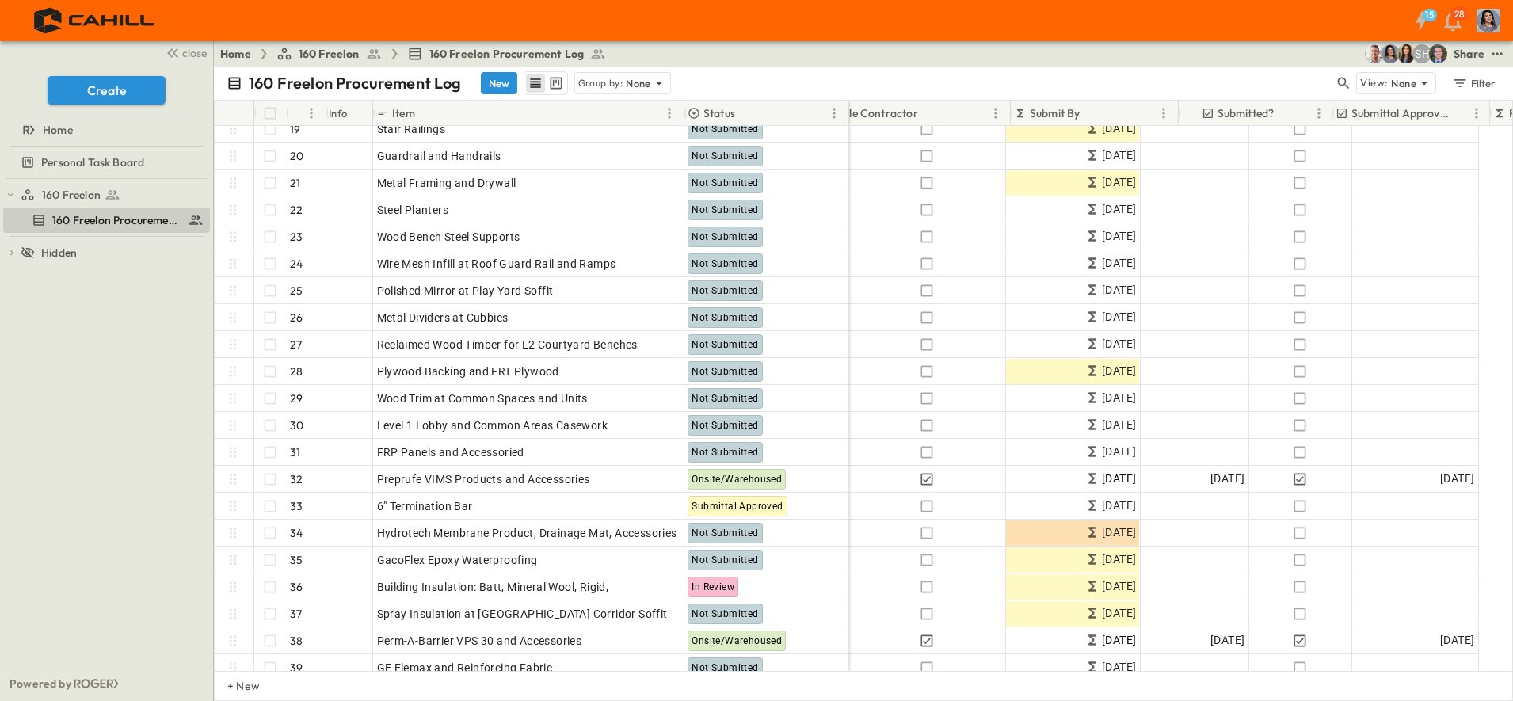
scroll to position [495, 486]
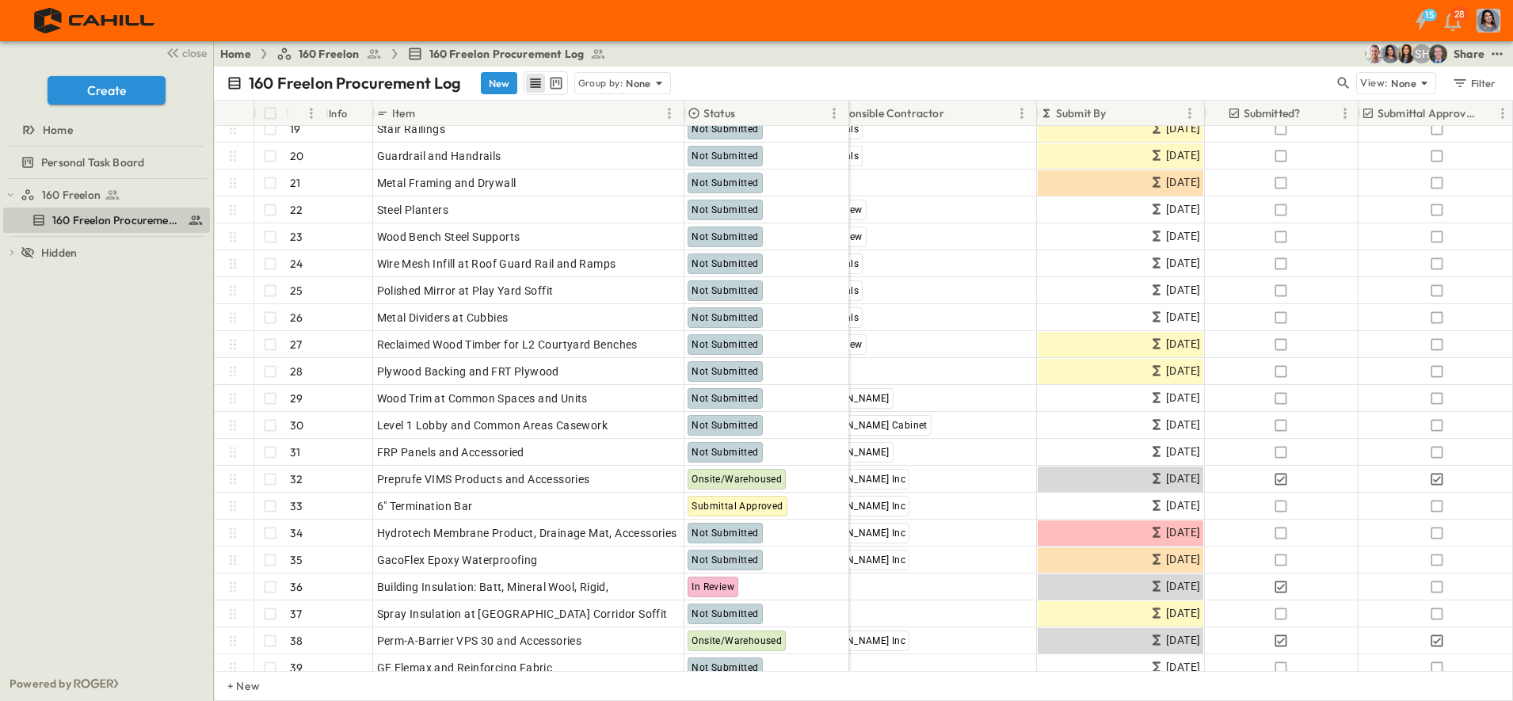
click at [1118, 111] on icon "Sort" at bounding box center [1117, 113] width 14 height 14
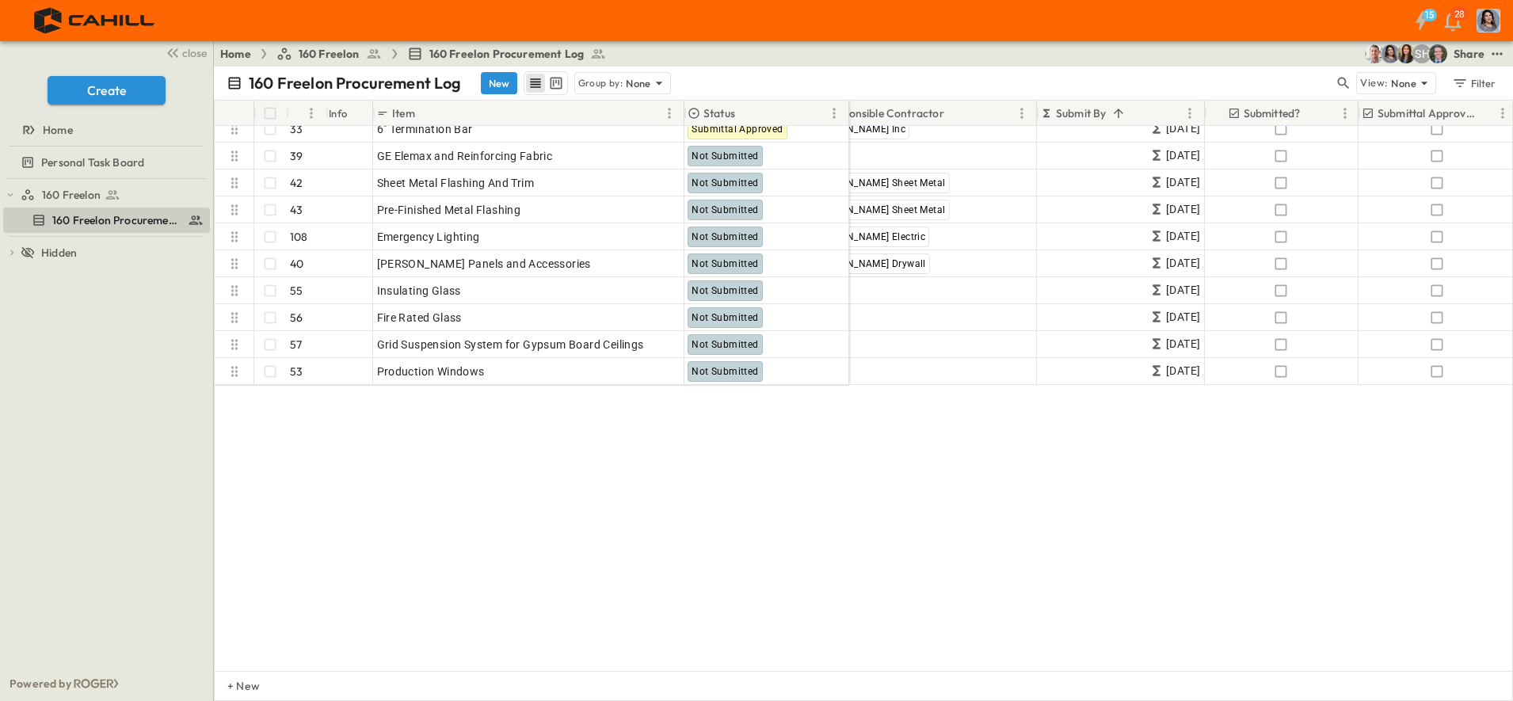
click at [1163, 116] on div "Submit By" at bounding box center [1110, 113] width 140 height 25
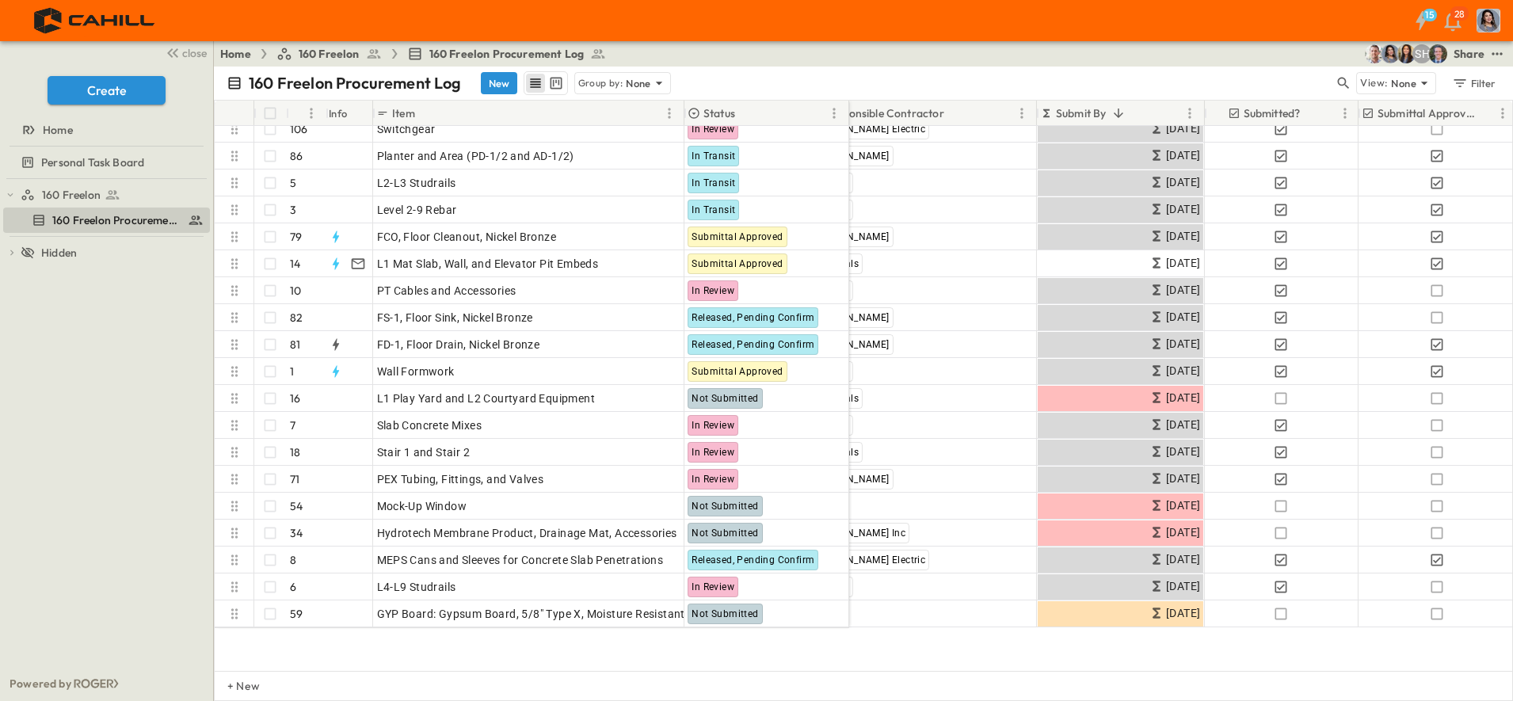
scroll to position [0, 486]
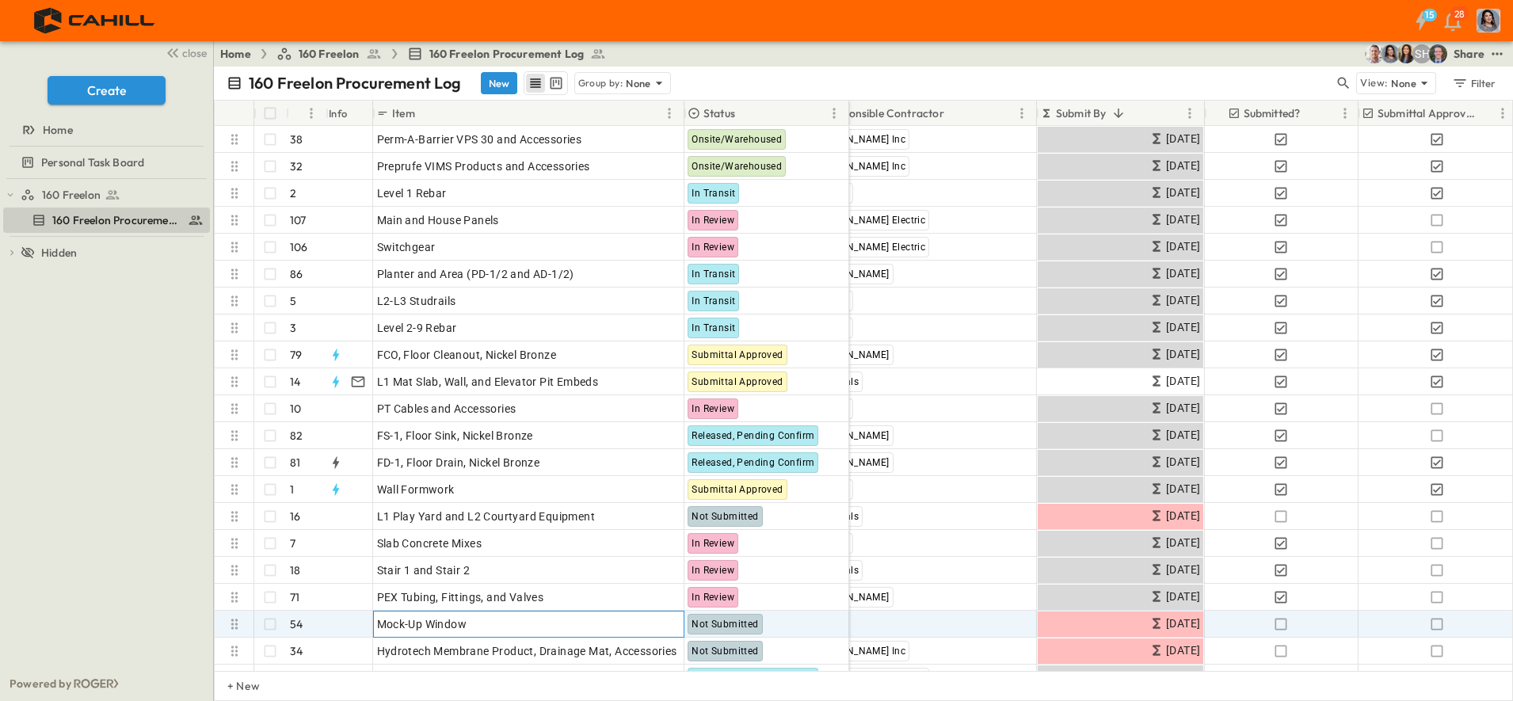
click at [648, 625] on icon at bounding box center [644, 621] width 13 height 13
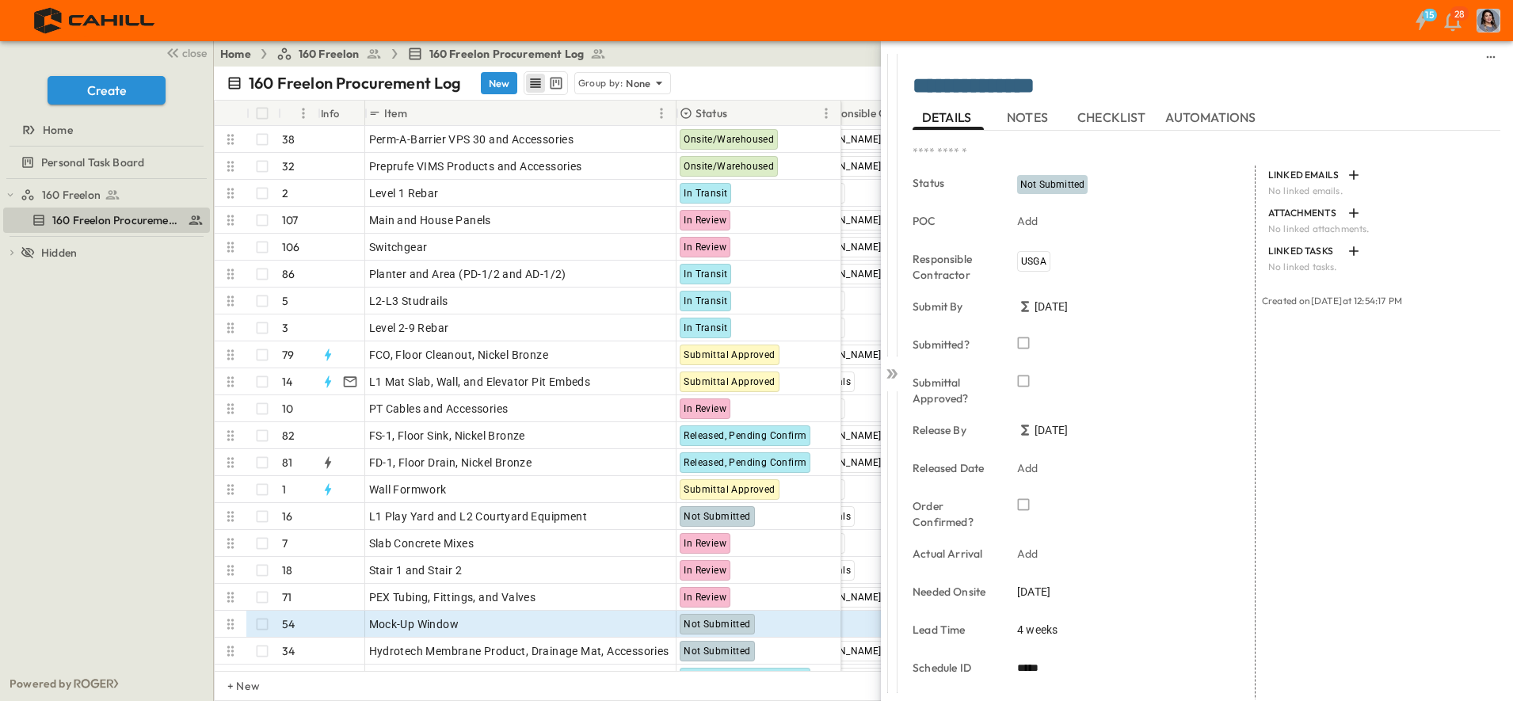
click at [1025, 346] on icon "button" at bounding box center [1023, 343] width 16 height 16
click at [1023, 341] on icon "button" at bounding box center [1023, 343] width 16 height 16
click at [898, 380] on icon at bounding box center [892, 374] width 16 height 16
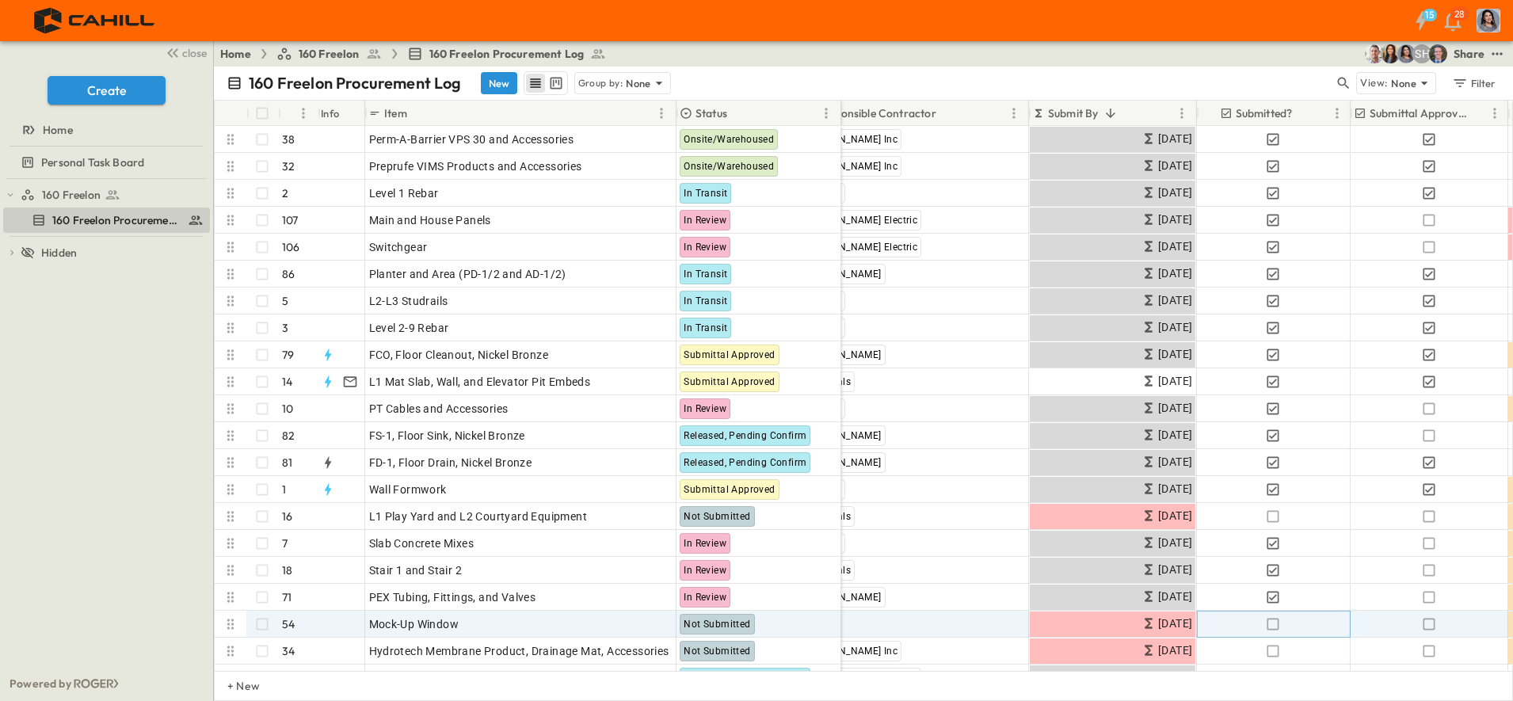
click at [1273, 627] on icon "button" at bounding box center [1273, 624] width 16 height 16
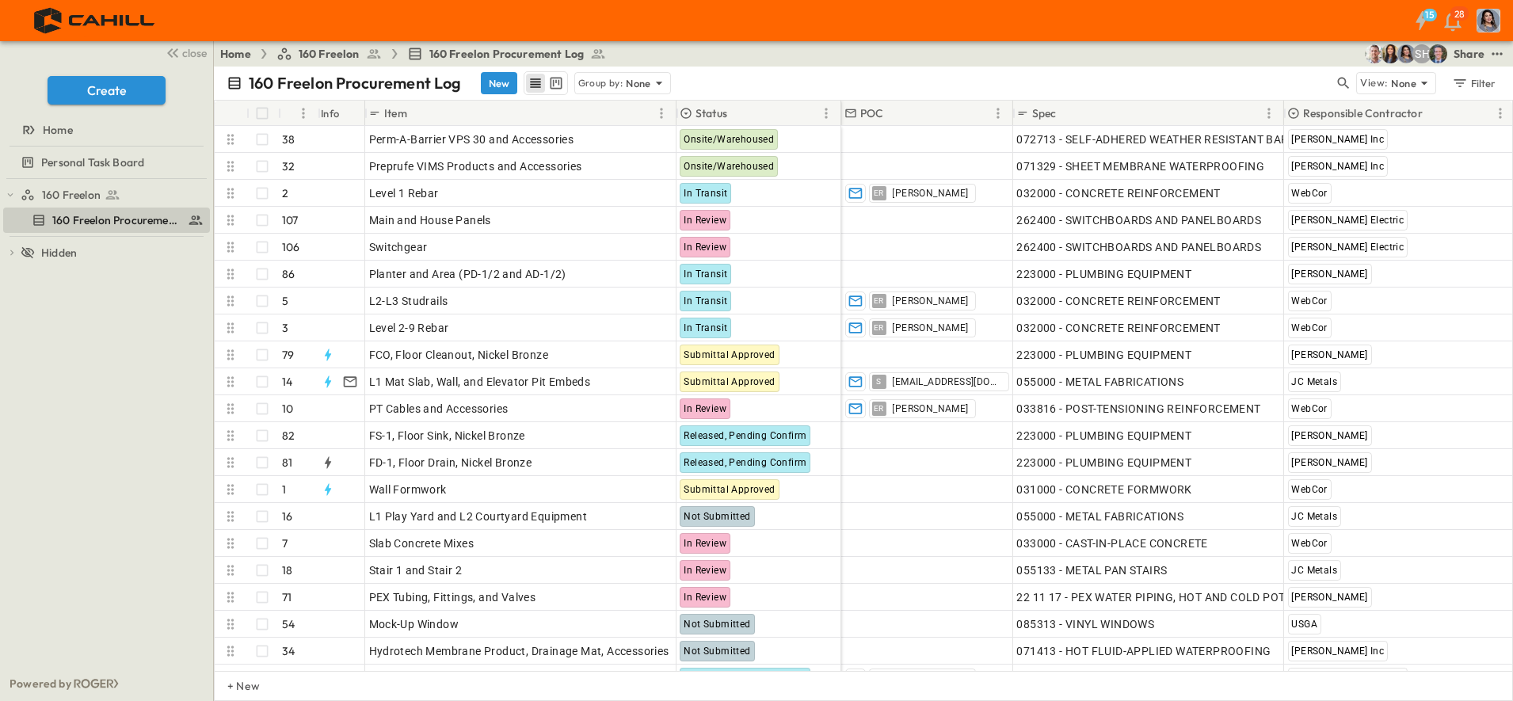
click at [436, 116] on div "Item" at bounding box center [510, 113] width 284 height 25
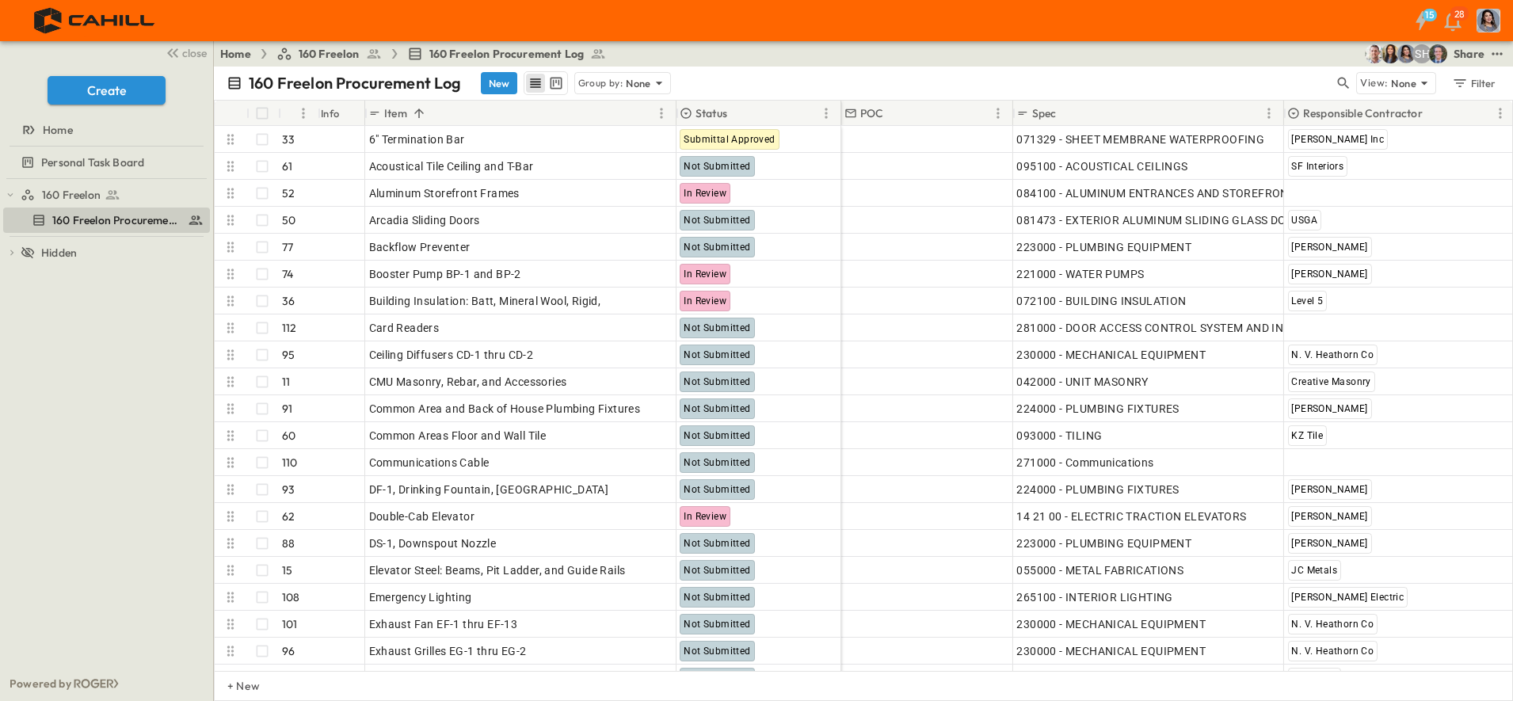
click at [420, 123] on div "Item" at bounding box center [510, 113] width 284 height 25
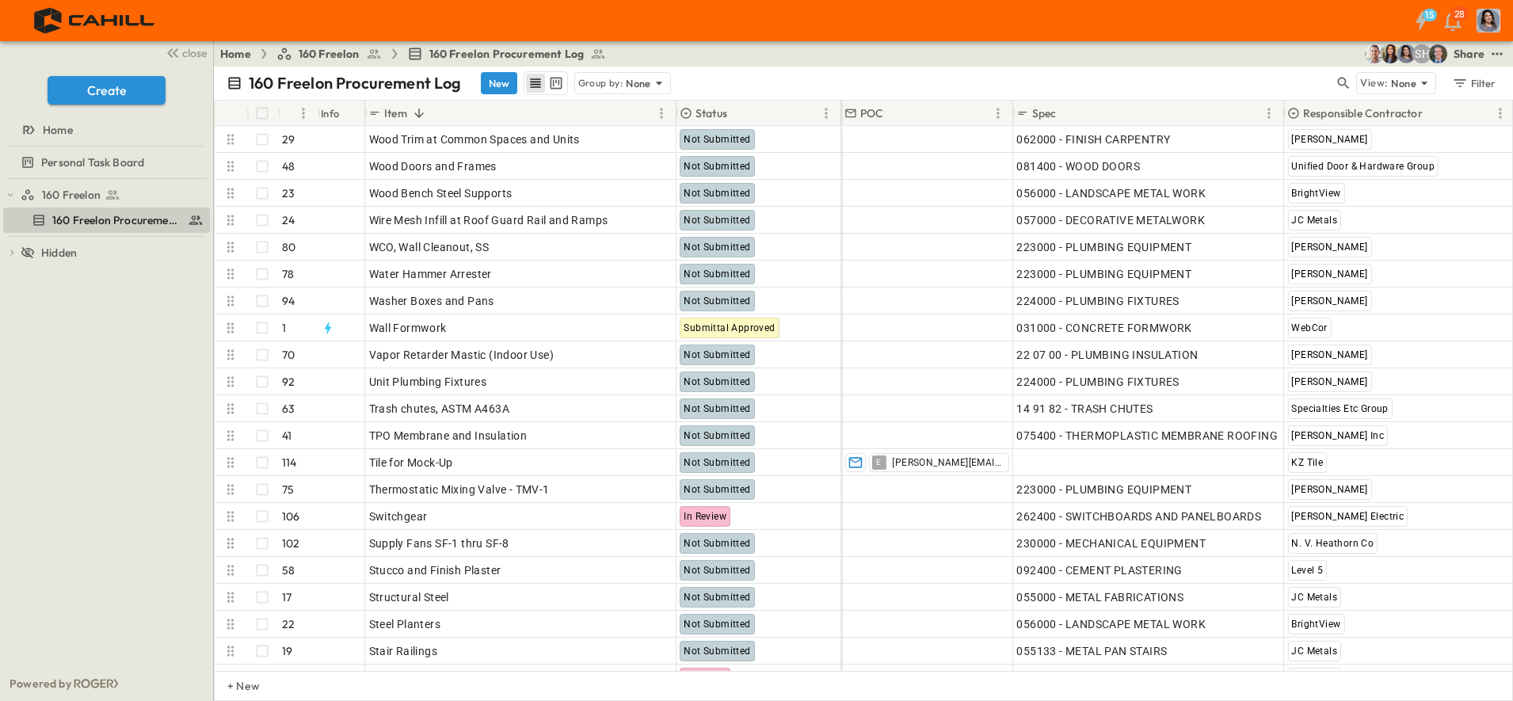
drag, startPoint x: 574, startPoint y: 117, endPoint x: 915, endPoint y: 6, distance: 358.2
click at [574, 118] on div "Item" at bounding box center [510, 113] width 284 height 25
